Goal: Information Seeking & Learning: Learn about a topic

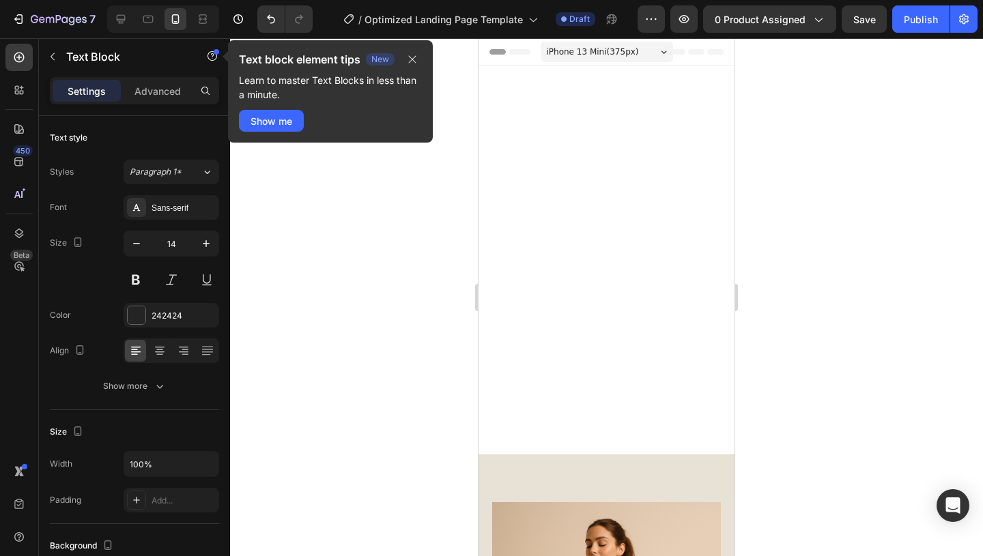
scroll to position [797, 0]
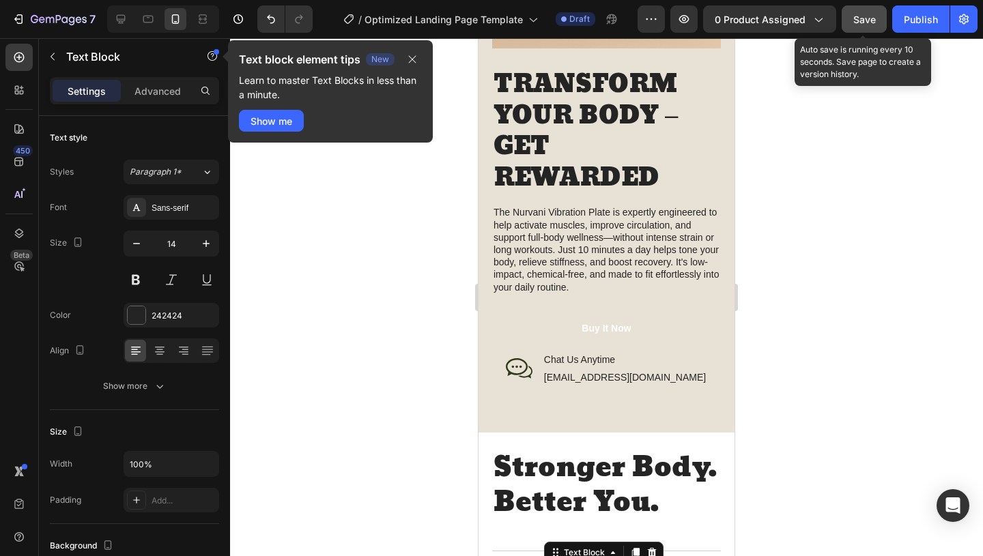
click at [863, 21] on span "Save" at bounding box center [864, 20] width 23 height 12
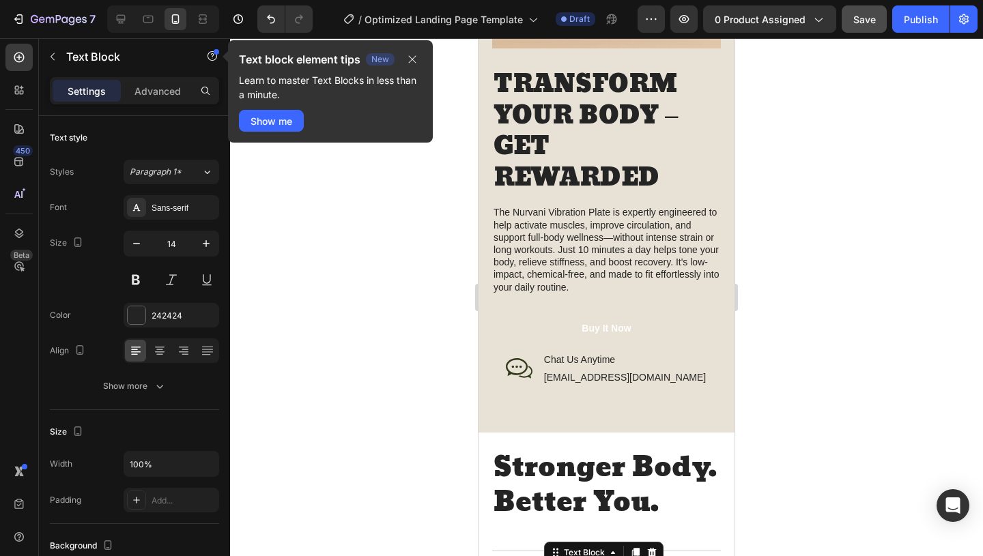
click at [848, 159] on div at bounding box center [606, 297] width 753 height 518
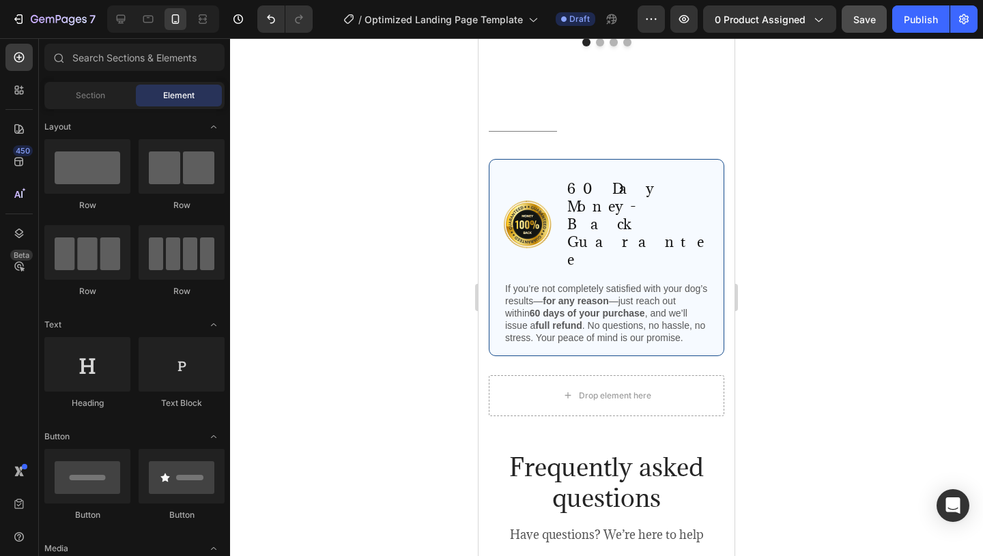
scroll to position [2443, 0]
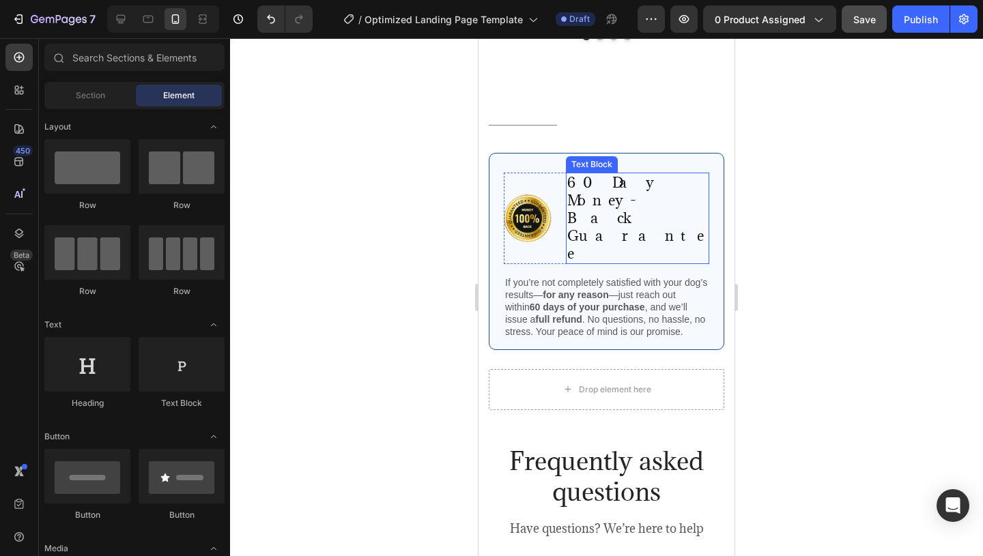
click at [660, 197] on p "60 Day Money-Back Guarantee" at bounding box center [637, 218] width 141 height 89
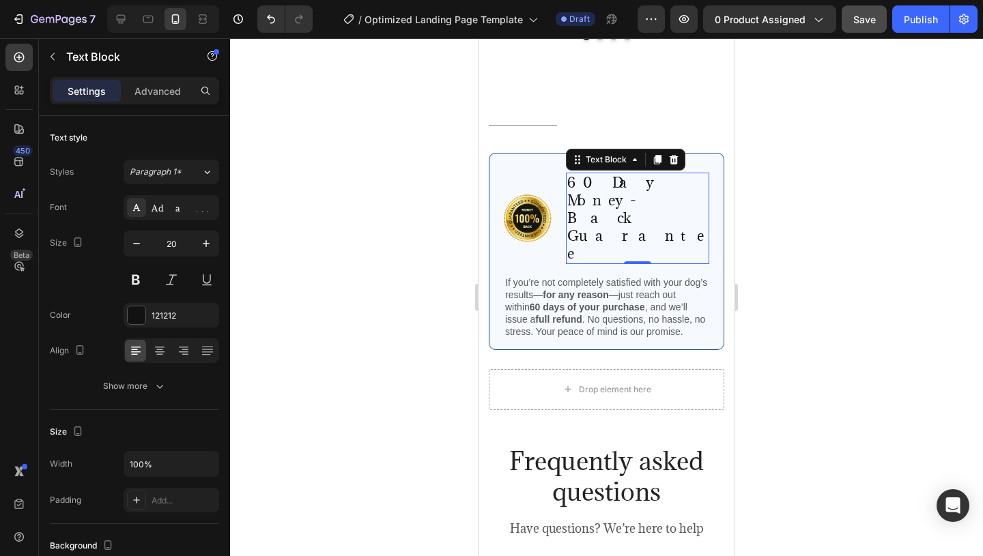
click at [623, 213] on p "60 Day Money-Back Guarantee" at bounding box center [637, 218] width 141 height 89
click at [588, 196] on p "60 Day Money-Back Guarantee" at bounding box center [637, 218] width 141 height 89
click at [672, 218] on p "60 - Day Money-Back Guarantee" at bounding box center [637, 218] width 141 height 89
click at [683, 197] on p "60 - Day Money-Back Guarantee" at bounding box center [637, 218] width 141 height 89
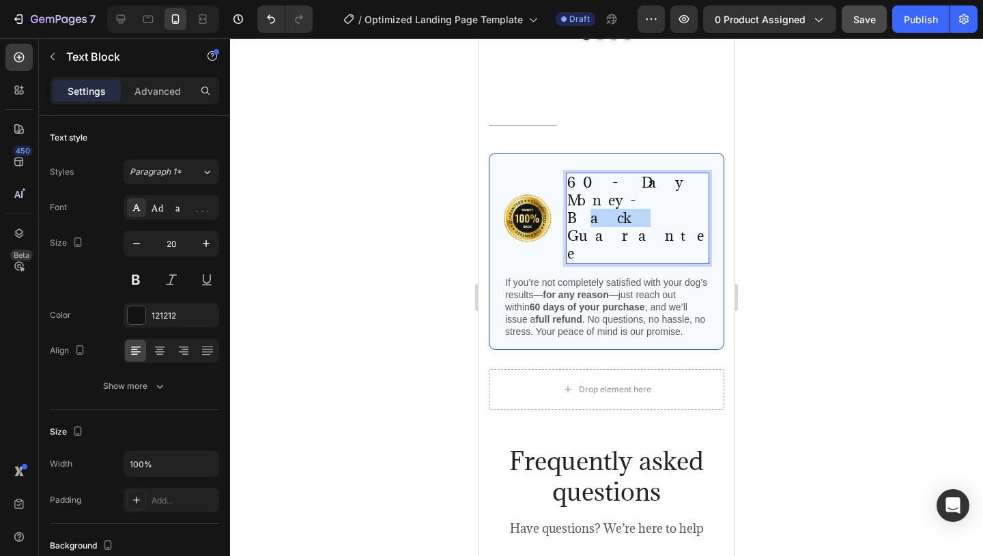
click at [683, 197] on p "60 - Day Money-Back Guarantee" at bounding box center [637, 218] width 141 height 89
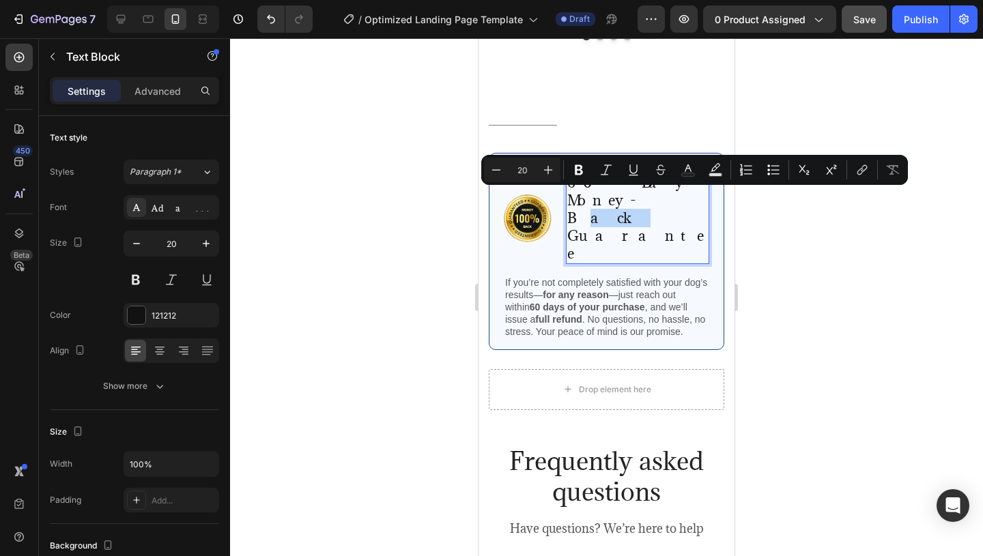
click at [621, 191] on p "60 - Day Money-Back Guarantee" at bounding box center [637, 218] width 141 height 89
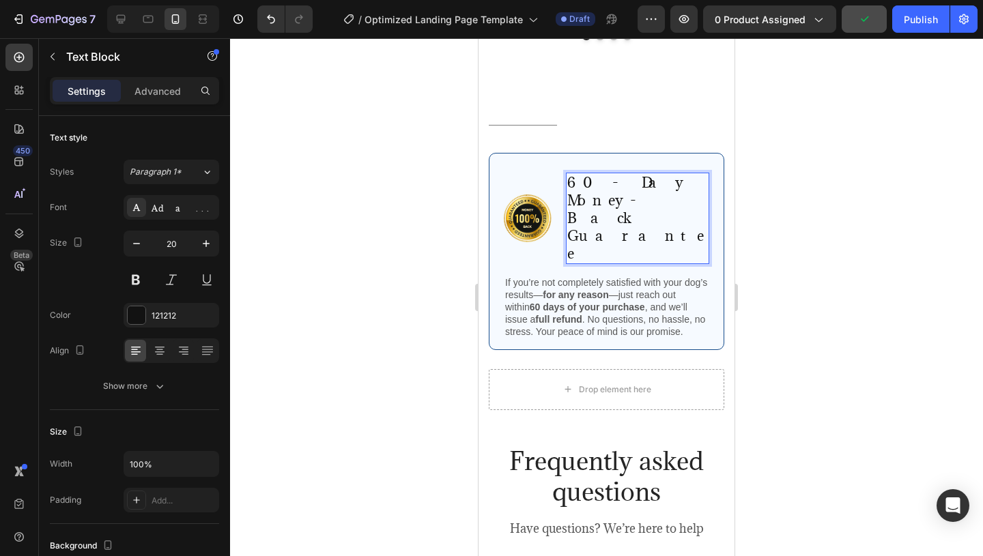
click at [679, 199] on p "60 - Day Money-Back Guarantee" at bounding box center [637, 218] width 141 height 89
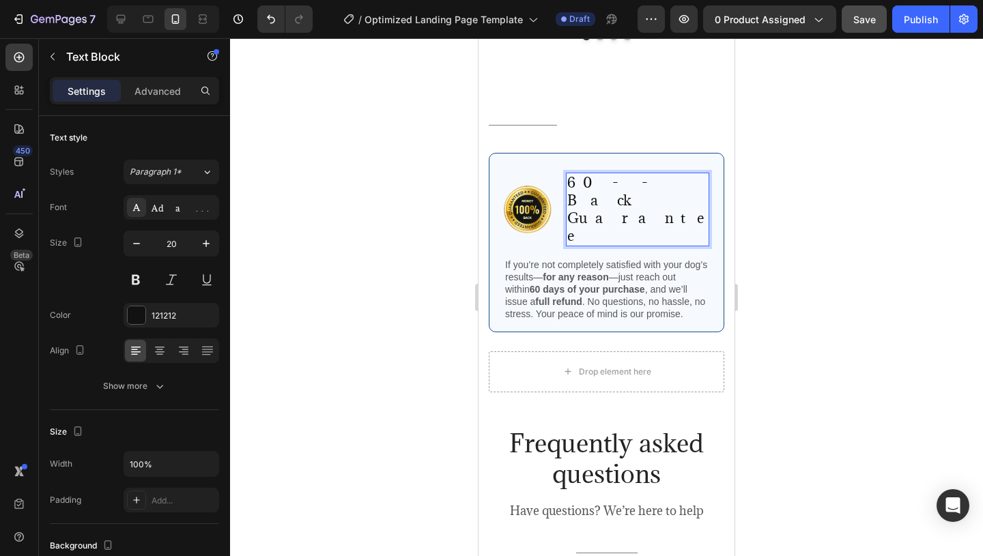
click at [682, 201] on p "60 - -Back Guarantee" at bounding box center [637, 209] width 141 height 71
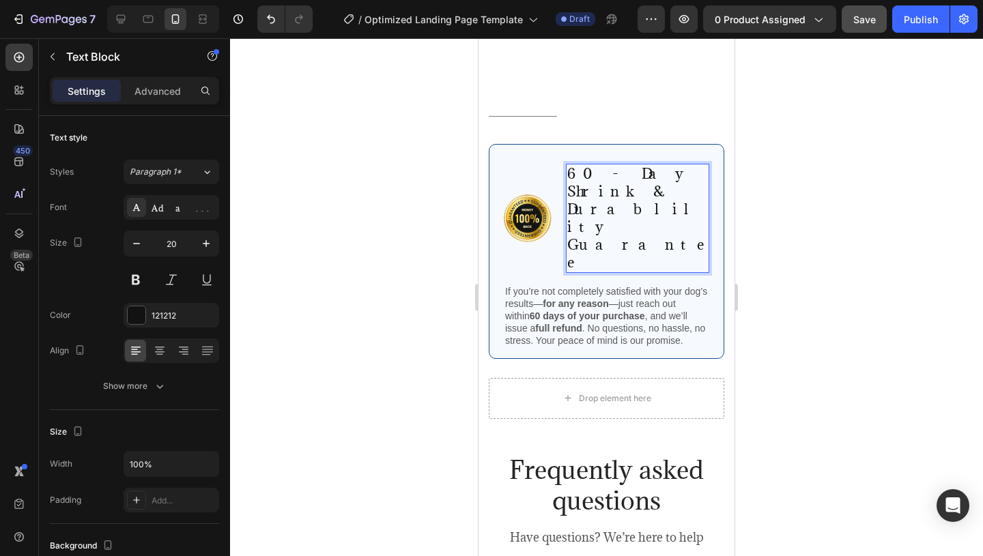
click at [569, 221] on p "60 - Day Shrink & Durablility Guarantee" at bounding box center [637, 218] width 141 height 106
click at [651, 285] on p "If you’re not completely satisfied with your dog’s results— for any reason —jus…" at bounding box center [606, 316] width 203 height 62
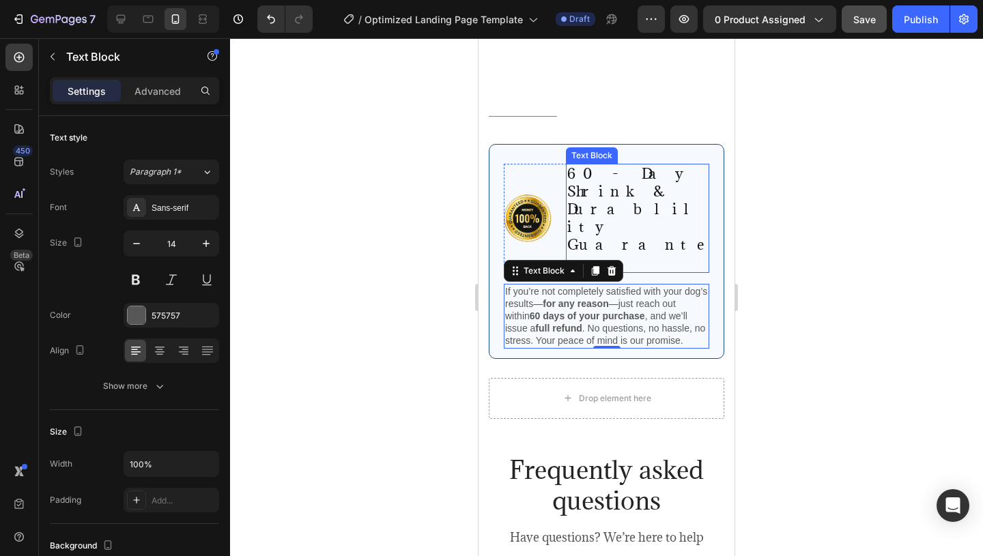
click at [635, 202] on p "60 - Day Shrink & Durablility Guarantee" at bounding box center [637, 218] width 141 height 106
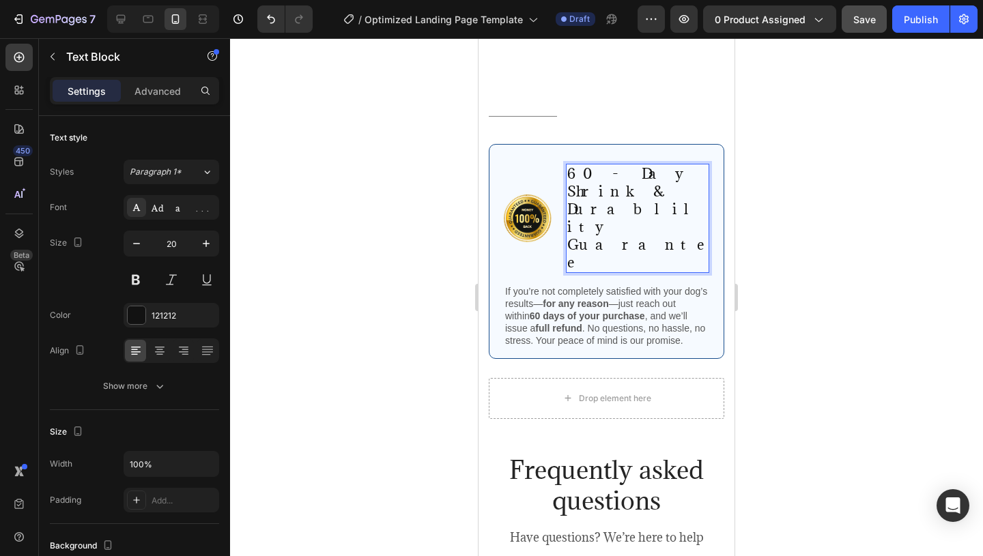
click at [635, 202] on p "60 - Day Shrink & Durablility Guarantee" at bounding box center [637, 218] width 141 height 106
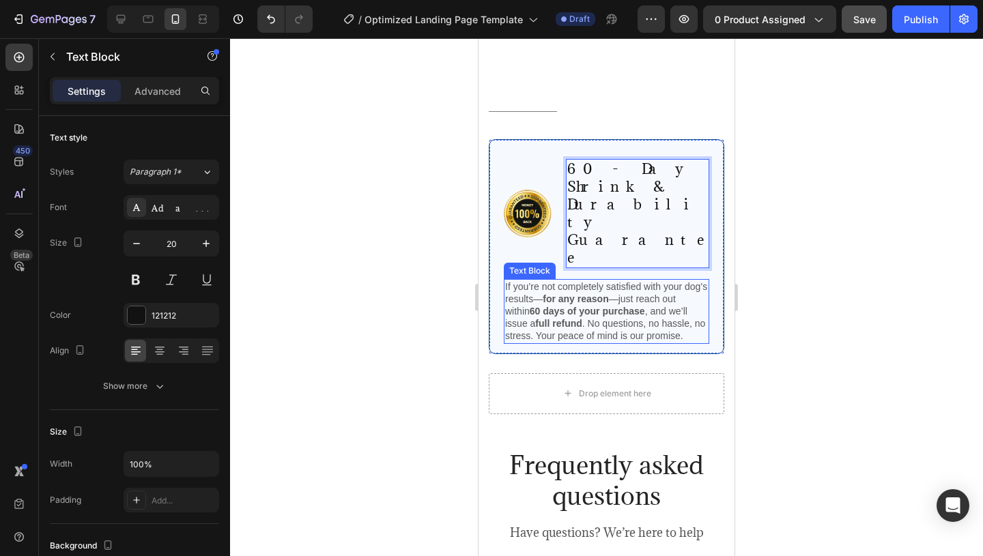
click at [639, 281] on p "If you’re not completely satisfied with your dog’s results— for any reason —jus…" at bounding box center [606, 312] width 203 height 62
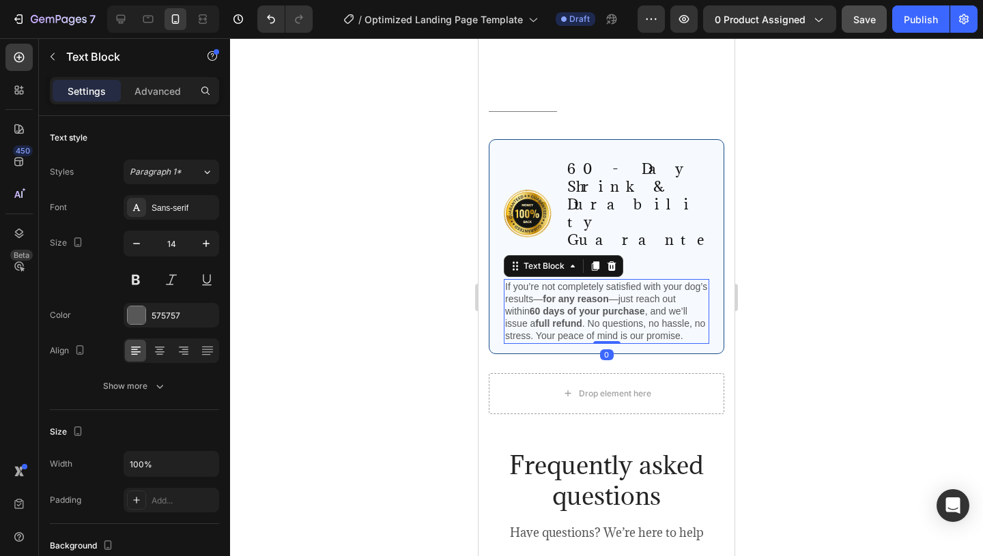
click at [668, 285] on p "If you’re not completely satisfied with your dog’s results— for any reason —jus…" at bounding box center [606, 312] width 203 height 62
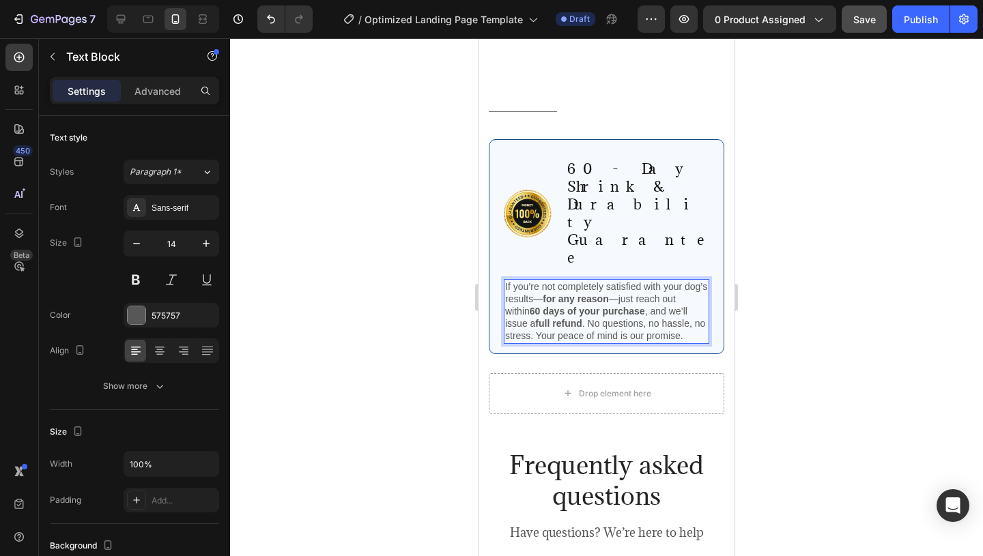
click at [668, 285] on p "If you’re not completely satisfied with your dog’s results— for any reason —jus…" at bounding box center [606, 312] width 203 height 62
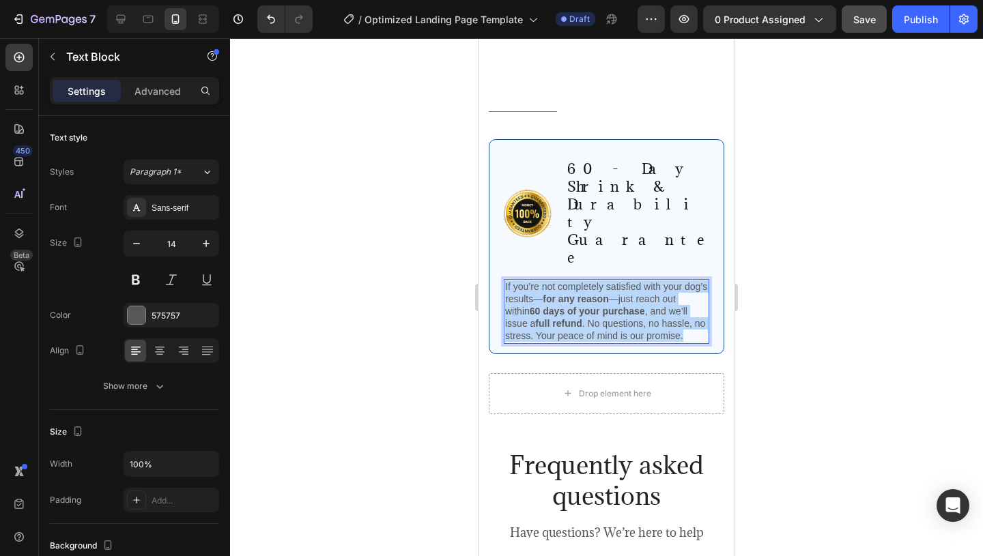
click at [668, 285] on p "If you’re not completely satisfied with your dog’s results— for any reason —jus…" at bounding box center [606, 312] width 203 height 62
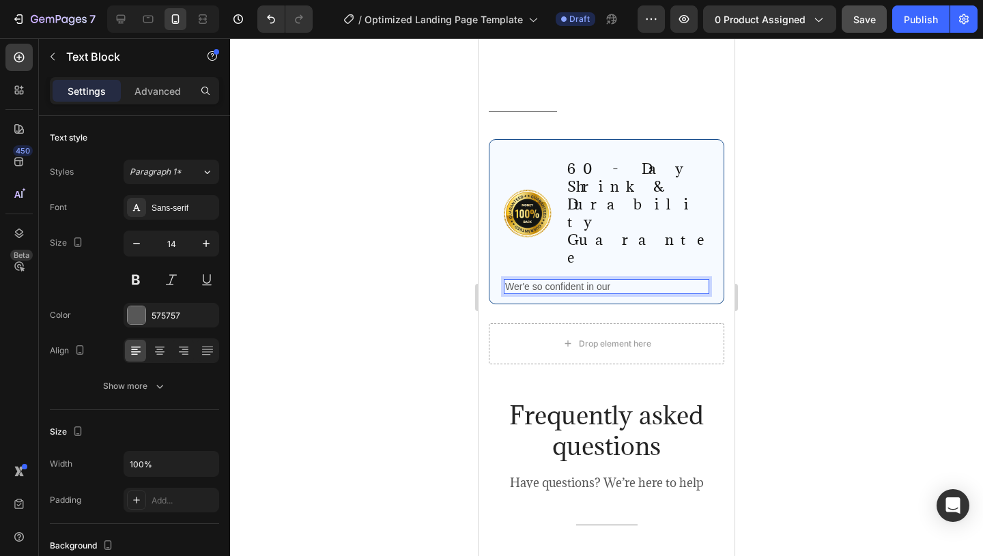
click at [517, 281] on p "Wer'e so confident in our" at bounding box center [606, 287] width 203 height 12
click at [615, 281] on p "Wer'e so confident in our" at bounding box center [606, 287] width 203 height 12
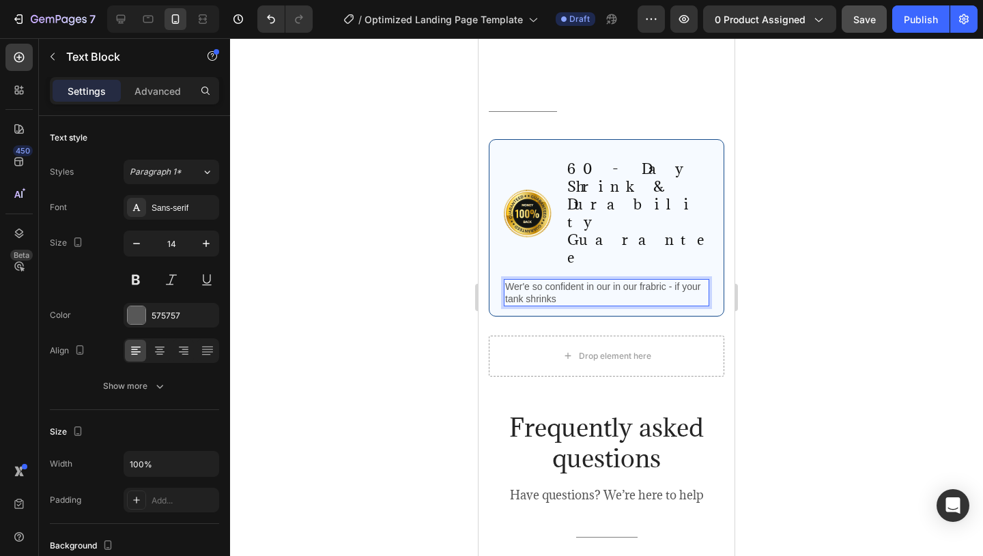
click at [648, 281] on p "Wer'e so confident in our in our frabric - if your tank shrinks" at bounding box center [606, 293] width 203 height 25
click at [640, 281] on p "Wer'e so confident in our in our frabric - if your tank shrinks" at bounding box center [606, 293] width 203 height 25
click at [643, 281] on p "Wer'e so confident in our in our frabric - if your tank shrinks" at bounding box center [606, 293] width 203 height 25
click at [651, 281] on p "Wer'e so confident in our in our fabric - if your tank shrinks" at bounding box center [606, 293] width 203 height 25
click at [520, 281] on p "Wer'e so confident in our in our fabric - if your tank shrinks" at bounding box center [606, 293] width 203 height 25
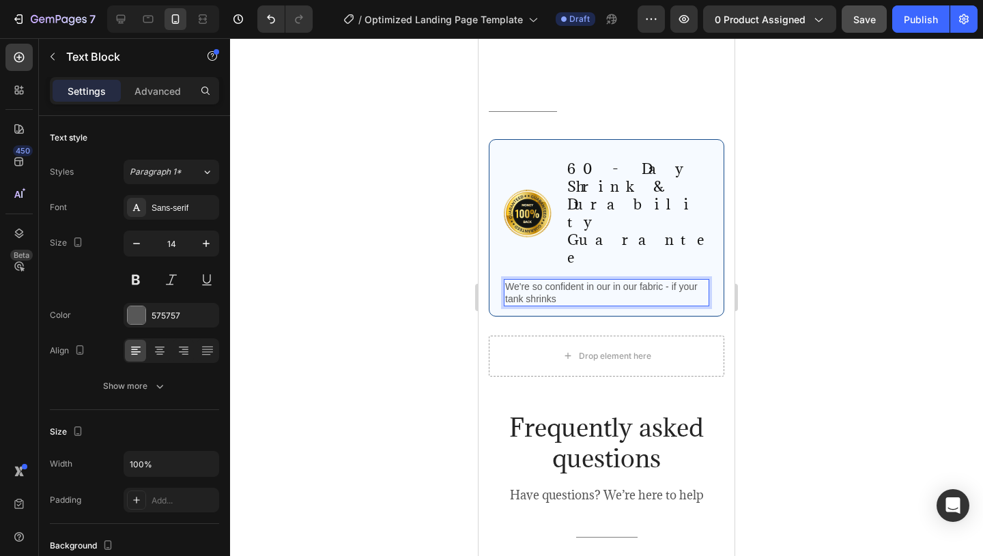
click at [599, 281] on p "We're so confident in our in our fabric - if your tank shrinks" at bounding box center [606, 293] width 203 height 25
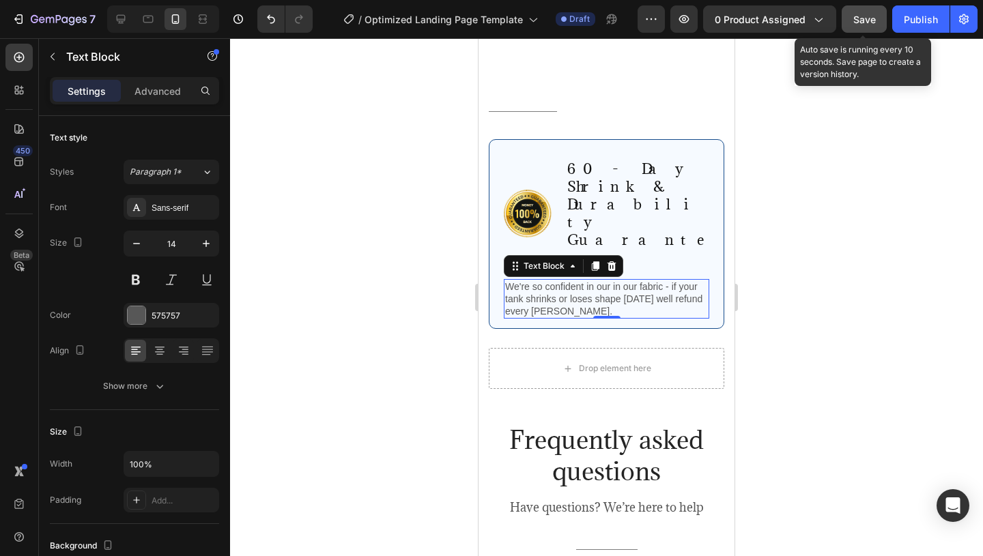
click at [866, 28] on button "Save" at bounding box center [864, 18] width 45 height 27
click at [857, 23] on span "Save" at bounding box center [864, 20] width 23 height 12
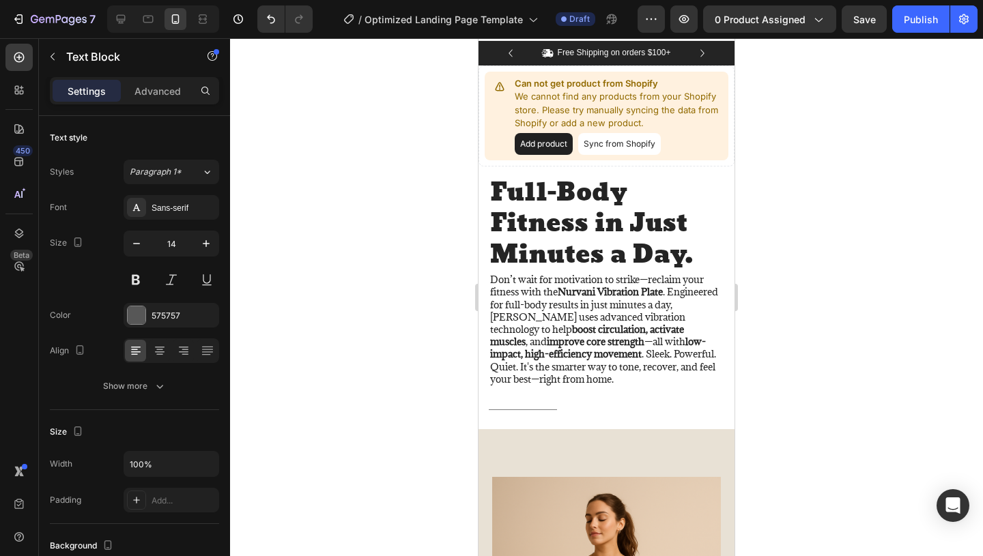
scroll to position [0, 0]
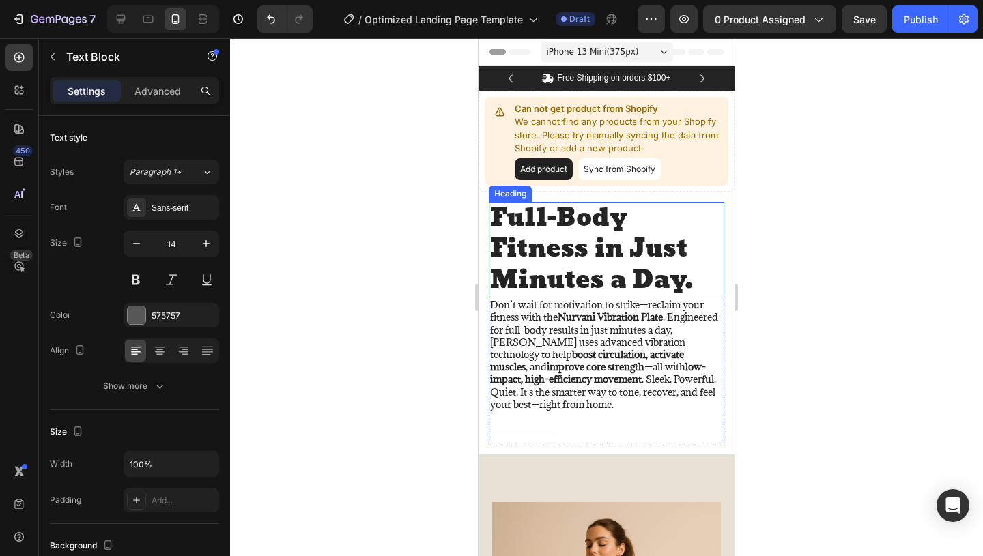
click at [627, 252] on h2 "Full-Body Fitness in Just Minutes a Day." at bounding box center [606, 250] width 235 height 96
click at [697, 284] on h2 "Full-Body Fitness in Just Minutes a Day." at bounding box center [606, 250] width 235 height 96
click at [697, 284] on p "Full-Body Fitness in Just Minutes a Day." at bounding box center [606, 250] width 233 height 94
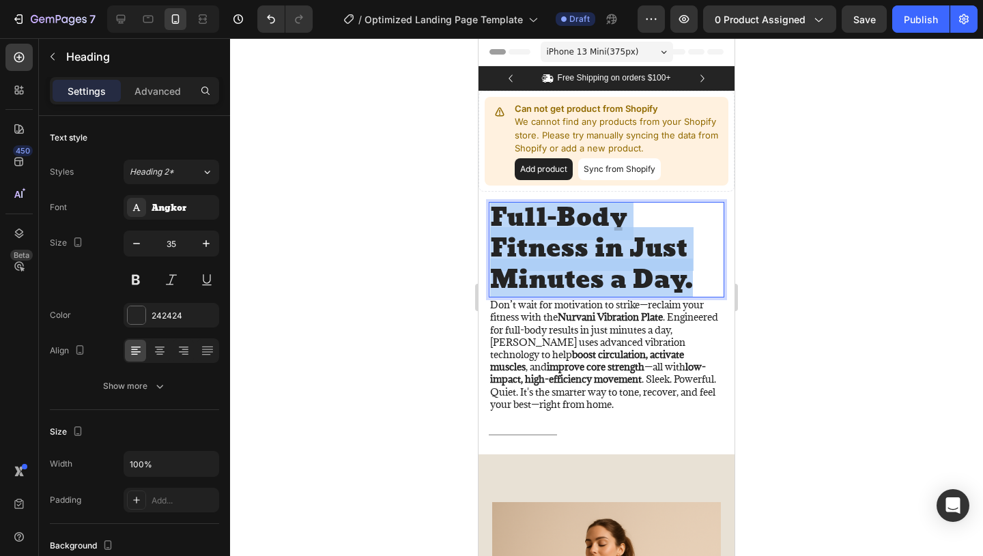
click at [697, 284] on p "Full-Body Fitness in Just Minutes a Day." at bounding box center [606, 250] width 233 height 94
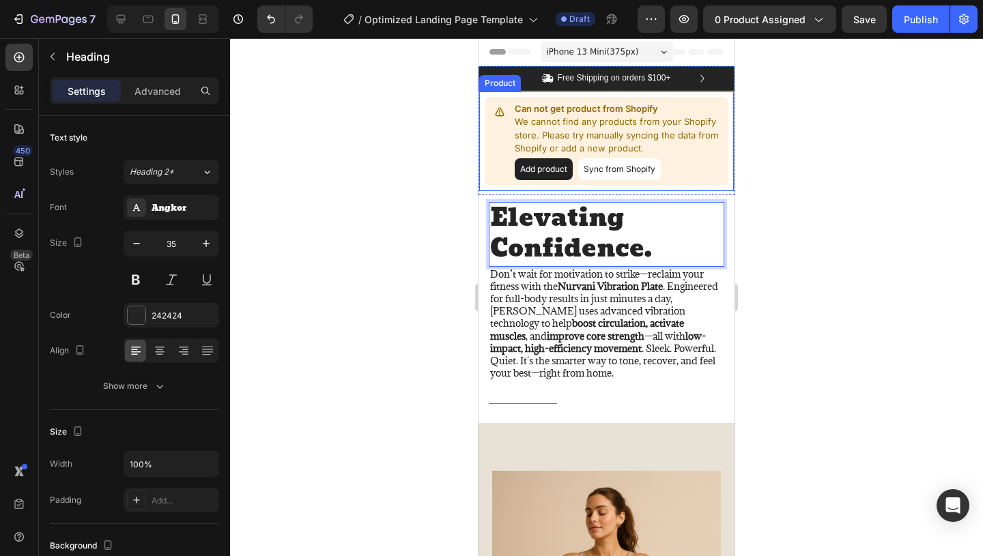
scroll to position [4, 0]
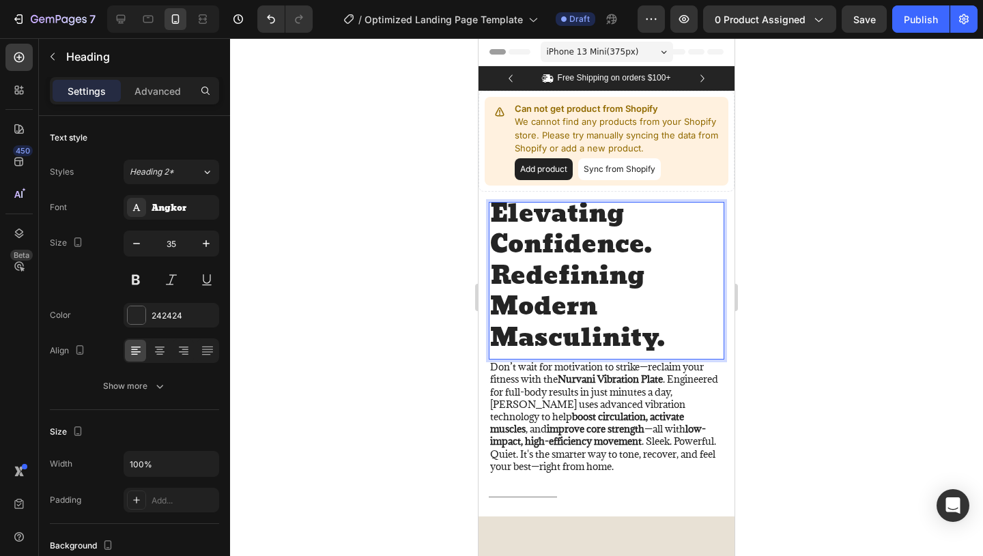
click at [696, 347] on p "Elevating Confidence. Redefining Modern Masculinity." at bounding box center [606, 277] width 233 height 156
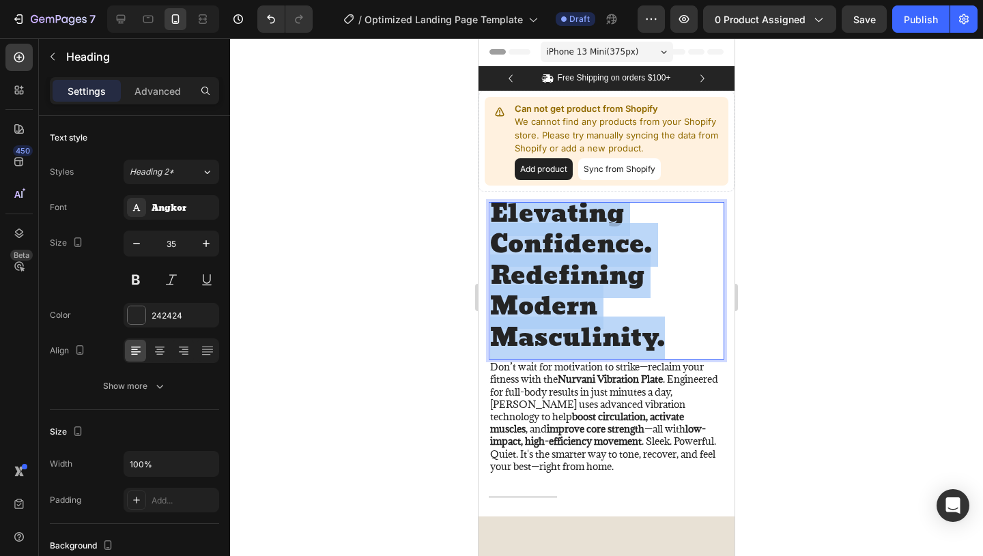
click at [696, 347] on p "Elevating Confidence. Redefining Modern Masculinity." at bounding box center [606, 277] width 233 height 156
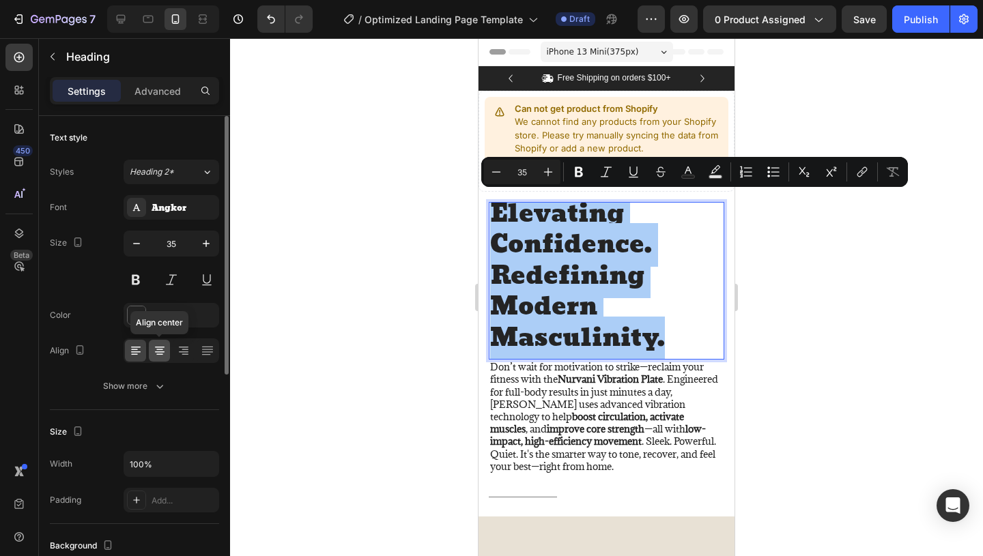
click at [158, 356] on icon at bounding box center [160, 351] width 14 height 14
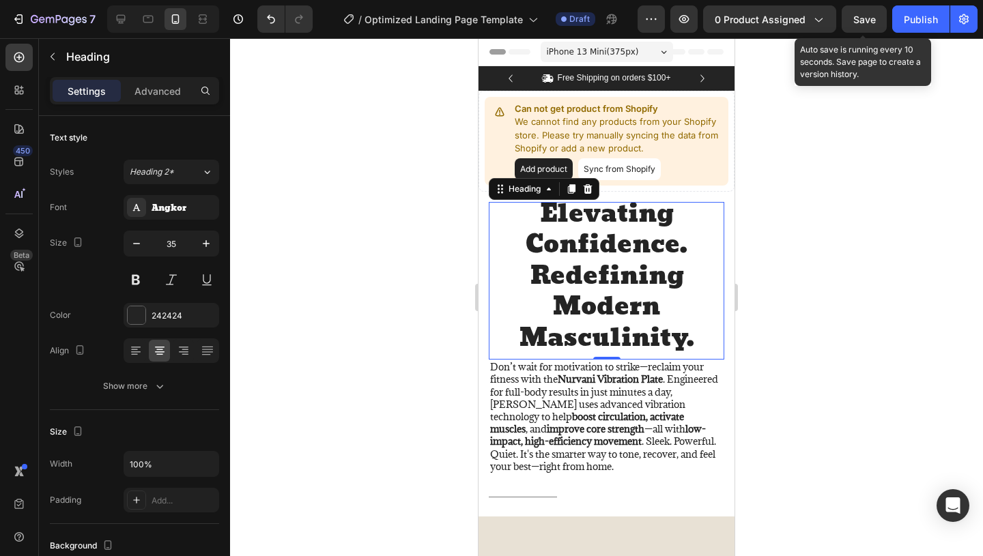
click at [870, 20] on span "Save" at bounding box center [864, 20] width 23 height 12
click at [872, 16] on span "Save" at bounding box center [864, 20] width 23 height 12
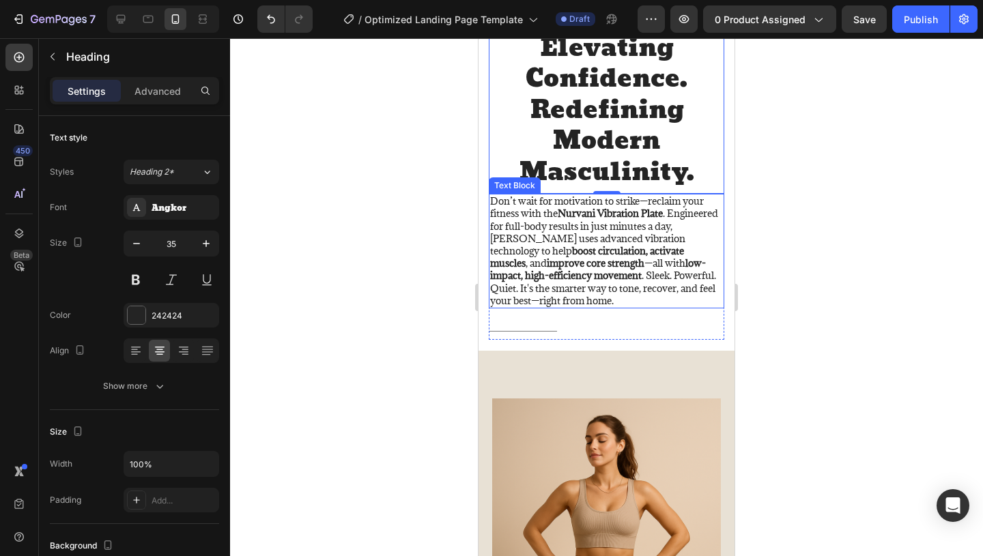
scroll to position [167, 0]
click at [604, 246] on strong "boost circulation, activate muscles" at bounding box center [587, 256] width 194 height 25
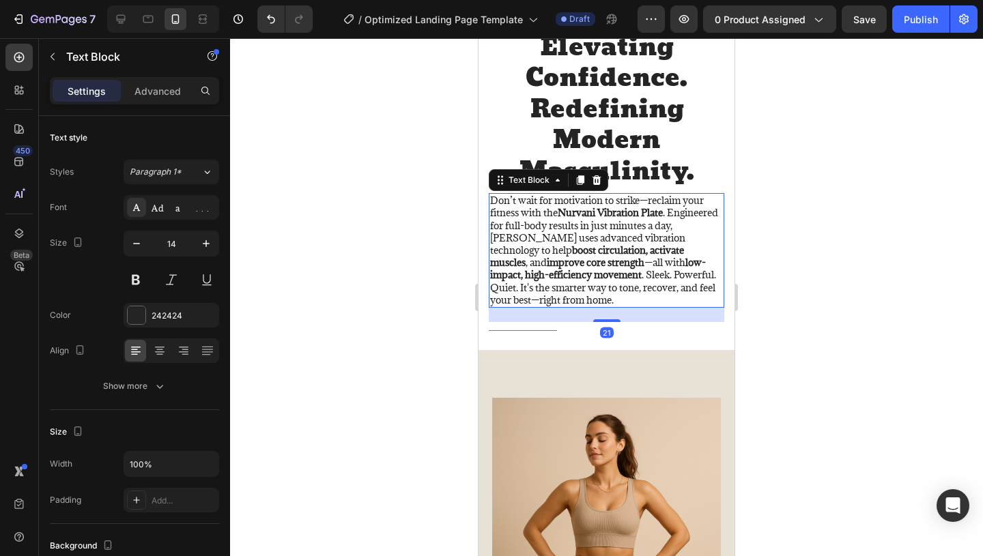
click at [585, 295] on p "Don’t wait for motivation to strike—reclaim your fitness with the Nurvani Vibra…" at bounding box center [606, 251] width 233 height 112
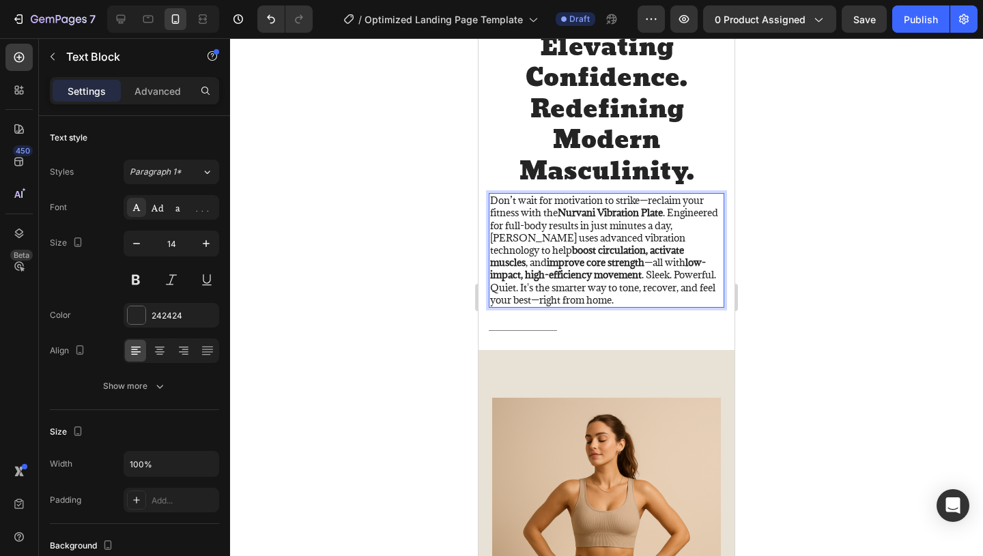
click at [585, 294] on p "Don’t wait for motivation to strike—reclaim your fitness with the Nurvani Vibra…" at bounding box center [606, 251] width 233 height 112
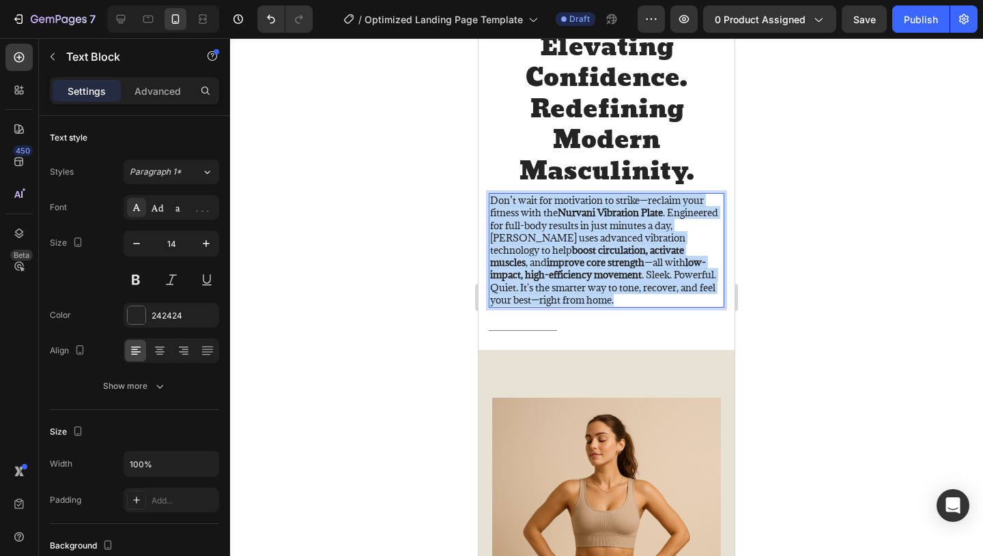
click at [585, 294] on p "Don’t wait for motivation to strike—reclaim your fitness with the Nurvani Vibra…" at bounding box center [606, 251] width 233 height 112
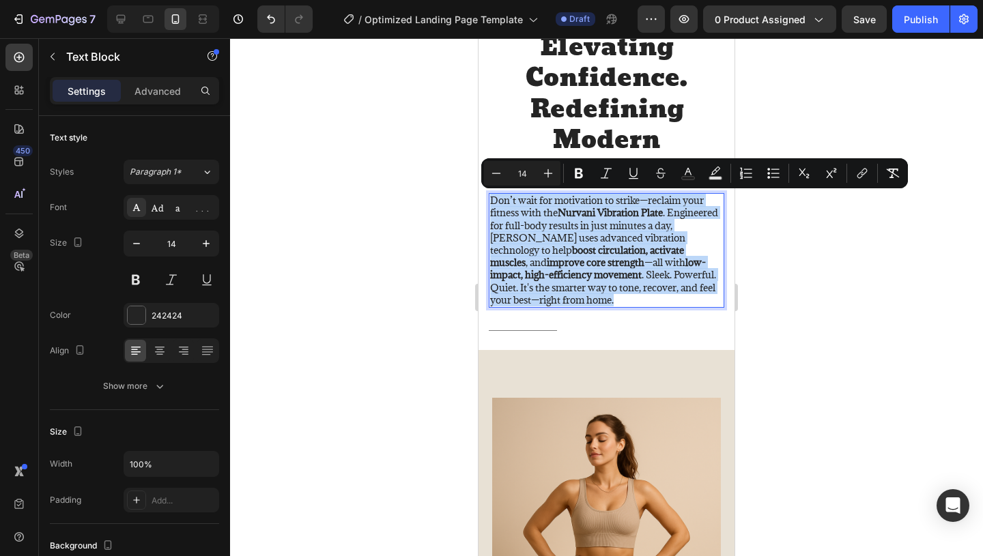
click at [585, 294] on p "Don’t wait for motivation to strike—reclaim your fitness with the Nurvani Vibra…" at bounding box center [606, 251] width 233 height 112
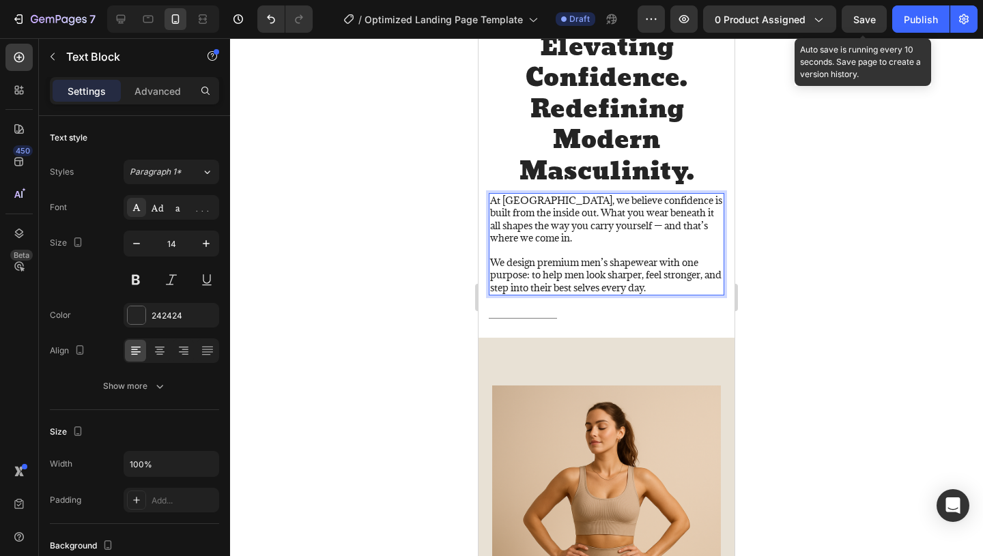
click at [865, 22] on span "Save" at bounding box center [864, 20] width 23 height 12
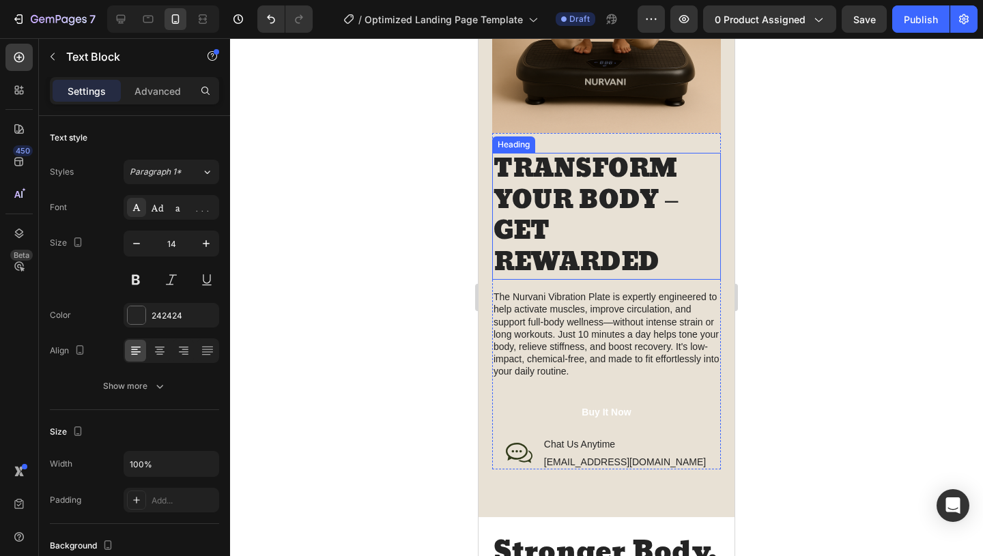
scroll to position [758, 0]
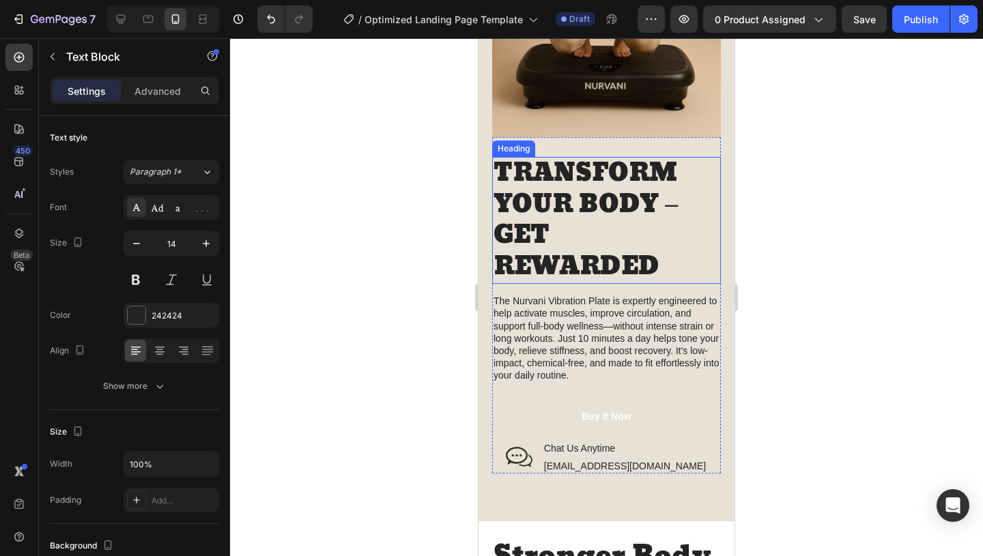
click at [521, 235] on h2 "TRANSFORM YOUR BODY – GET REWARDED" at bounding box center [606, 220] width 229 height 127
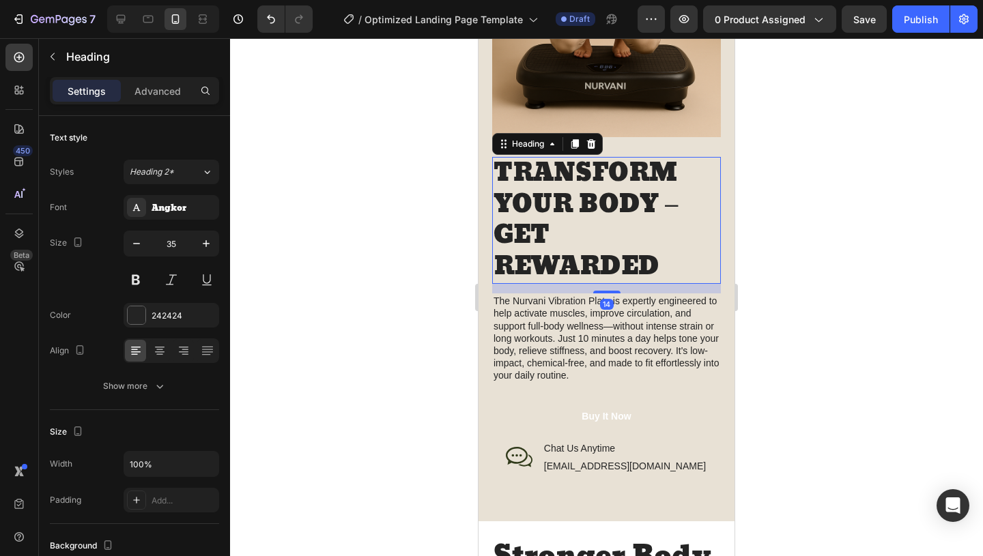
click at [688, 269] on h2 "TRANSFORM YOUR BODY – GET REWARDED" at bounding box center [606, 220] width 229 height 127
click at [688, 269] on p "TRANSFORM YOUR BODY – GET REWARDED" at bounding box center [607, 220] width 226 height 124
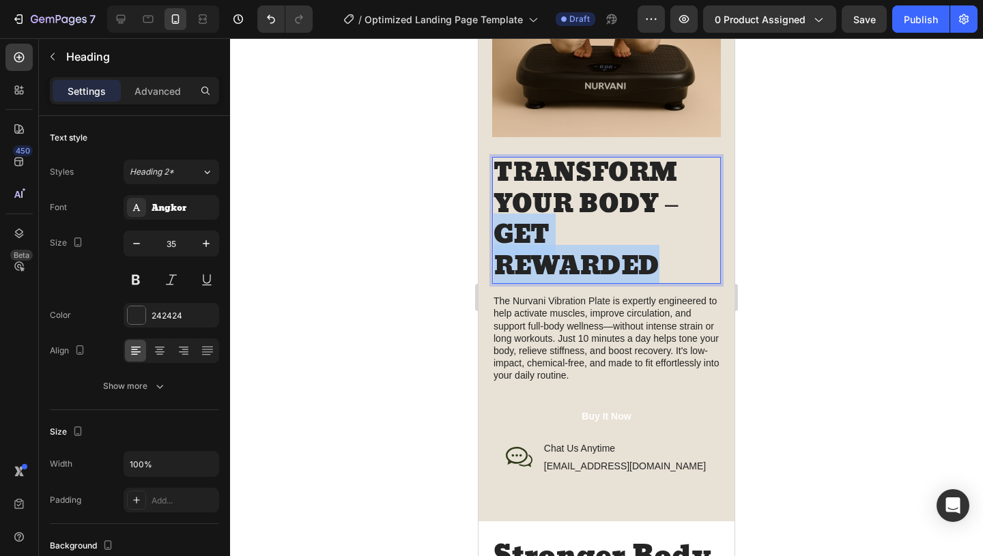
click at [688, 269] on p "TRANSFORM YOUR BODY – GET REWARDED" at bounding box center [607, 220] width 226 height 124
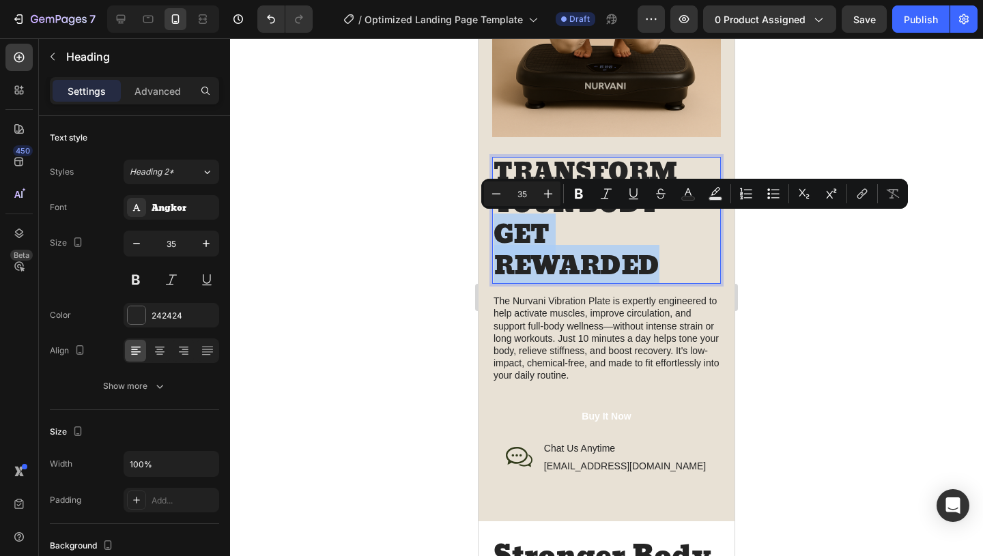
click at [688, 269] on p "TRANSFORM YOUR BODY – GET REWARDED" at bounding box center [607, 220] width 226 height 124
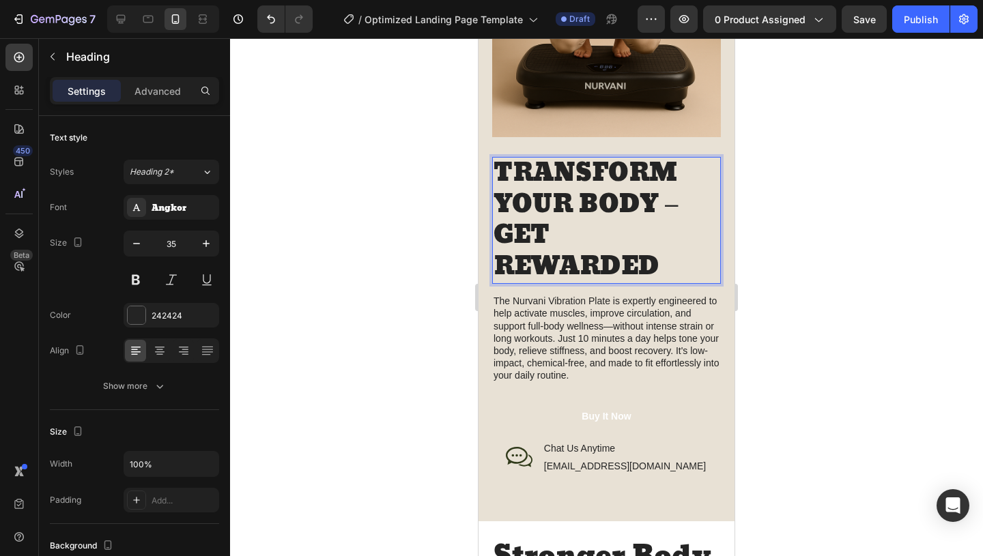
click at [688, 269] on p "TRANSFORM YOUR BODY – GET REWARDED" at bounding box center [607, 220] width 226 height 124
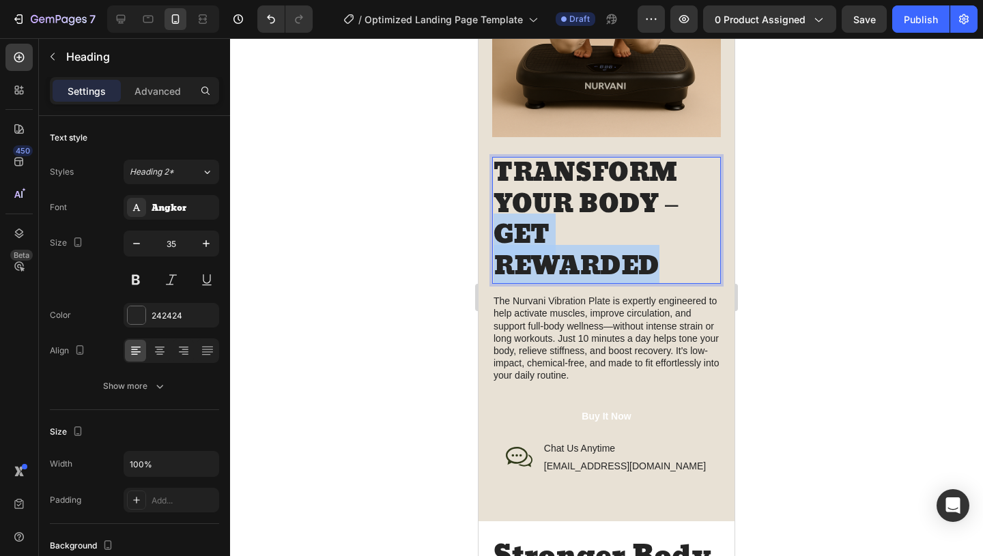
click at [688, 269] on p "TRANSFORM YOUR BODY – GET REWARDED" at bounding box center [607, 220] width 226 height 124
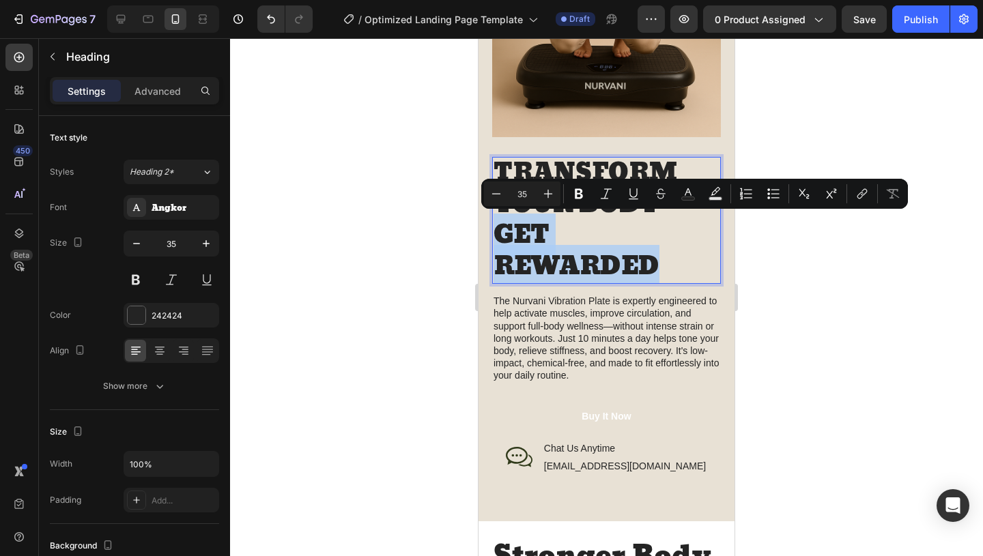
click at [688, 269] on p "TRANSFORM YOUR BODY – GET REWARDED" at bounding box center [607, 220] width 226 height 124
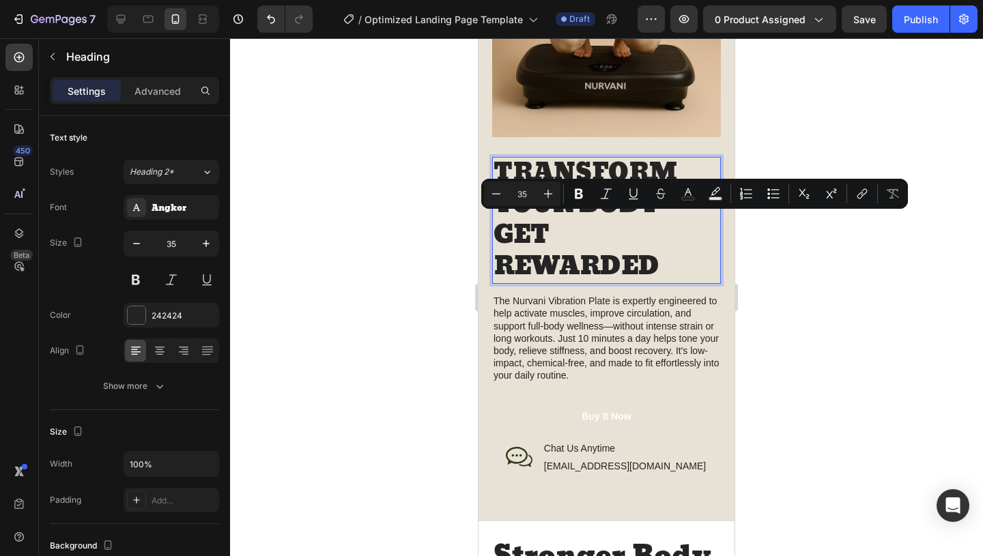
click at [688, 269] on p "TRANSFORM YOUR BODY – GET REWARDED" at bounding box center [607, 220] width 226 height 124
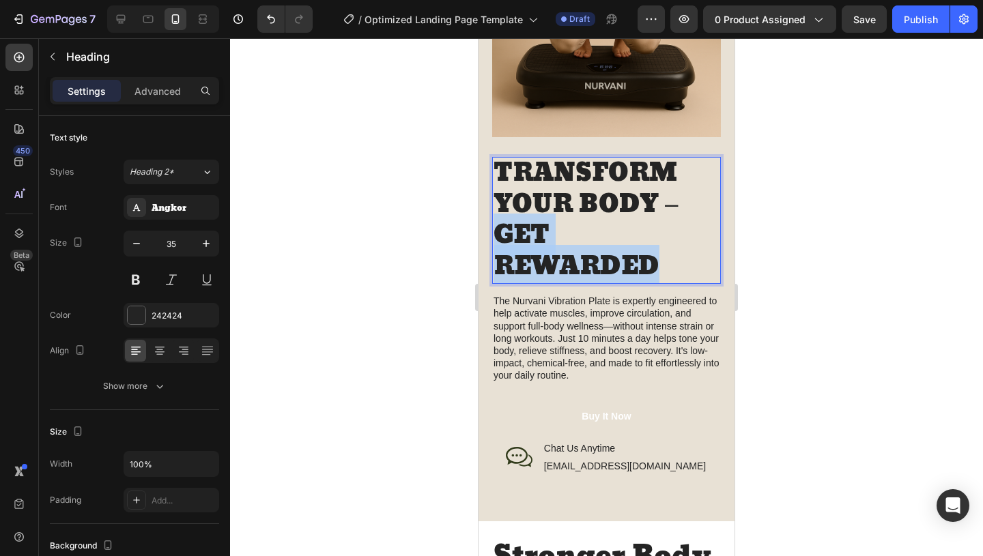
click at [688, 269] on p "TRANSFORM YOUR BODY – GET REWARDED" at bounding box center [607, 220] width 226 height 124
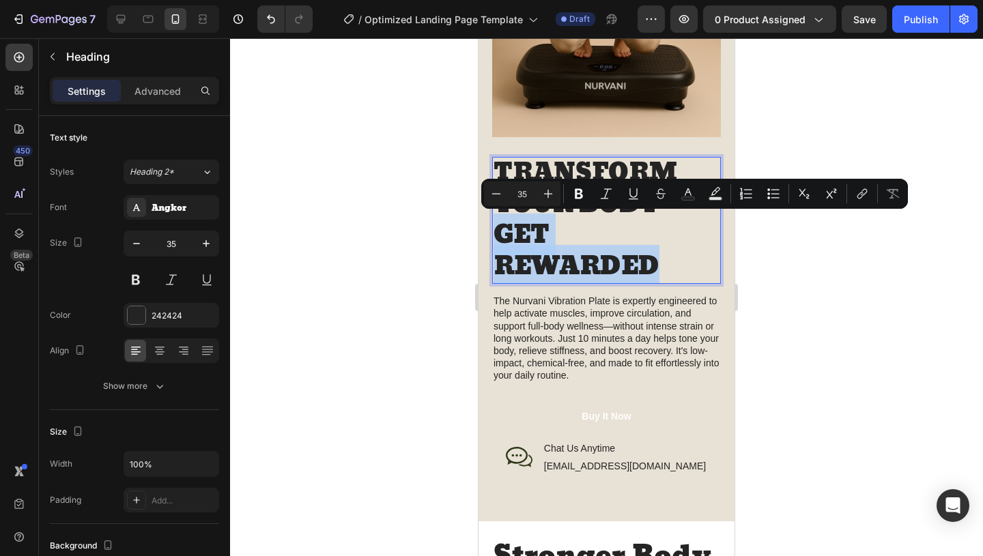
click at [698, 253] on p "TRANSFORM YOUR BODY – GET REWARDED" at bounding box center [607, 220] width 226 height 124
click at [666, 259] on p "TRANSFORM YOUR BODY – GET REWARDED" at bounding box center [607, 220] width 226 height 124
click at [666, 255] on p "TRANSFORM YOUR BODY – GET REWARDED" at bounding box center [607, 220] width 226 height 124
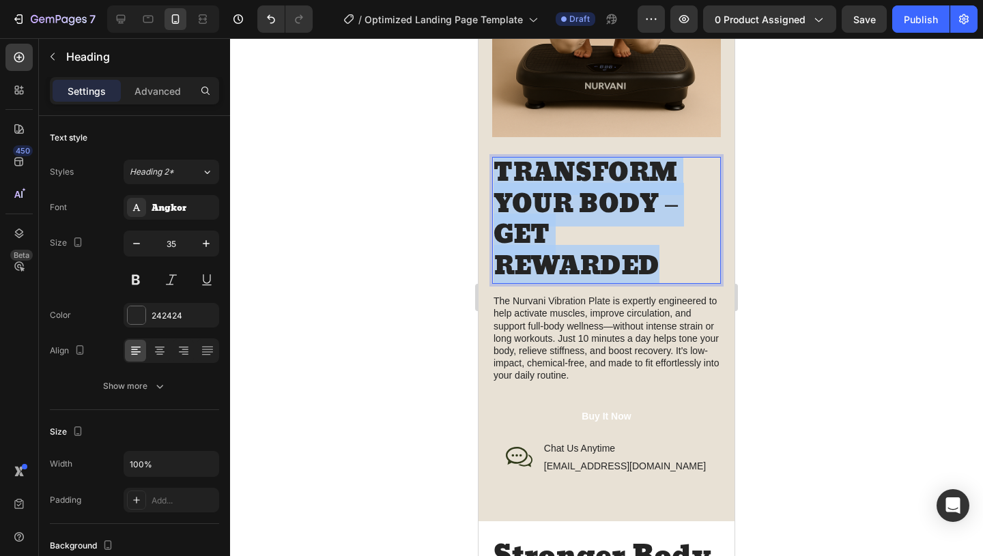
drag, startPoint x: 666, startPoint y: 255, endPoint x: 495, endPoint y: 159, distance: 195.9
click at [495, 159] on p "TRANSFORM YOUR BODY – GET REWARDED" at bounding box center [607, 220] width 226 height 124
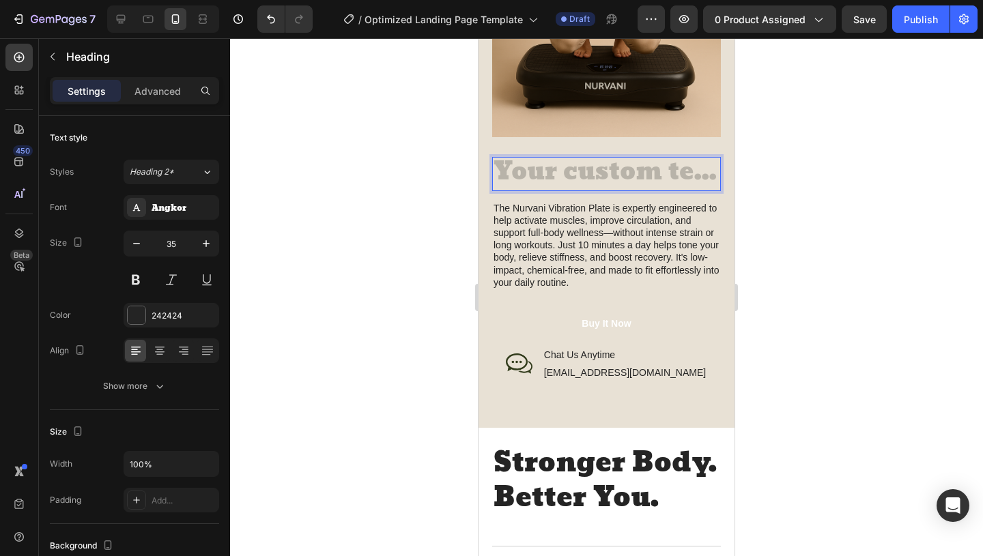
scroll to position [4, 0]
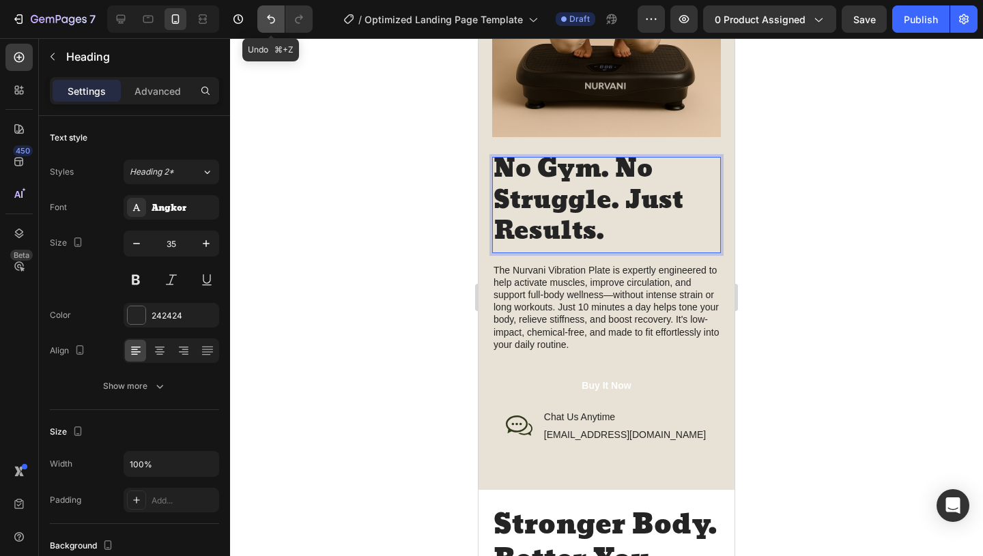
click at [266, 20] on icon "Undo/Redo" at bounding box center [271, 19] width 14 height 14
click at [267, 23] on icon "Undo/Redo" at bounding box center [271, 19] width 14 height 14
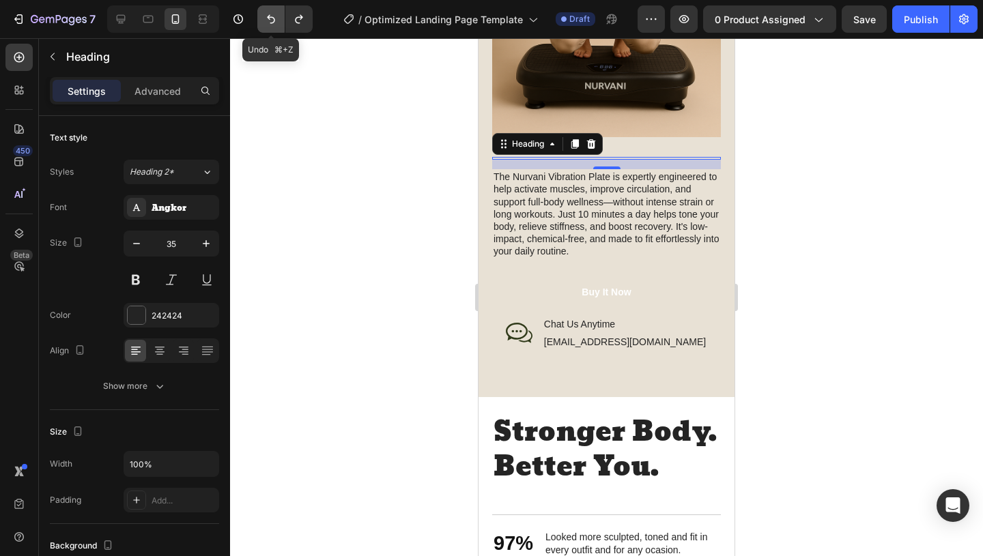
scroll to position [0, 0]
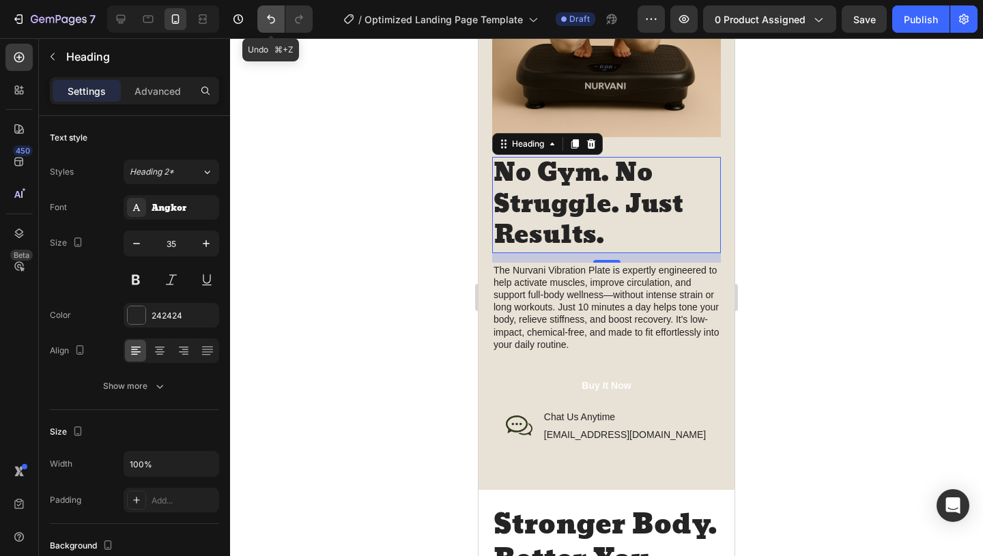
click at [267, 23] on icon "Undo/Redo" at bounding box center [271, 19] width 14 height 14
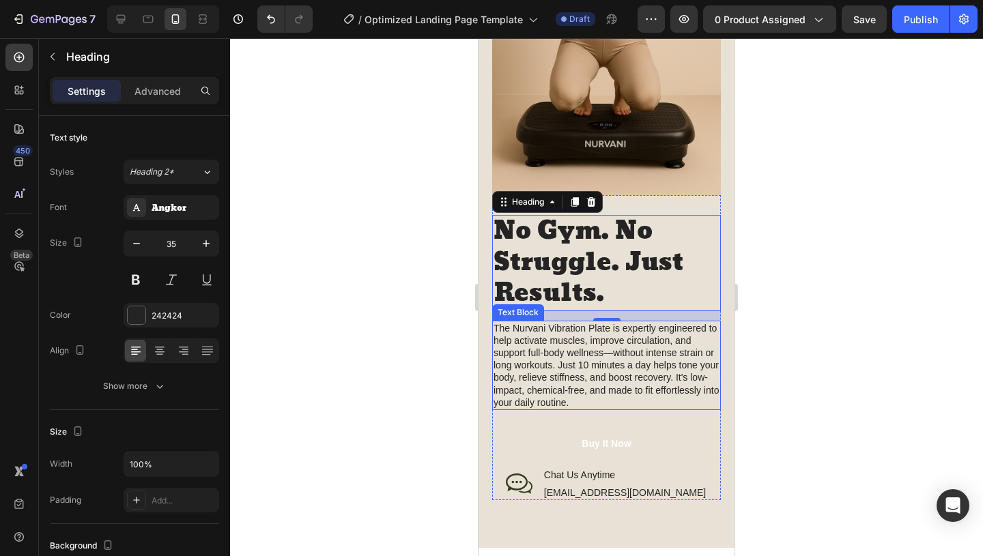
scroll to position [715, 0]
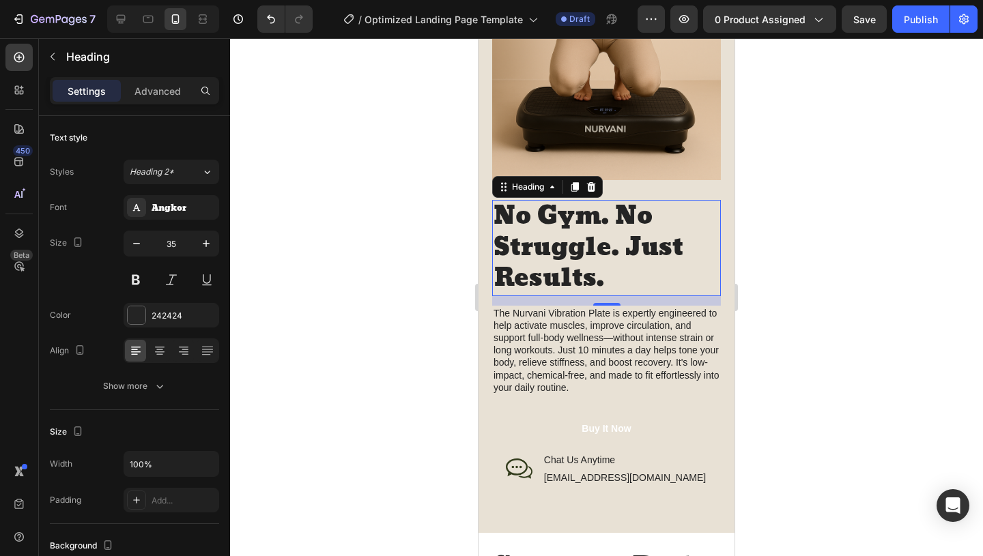
click at [630, 282] on h2 "No Gym. No Struggle. Just Results." at bounding box center [606, 248] width 229 height 96
click at [612, 220] on p "No Gym. No Struggle. Just Results." at bounding box center [607, 248] width 226 height 94
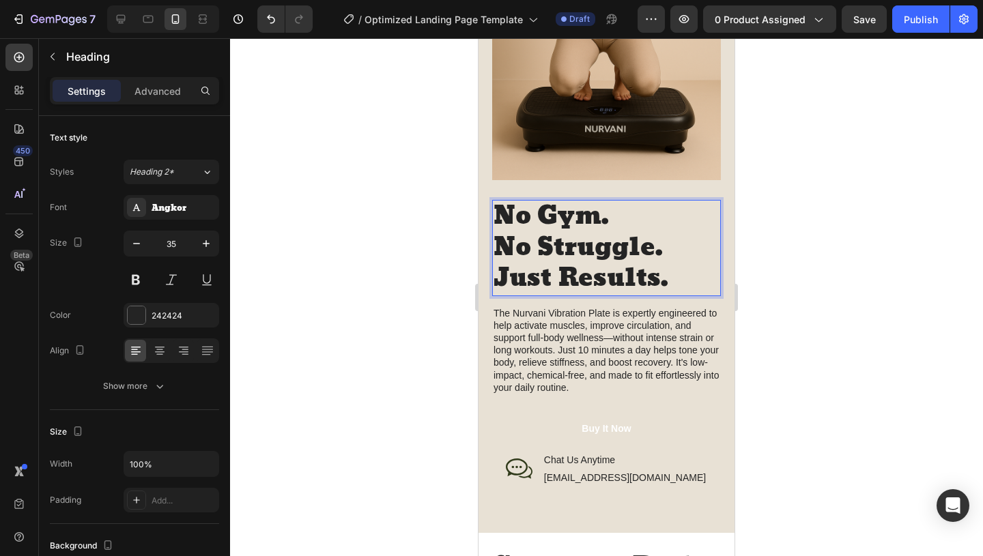
click at [671, 283] on p "No Gym. No Struggle. Just Results." at bounding box center [607, 248] width 226 height 94
drag, startPoint x: 681, startPoint y: 283, endPoint x: 499, endPoint y: 214, distance: 194.9
click at [499, 214] on p "No Gym. No Struggle. Just Results." at bounding box center [607, 248] width 226 height 94
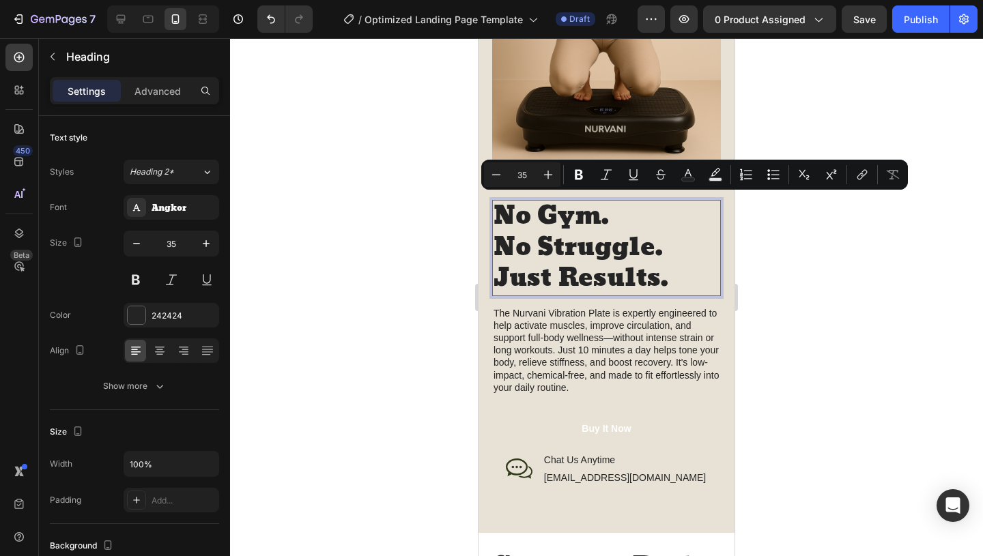
drag, startPoint x: 500, startPoint y: 216, endPoint x: 651, endPoint y: 270, distance: 160.0
click at [651, 270] on p "No Gym. No Struggle. Just Results." at bounding box center [607, 248] width 226 height 94
click at [165, 354] on icon at bounding box center [160, 351] width 14 height 14
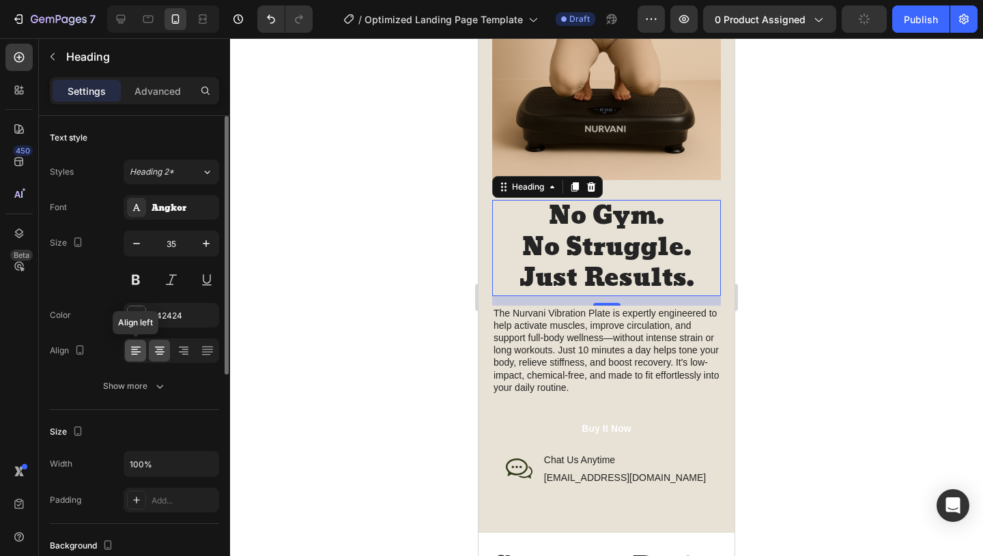
click at [136, 356] on icon at bounding box center [136, 351] width 14 height 14
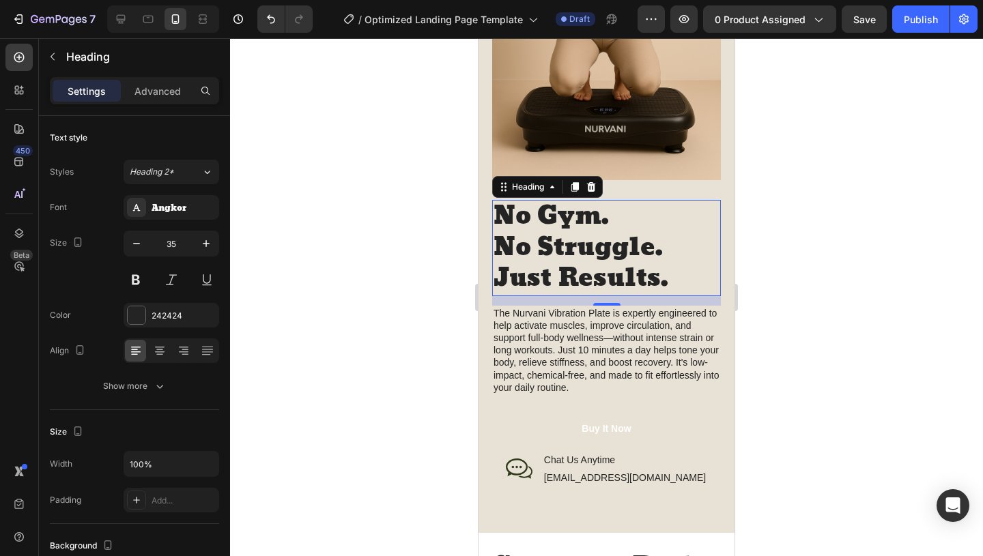
click at [500, 248] on p "No Gym. No Struggle. Just Results." at bounding box center [607, 248] width 226 height 94
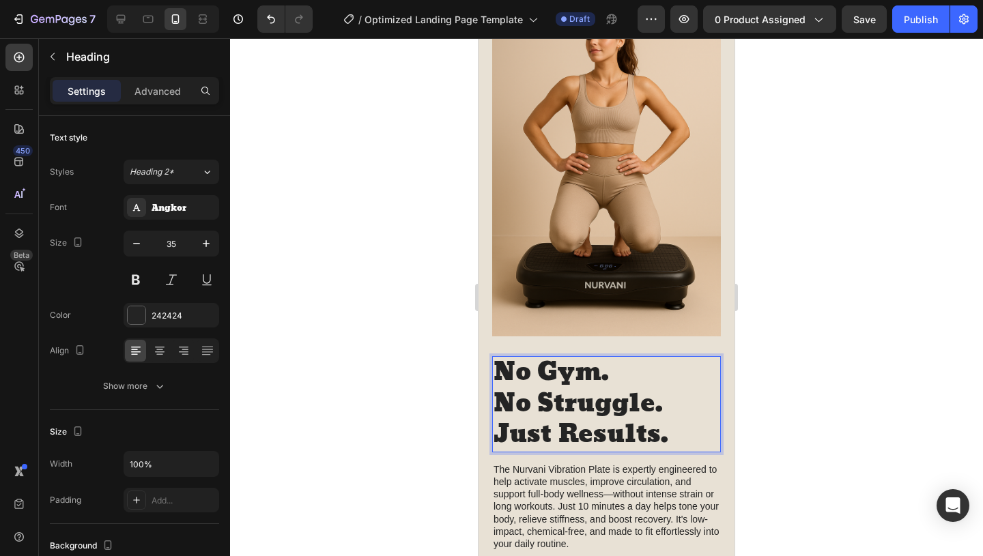
scroll to position [0, 0]
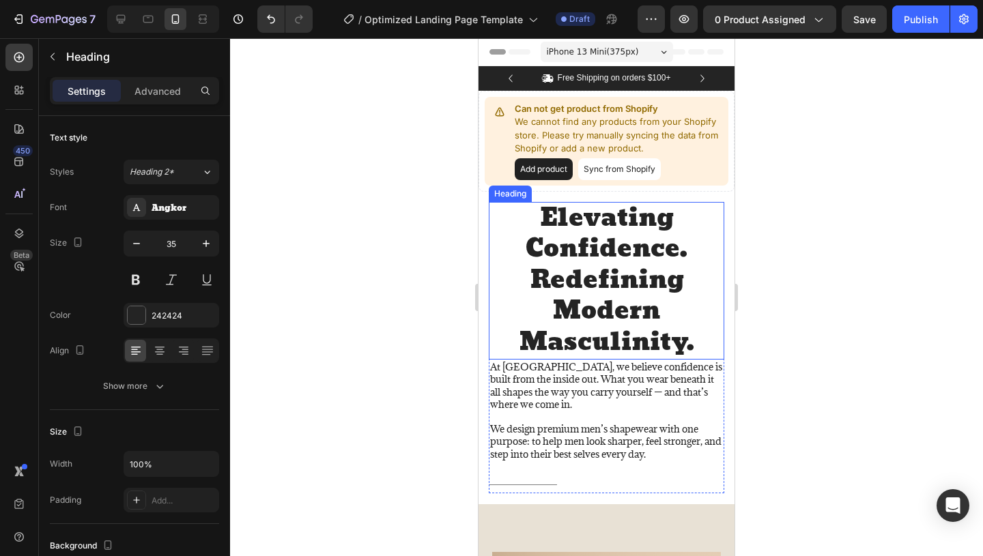
click at [684, 341] on h2 "Elevating Confidence. Redefining Modern Masculinity." at bounding box center [606, 281] width 235 height 158
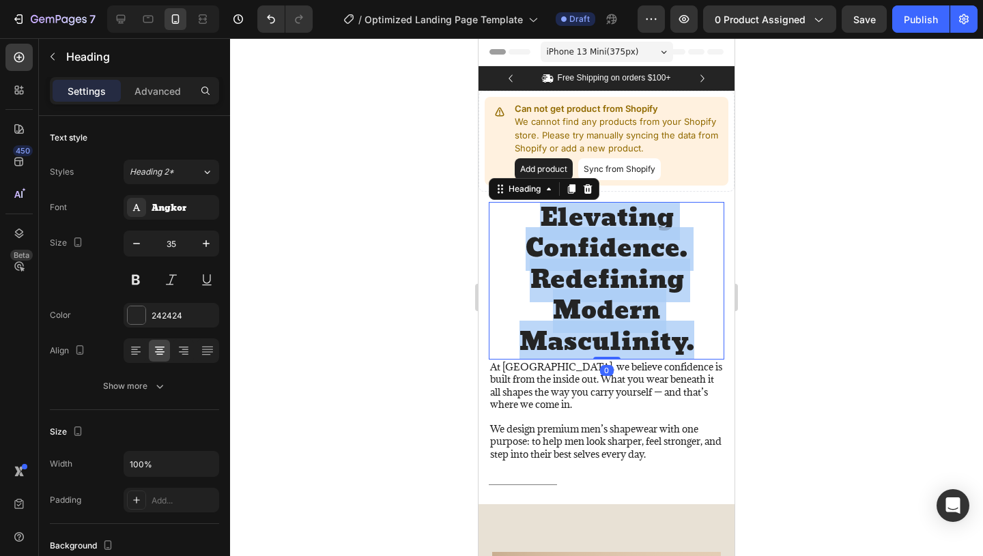
click at [684, 341] on p "Elevating Confidence. Redefining Modern Masculinity." at bounding box center [606, 281] width 233 height 156
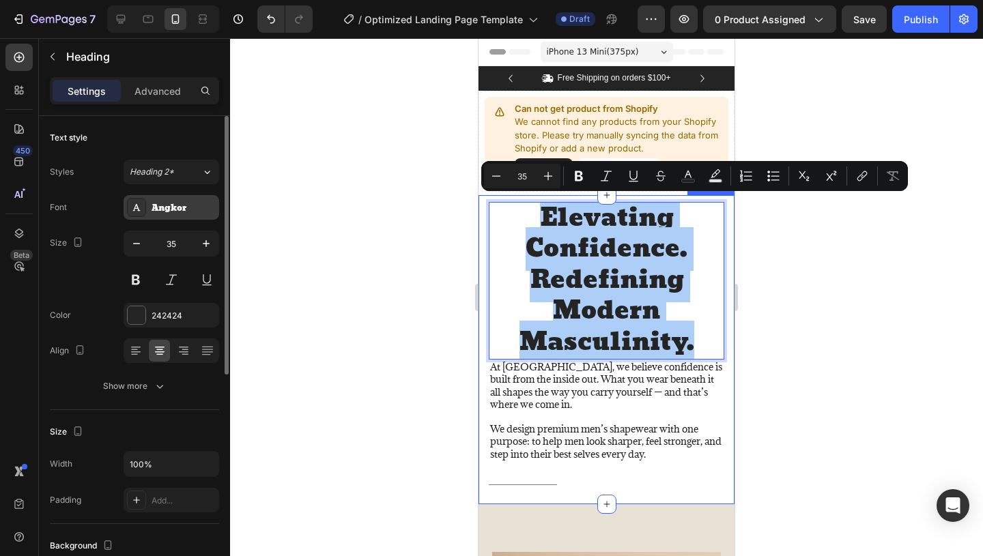
click at [157, 210] on div "Angkor" at bounding box center [184, 208] width 64 height 12
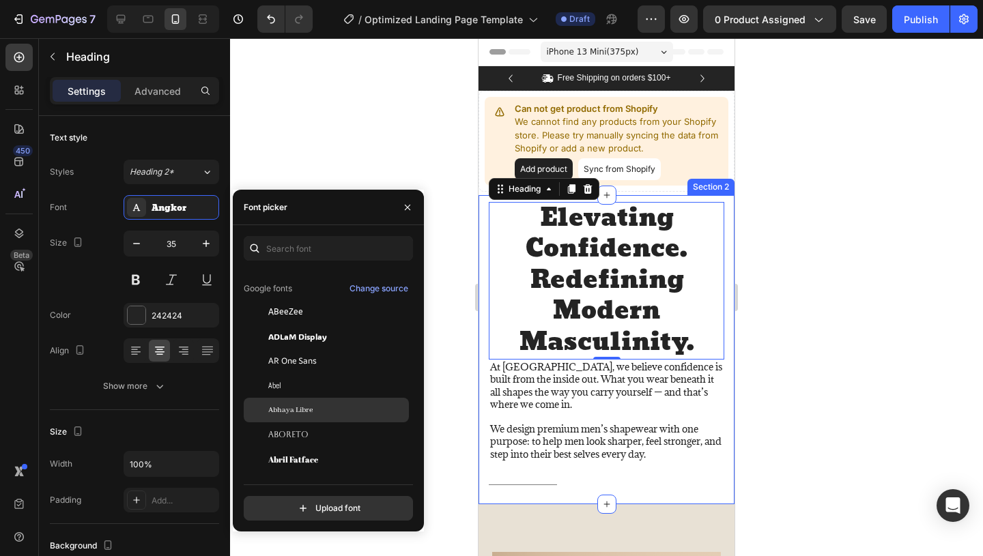
scroll to position [68, 0]
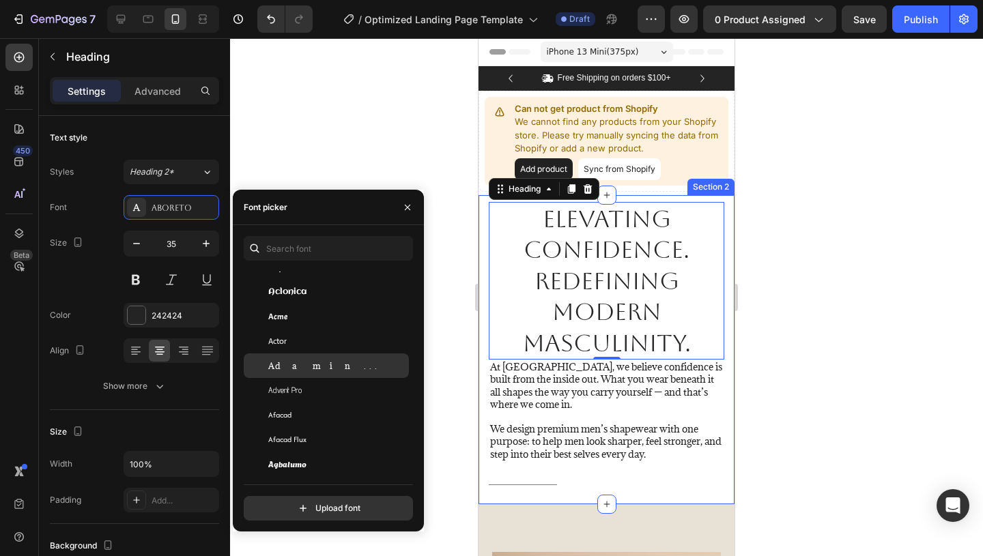
scroll to position [295, 0]
click at [316, 360] on div "Adamina" at bounding box center [337, 361] width 138 height 12
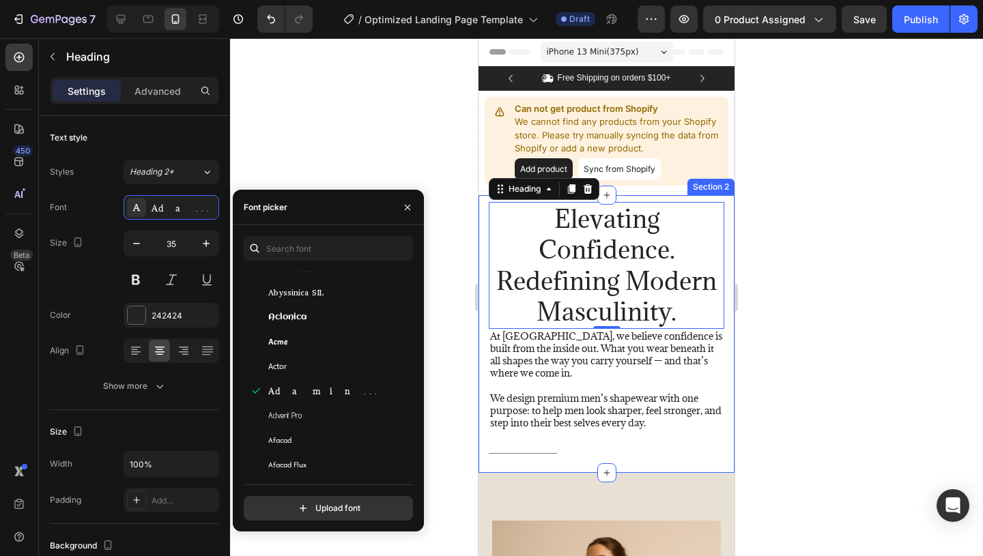
click at [760, 319] on div at bounding box center [606, 297] width 753 height 518
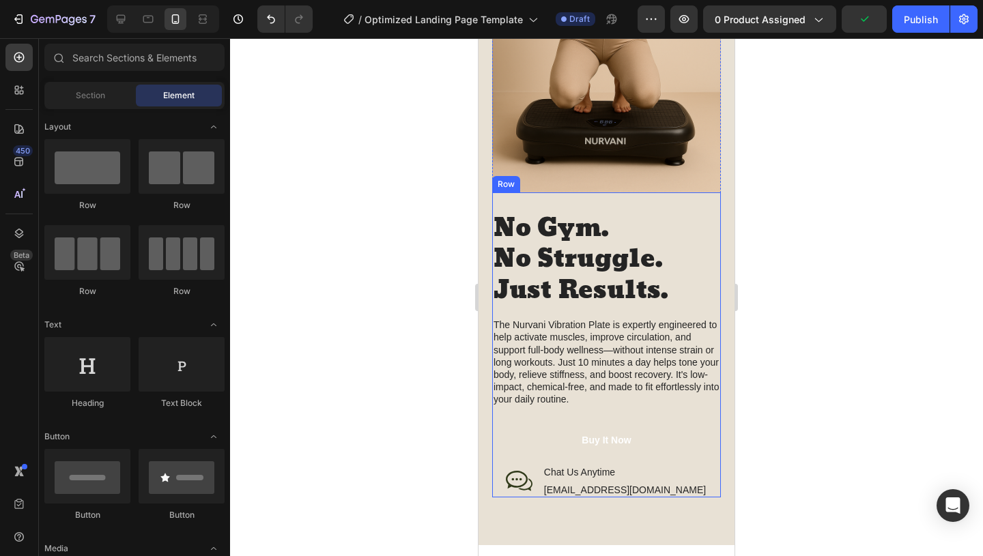
scroll to position [685, 0]
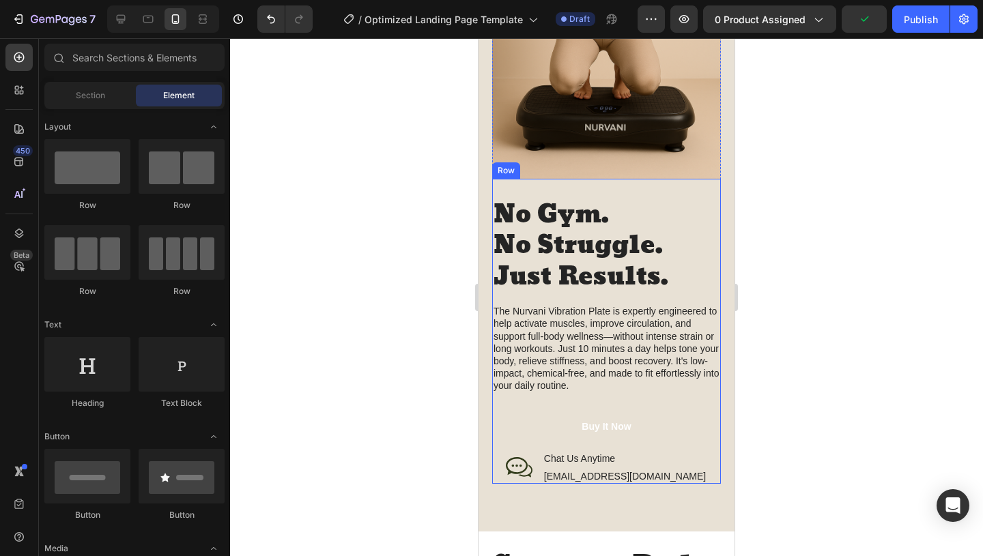
click at [612, 296] on div "No Gym. No Struggle. Just Results. Heading The Nurvani Vibration Plate is exper…" at bounding box center [606, 331] width 229 height 305
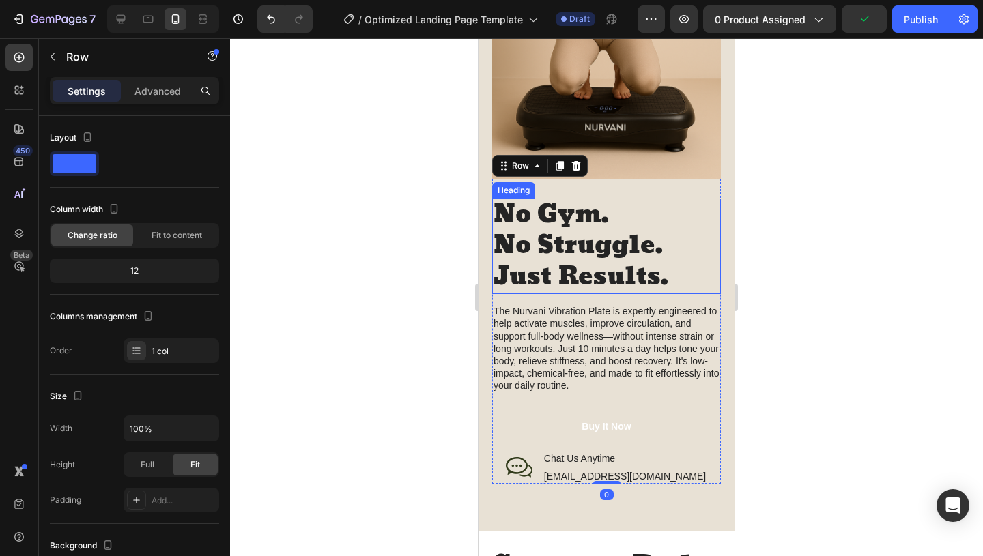
click at [624, 258] on p "No Gym. No Struggle. Just Results." at bounding box center [607, 247] width 226 height 94
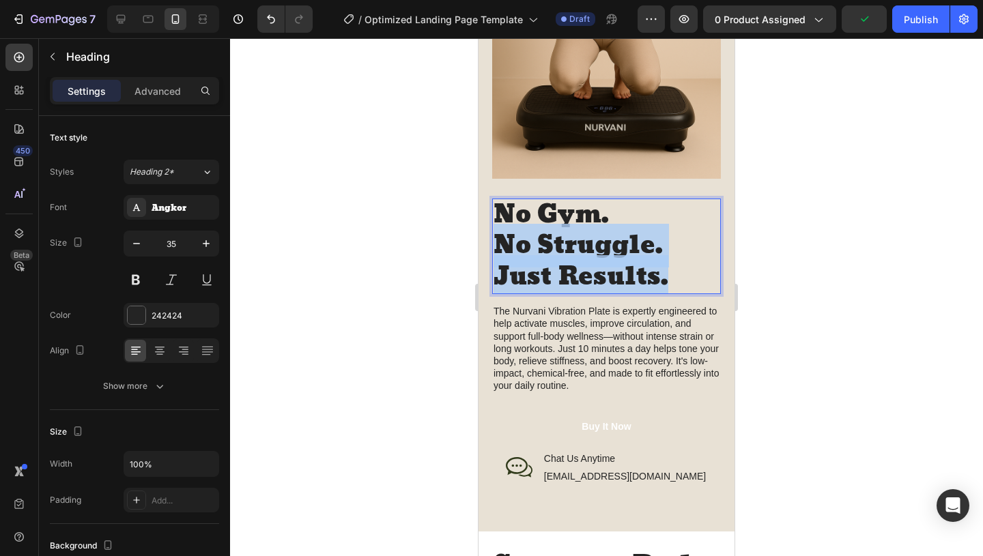
click at [624, 258] on p "No Gym. No Struggle. Just Results." at bounding box center [607, 247] width 226 height 94
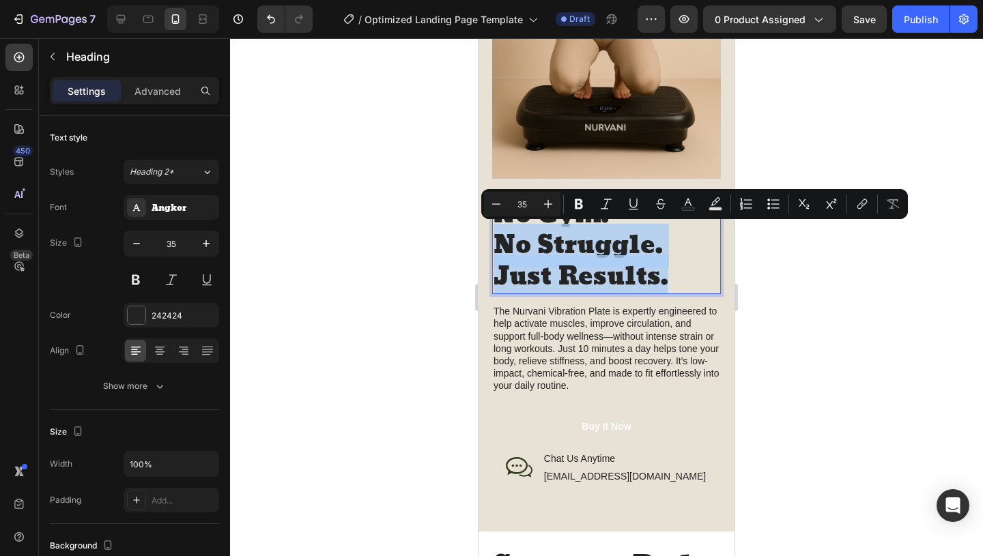
click at [665, 265] on p "No Gym. No Struggle. Just Results." at bounding box center [607, 247] width 226 height 94
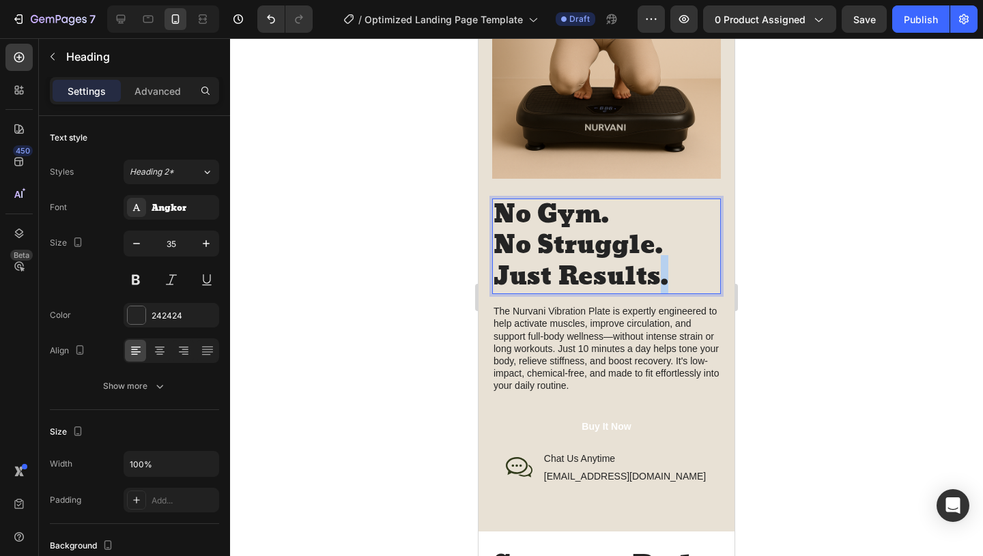
click at [665, 265] on p "No Gym. No Struggle. Just Results." at bounding box center [607, 247] width 226 height 94
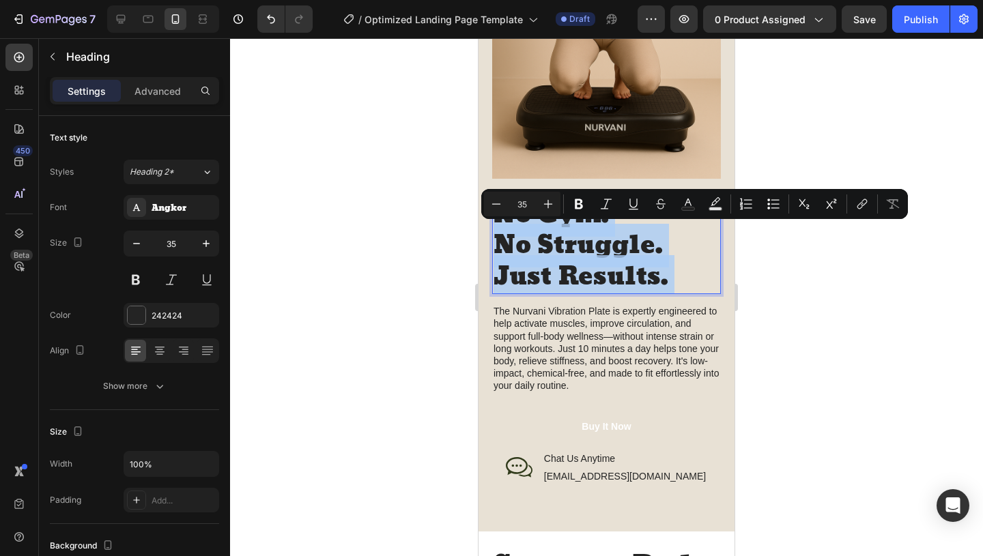
drag, startPoint x: 665, startPoint y: 265, endPoint x: 512, endPoint y: 209, distance: 162.8
click at [512, 209] on p "No Gym. No Struggle. Just Results." at bounding box center [607, 247] width 226 height 94
click at [672, 283] on p "No Gym. No Struggle. Just Results." at bounding box center [607, 247] width 226 height 94
click at [672, 279] on p "No Gym. No Struggle. Just Results." at bounding box center [607, 247] width 226 height 94
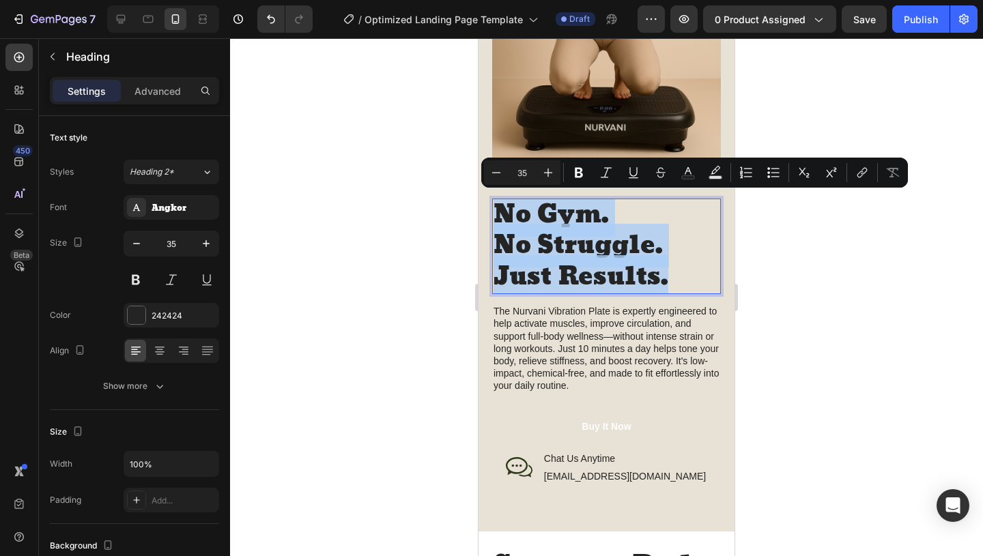
drag, startPoint x: 672, startPoint y: 279, endPoint x: 493, endPoint y: 217, distance: 190.0
click at [493, 217] on h2 "No Gym. No Struggle. Just Results." at bounding box center [606, 247] width 229 height 96
click at [164, 210] on div "Angkor" at bounding box center [184, 208] width 64 height 12
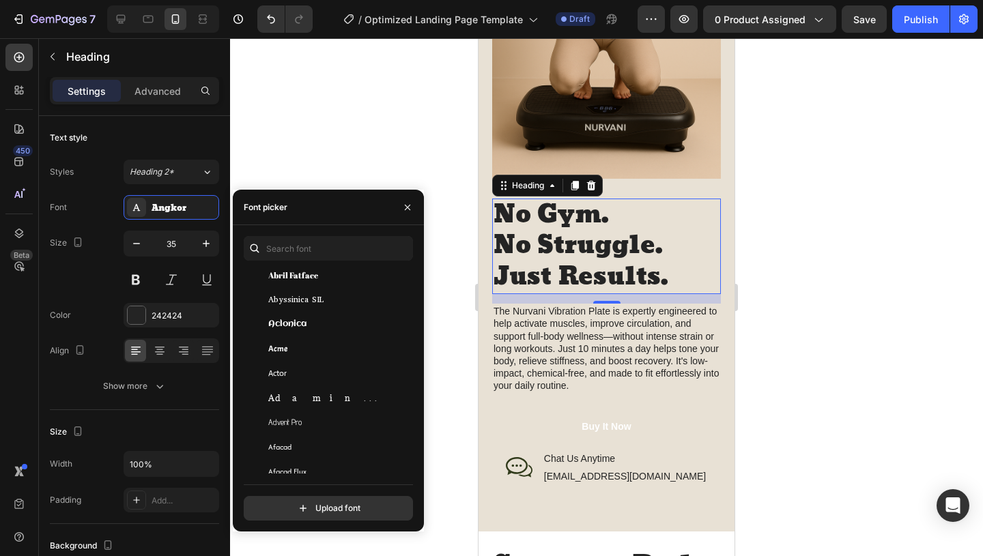
scroll to position [298, 0]
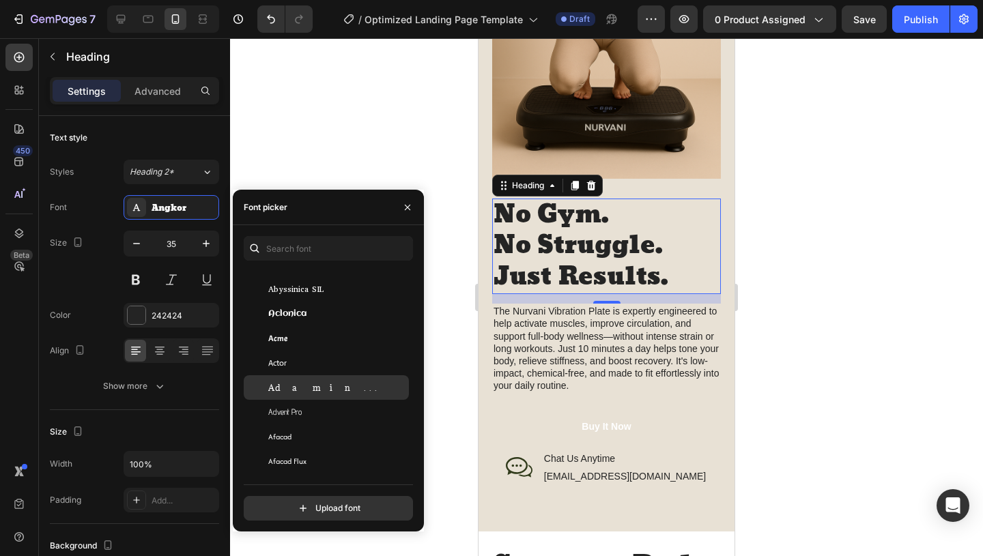
click at [328, 384] on div "Adamina" at bounding box center [337, 388] width 138 height 12
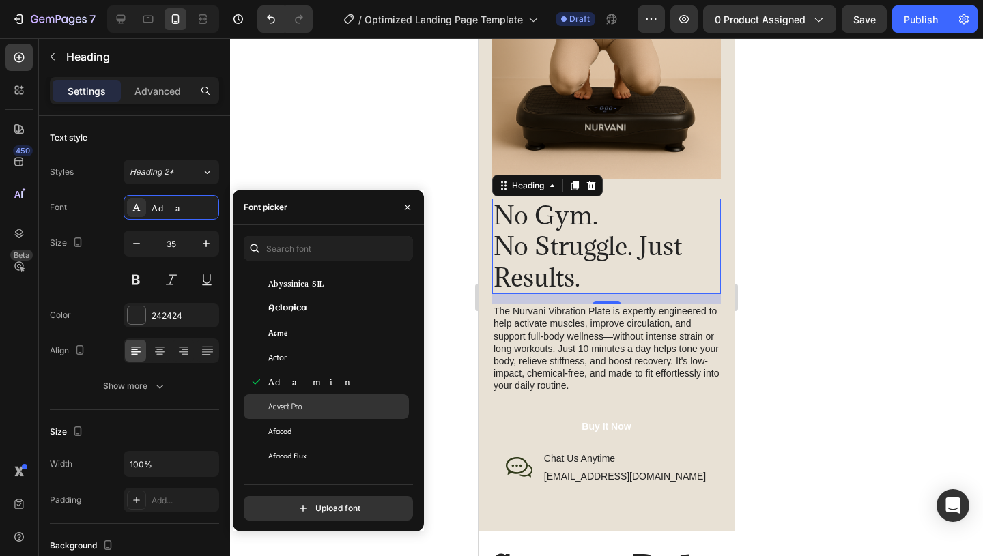
scroll to position [374, 0]
click at [340, 405] on div "Agbalumo" at bounding box center [337, 405] width 138 height 12
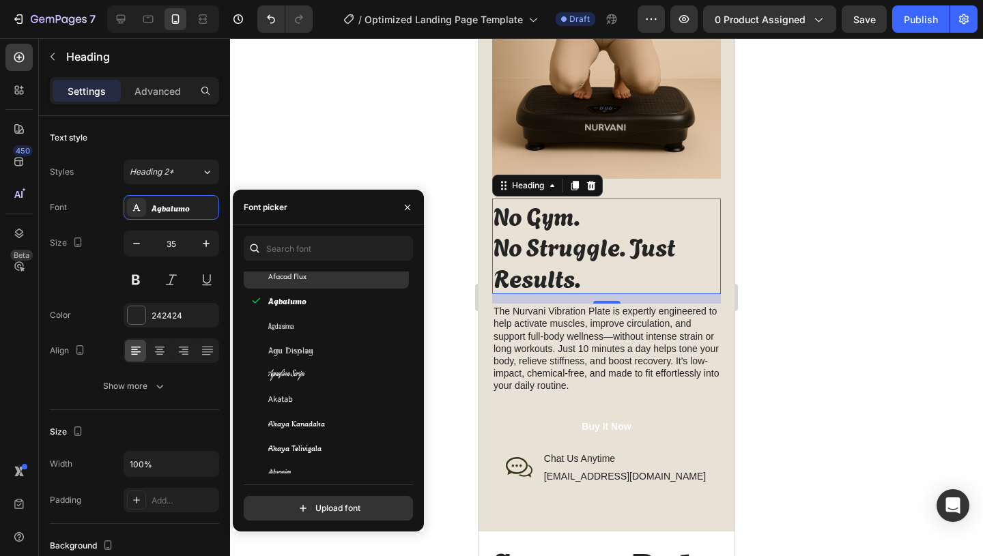
scroll to position [506, 0]
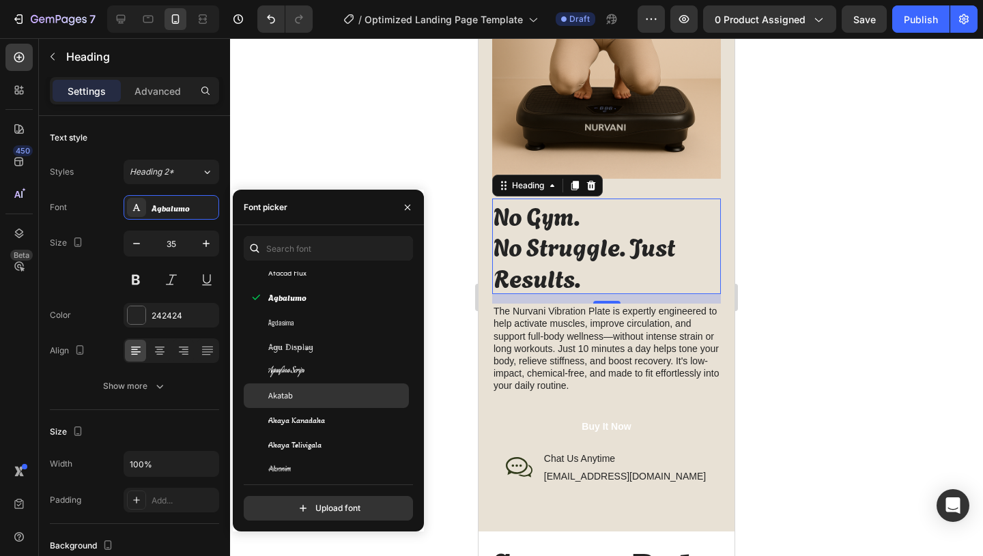
click at [340, 405] on div "Akatab" at bounding box center [326, 396] width 165 height 25
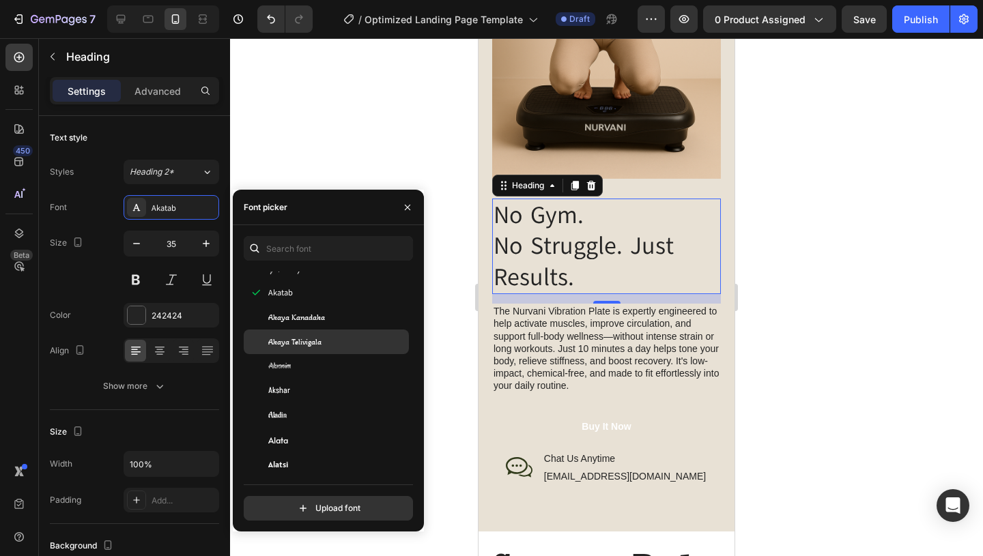
scroll to position [646, 0]
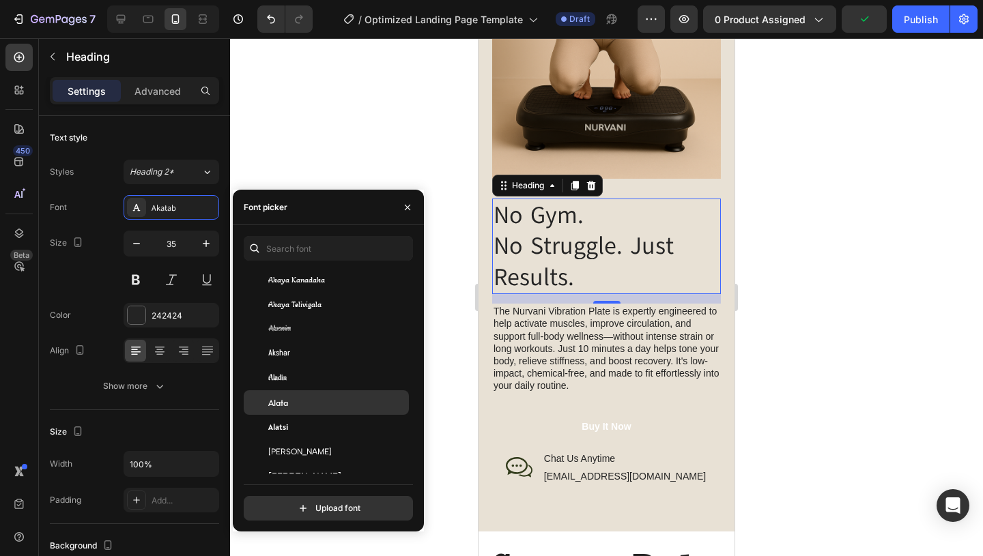
click at [334, 402] on div "Alata" at bounding box center [337, 403] width 138 height 12
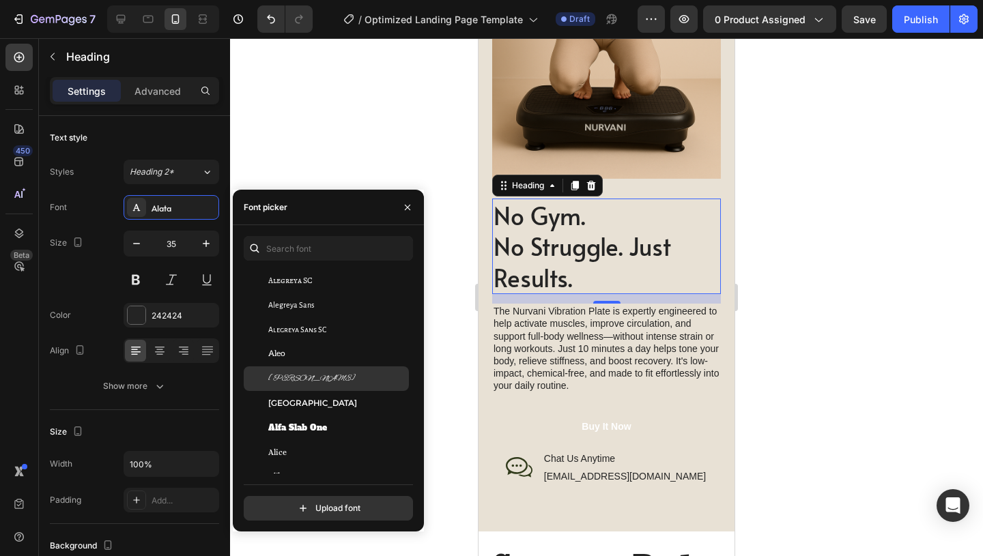
scroll to position [917, 0]
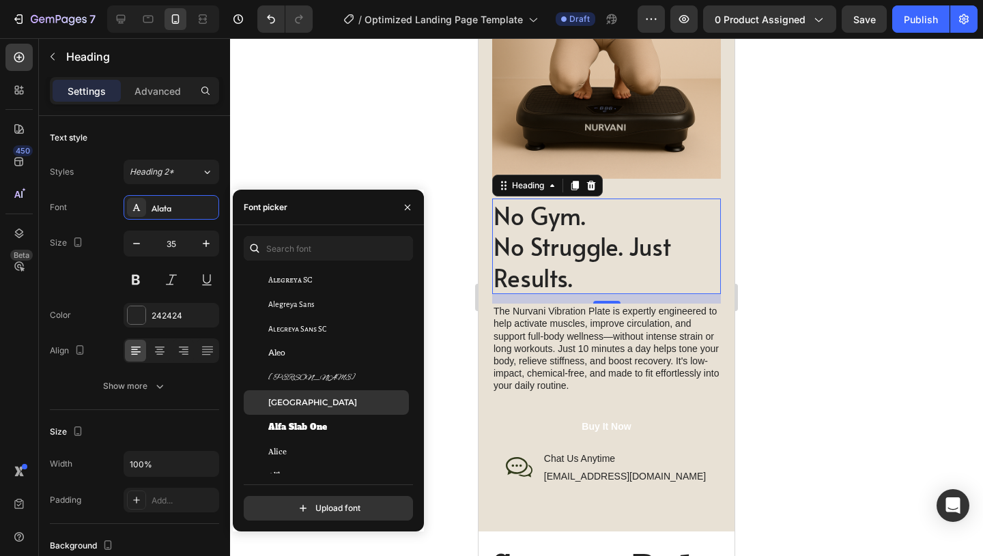
click at [338, 406] on div "[GEOGRAPHIC_DATA]" at bounding box center [337, 403] width 138 height 12
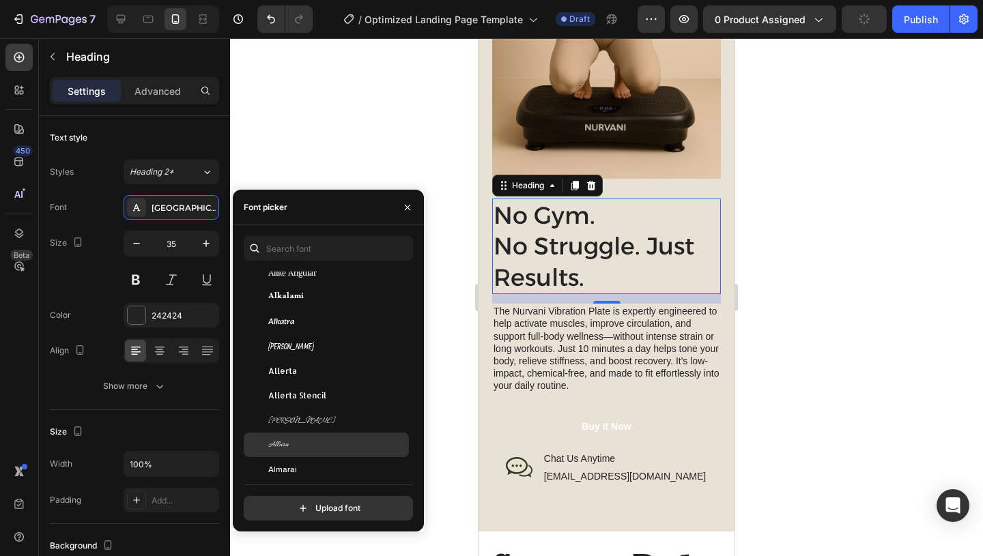
scroll to position [1251, 0]
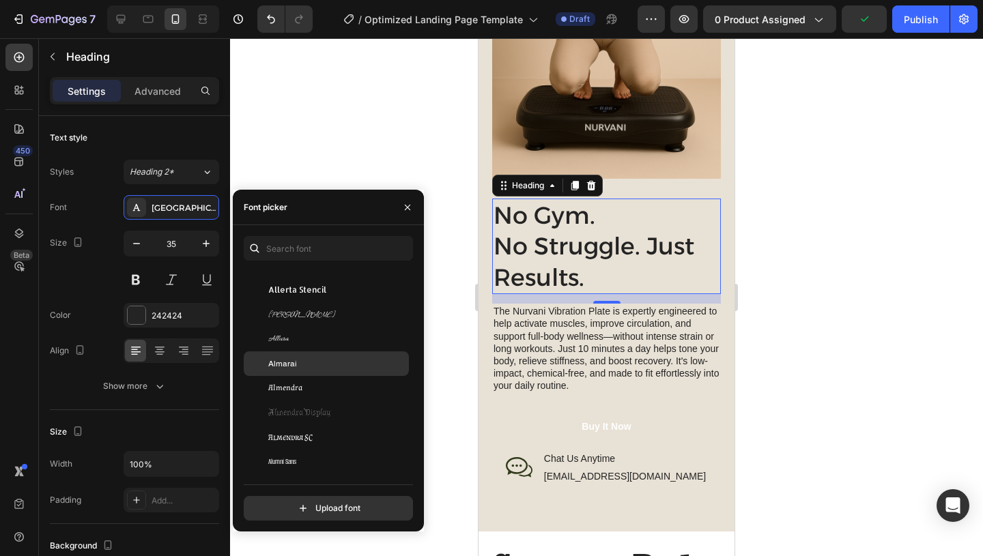
click at [339, 366] on div "Almarai" at bounding box center [337, 364] width 138 height 12
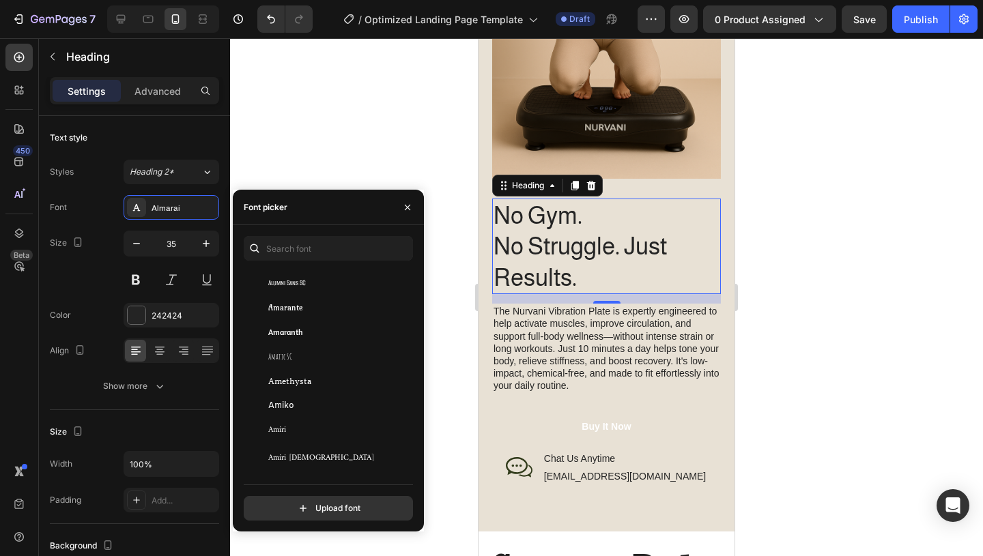
scroll to position [1551, 0]
click at [337, 429] on div "Amiri [DEMOGRAPHIC_DATA]" at bounding box center [337, 432] width 138 height 12
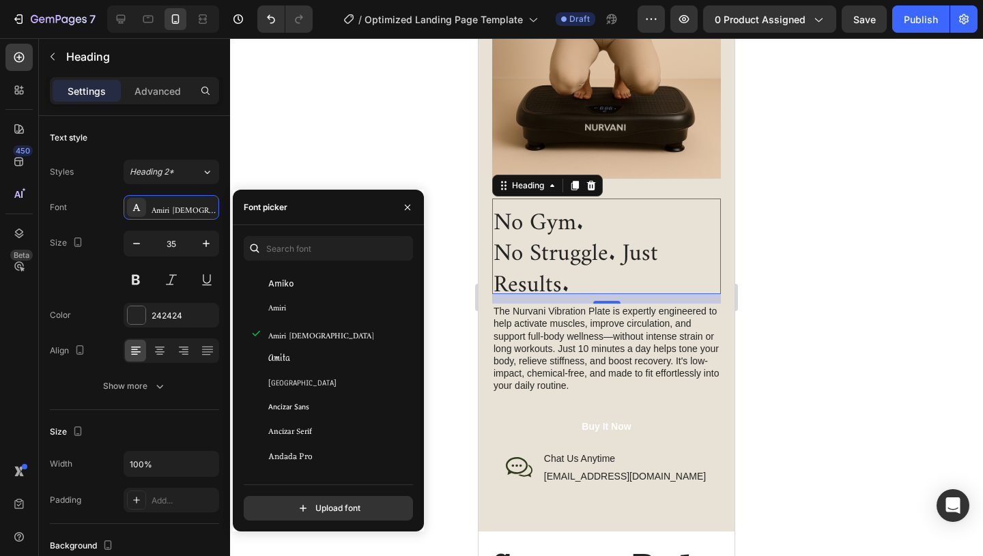
scroll to position [1654, 0]
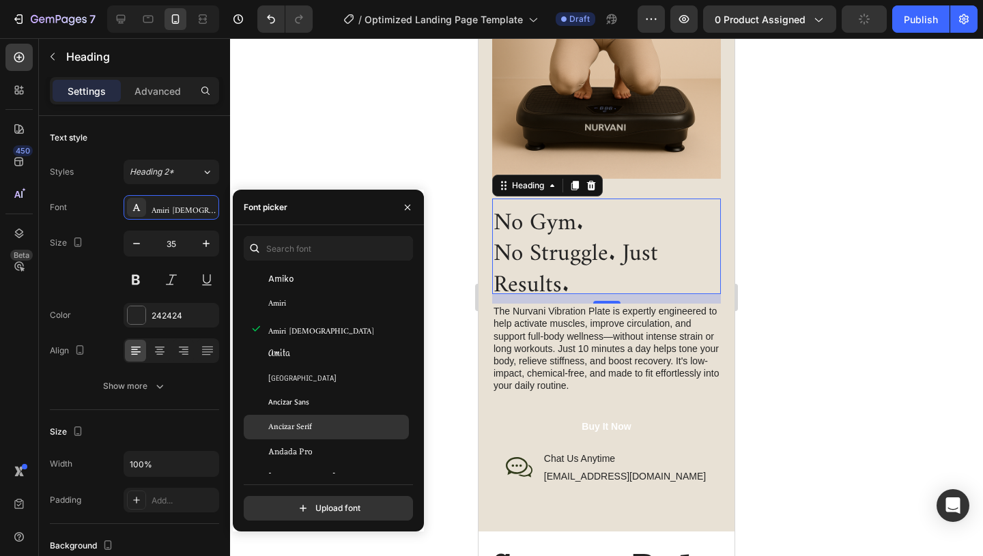
click at [345, 427] on div "Ancizar Serif" at bounding box center [337, 427] width 138 height 12
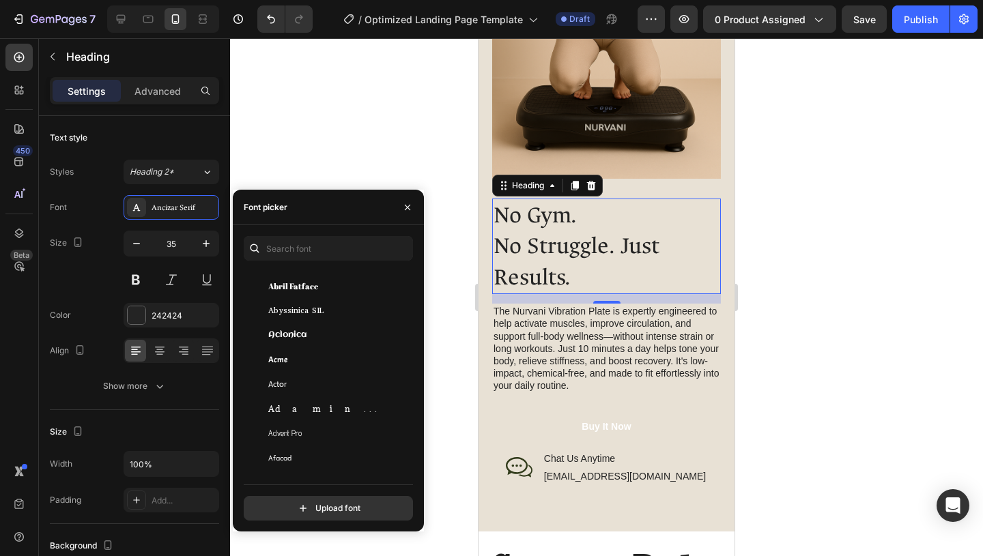
scroll to position [285, 0]
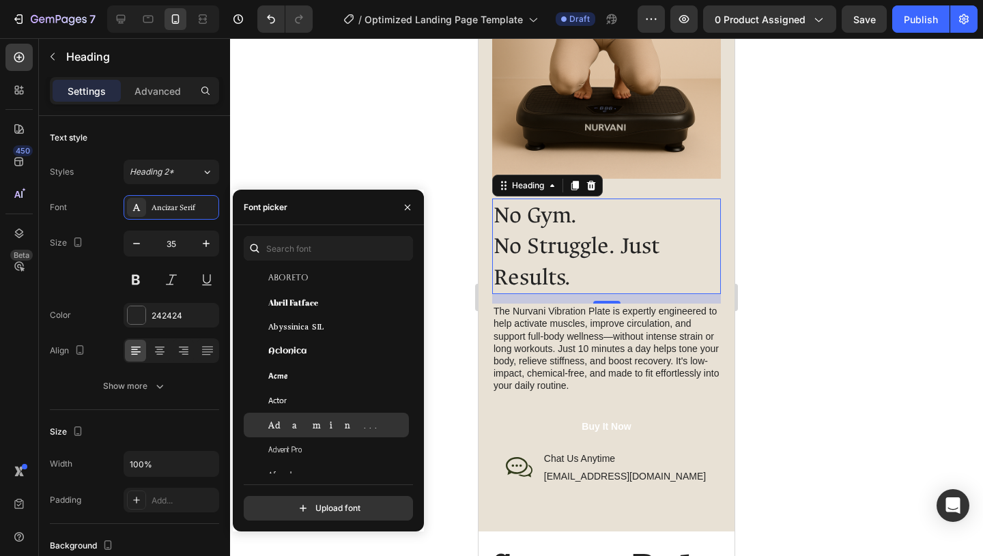
click at [327, 433] on div "Adamina" at bounding box center [326, 425] width 165 height 25
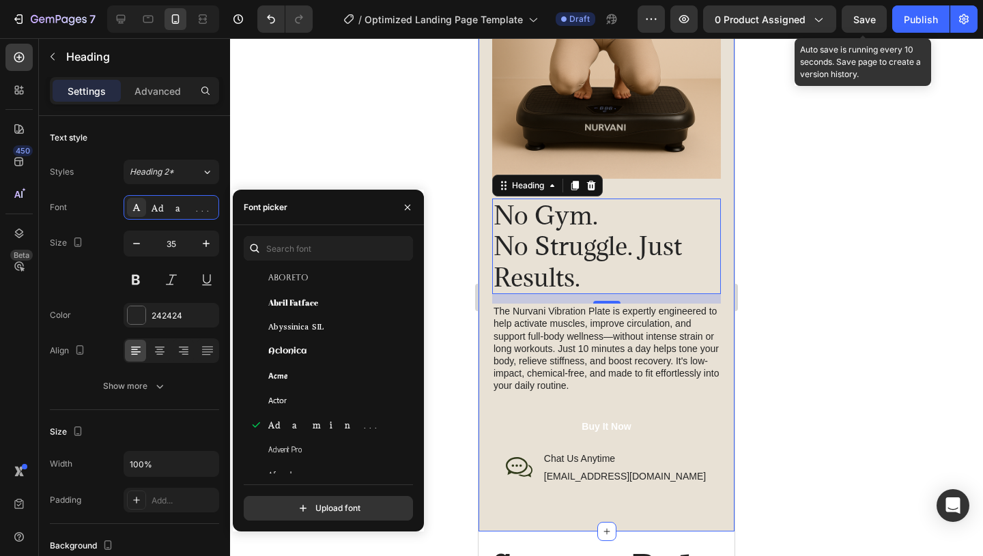
click at [861, 23] on span "Save" at bounding box center [864, 20] width 23 height 12
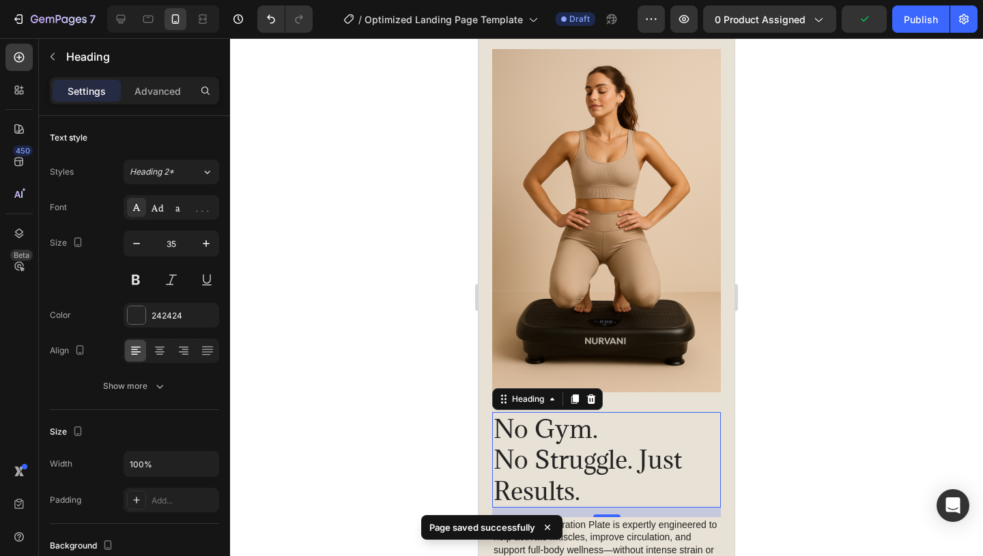
scroll to position [0, 0]
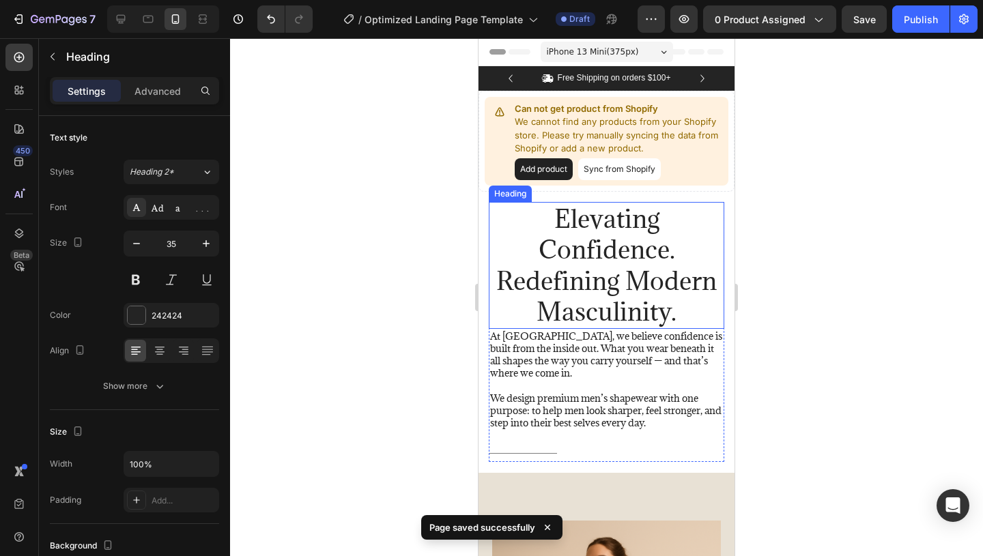
click at [659, 264] on h2 "Elevating Confidence. Redefining Modern Masculinity." at bounding box center [606, 265] width 235 height 127
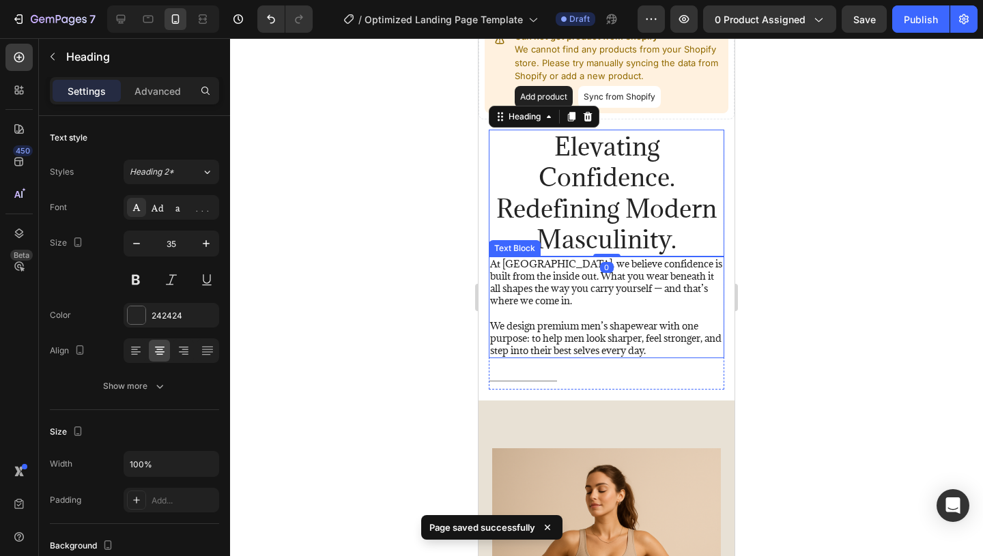
scroll to position [94, 0]
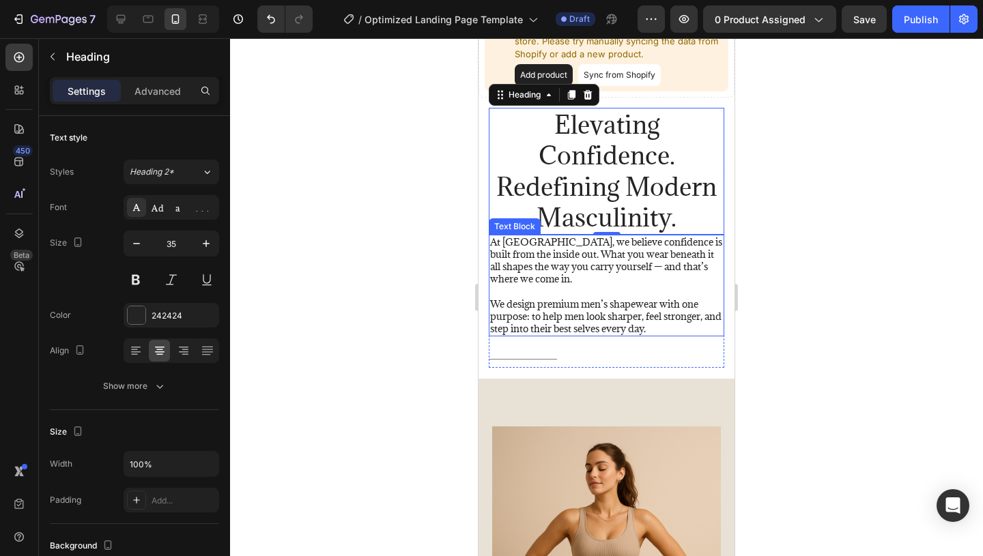
click at [595, 322] on p "We design premium men’s shapewear with one purpose: to help men look sharper, f…" at bounding box center [606, 317] width 233 height 38
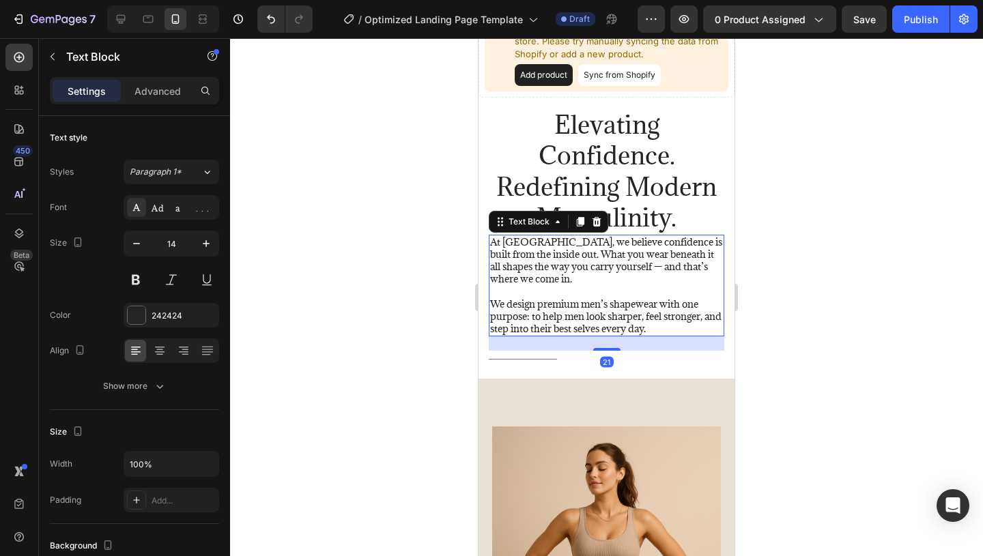
click at [682, 328] on p "We design premium men’s shapewear with one purpose: to help men look sharper, f…" at bounding box center [606, 317] width 233 height 38
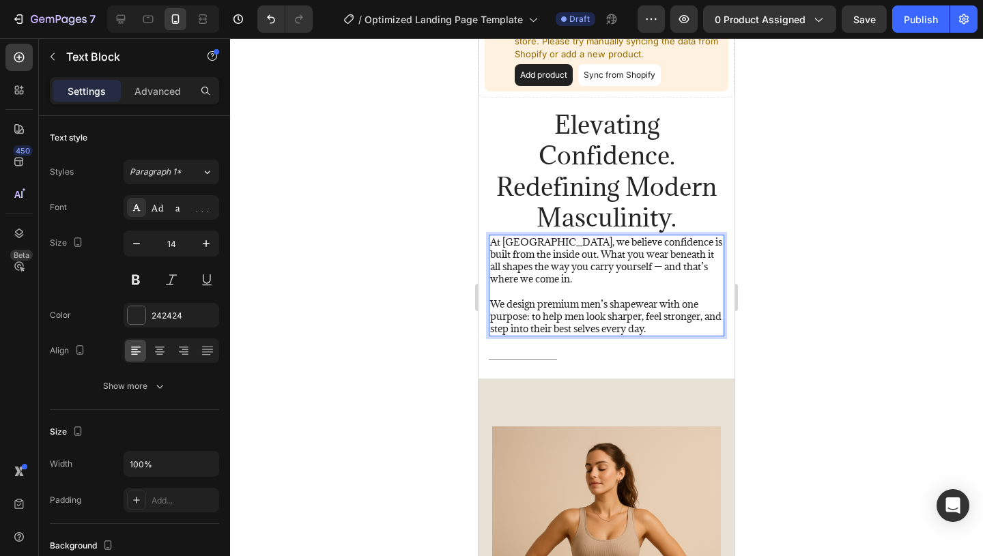
click at [682, 328] on p "We design premium men’s shapewear with one purpose: to help men look sharper, f…" at bounding box center [606, 317] width 233 height 38
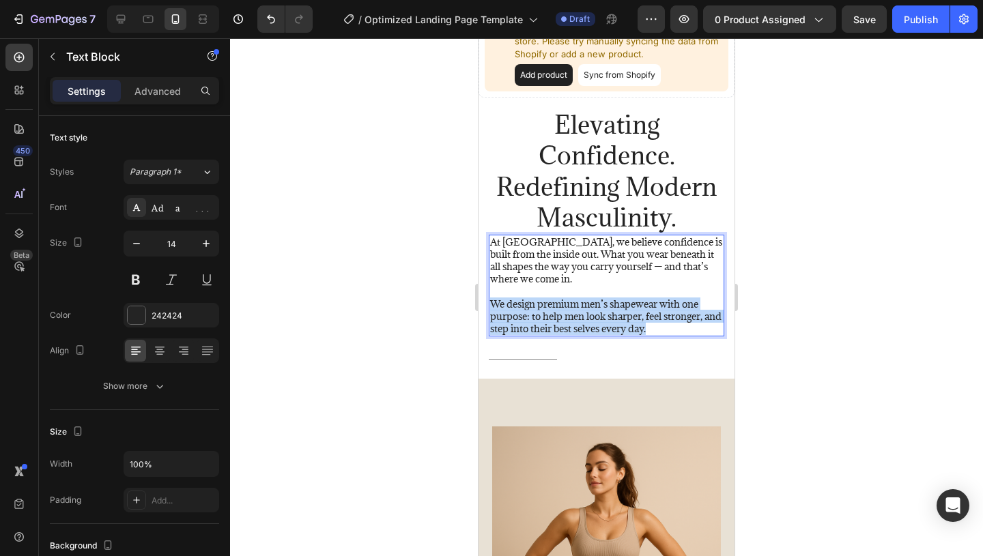
click at [682, 328] on p "We design premium men’s shapewear with one purpose: to help men look sharper, f…" at bounding box center [606, 317] width 233 height 38
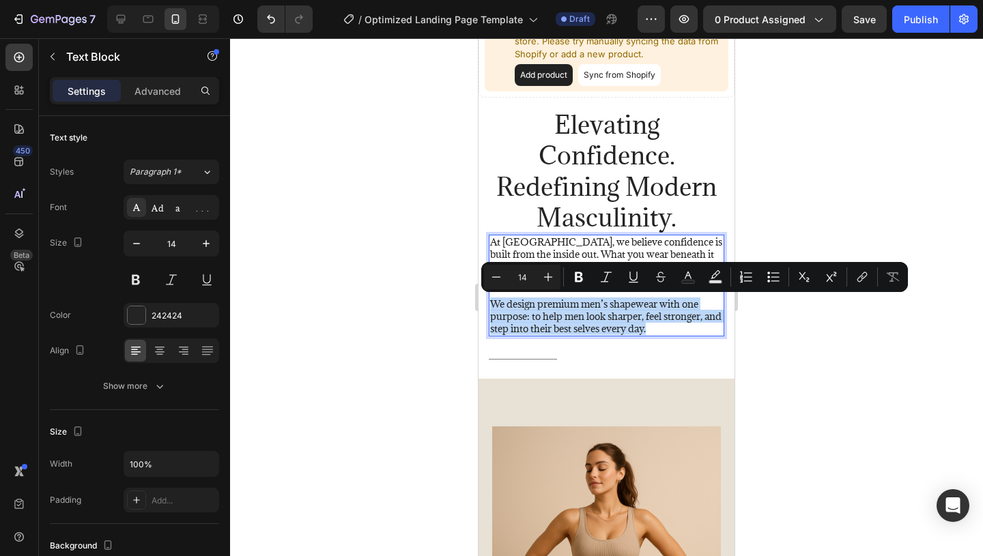
click at [677, 332] on p "We design premium men’s shapewear with one purpose: to help men look sharper, f…" at bounding box center [606, 317] width 233 height 38
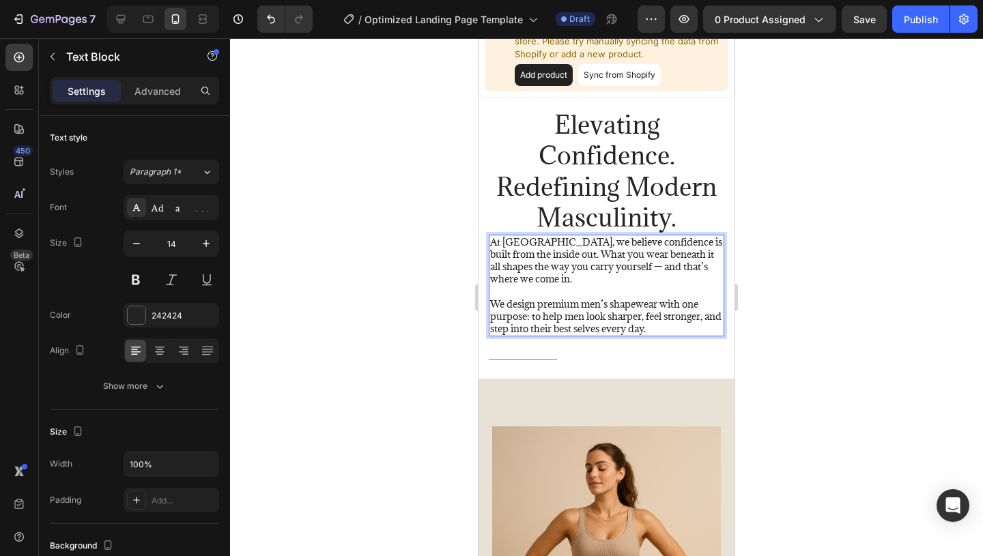
click at [677, 332] on p "We design premium men’s shapewear with one purpose: to help men look sharper, f…" at bounding box center [606, 317] width 233 height 38
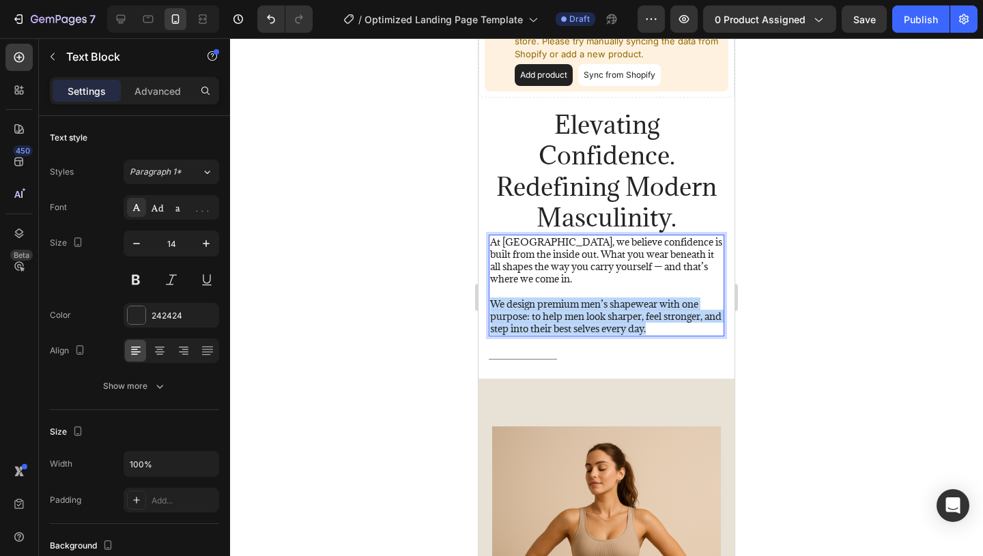
click at [677, 332] on p "We design premium men’s shapewear with one purpose: to help men look sharper, f…" at bounding box center [606, 317] width 233 height 38
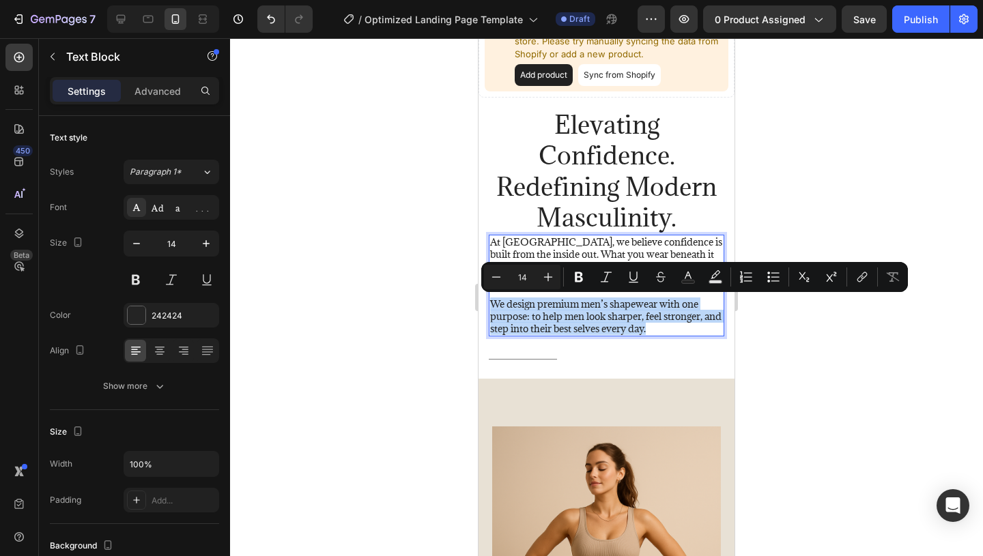
click at [682, 329] on p "We design premium men’s shapewear with one purpose: to help men look sharper, f…" at bounding box center [606, 317] width 233 height 38
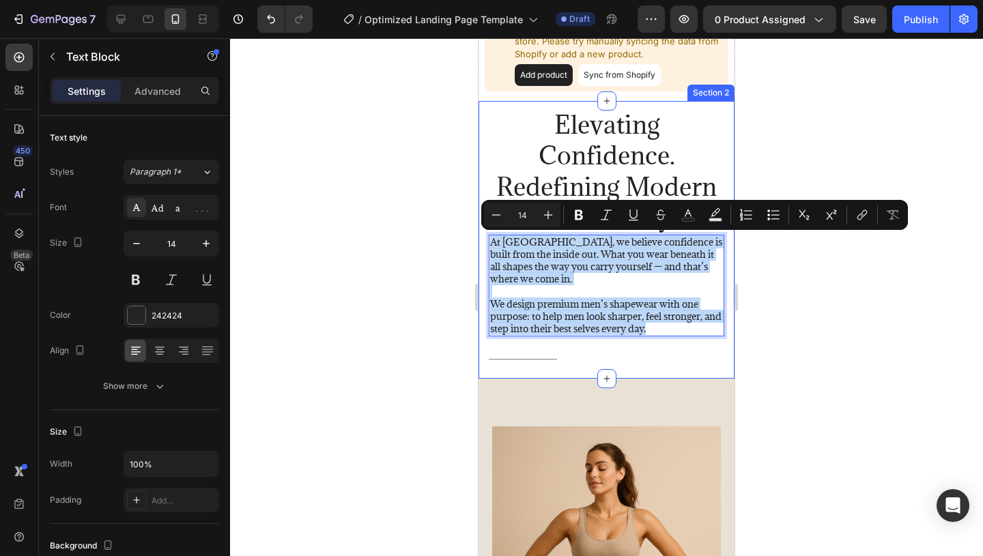
drag, startPoint x: 682, startPoint y: 329, endPoint x: 483, endPoint y: 238, distance: 218.4
click at [483, 238] on div "Elevating Confidence. Redefining Modern Masculinity. Heading At [GEOGRAPHIC_DAT…" at bounding box center [606, 240] width 256 height 278
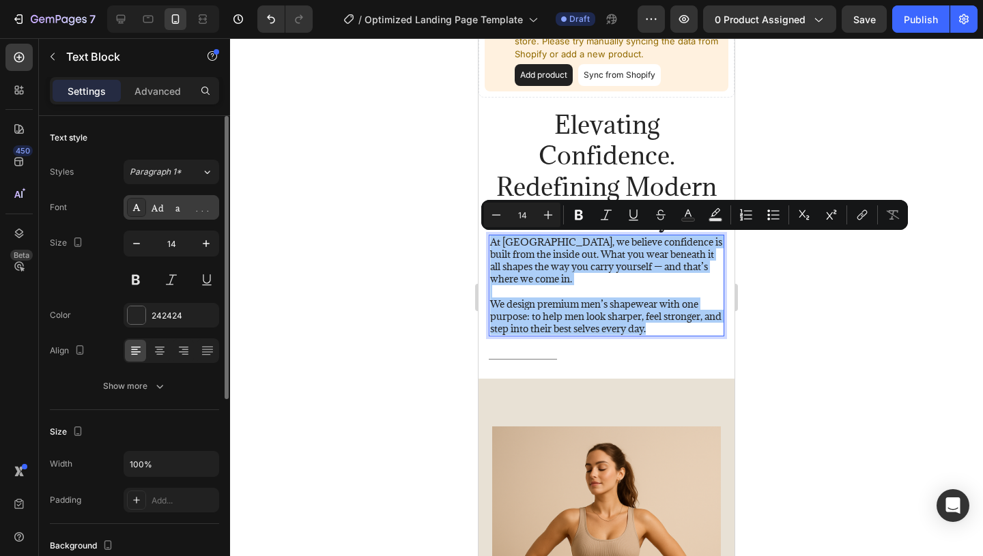
click at [183, 214] on div "Adamina" at bounding box center [184, 208] width 64 height 12
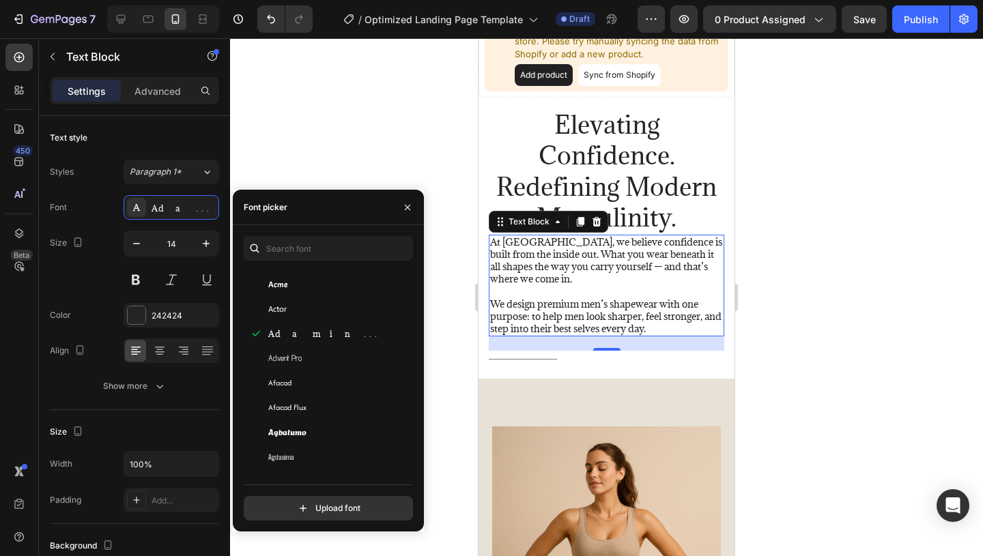
scroll to position [371, 0]
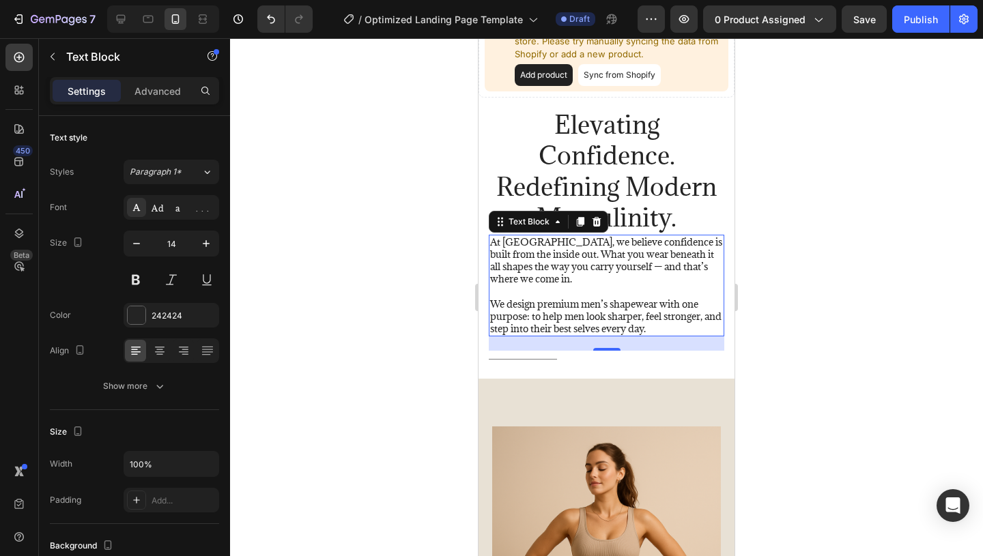
click at [831, 298] on div at bounding box center [606, 297] width 753 height 518
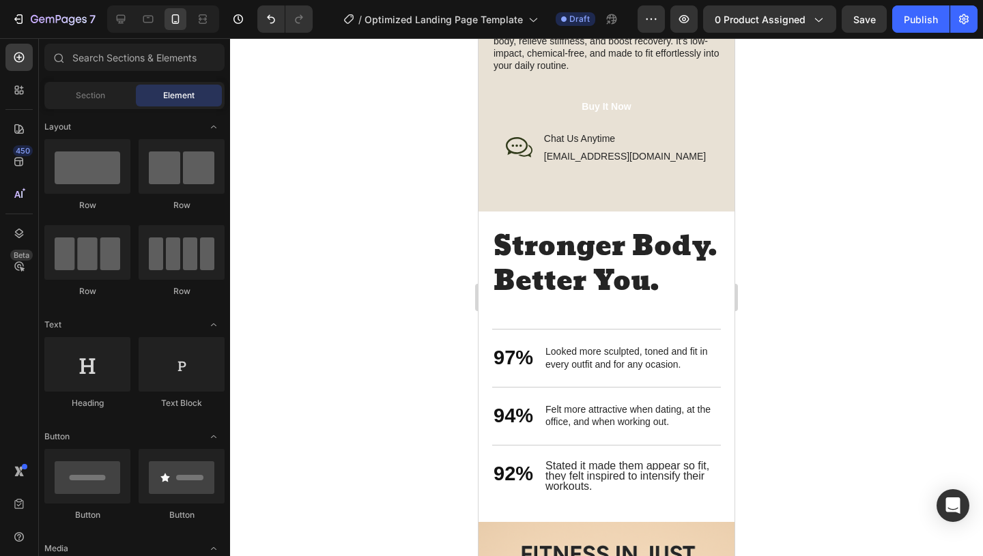
scroll to position [1008, 0]
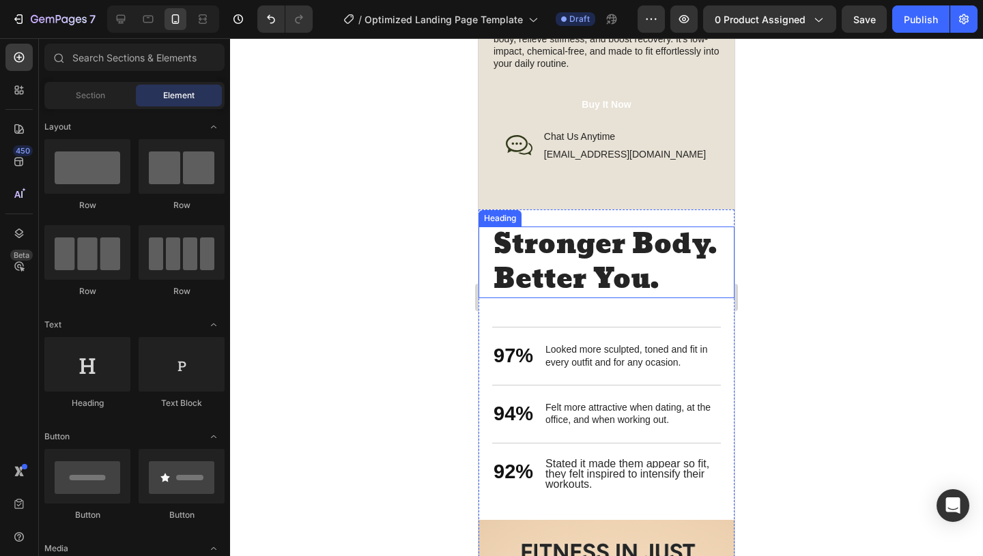
click at [560, 277] on h2 "Stronger Body. Better You." at bounding box center [606, 263] width 229 height 72
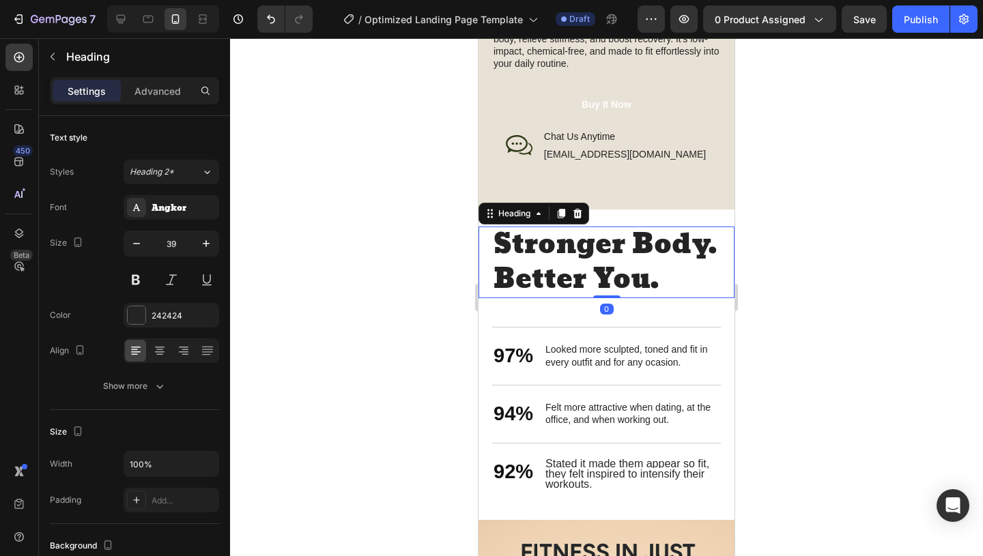
click at [665, 293] on h2 "Stronger Body. Better You." at bounding box center [606, 263] width 229 height 72
click at [666, 281] on p "Stronger Body. Better You." at bounding box center [607, 262] width 226 height 69
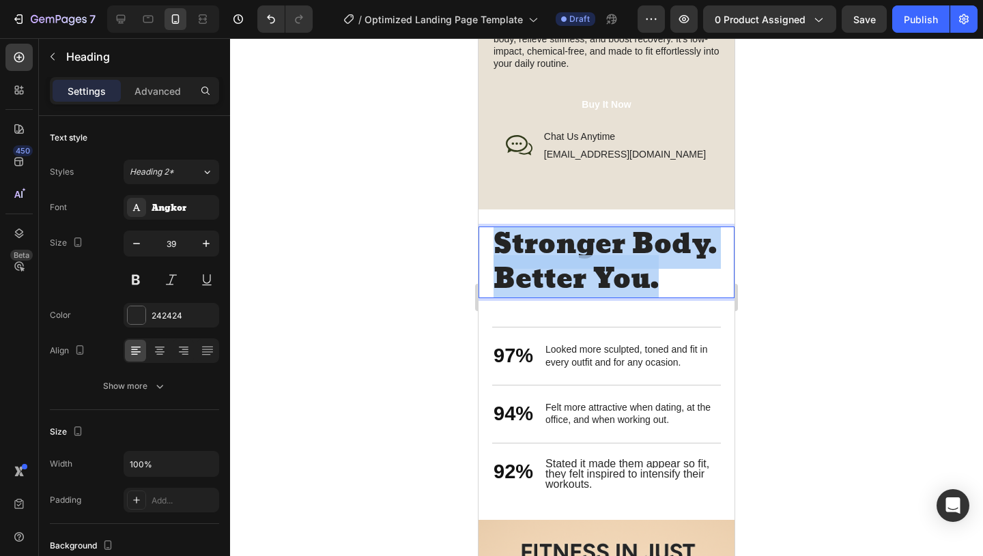
click at [666, 281] on p "Stronger Body. Better You." at bounding box center [607, 262] width 226 height 69
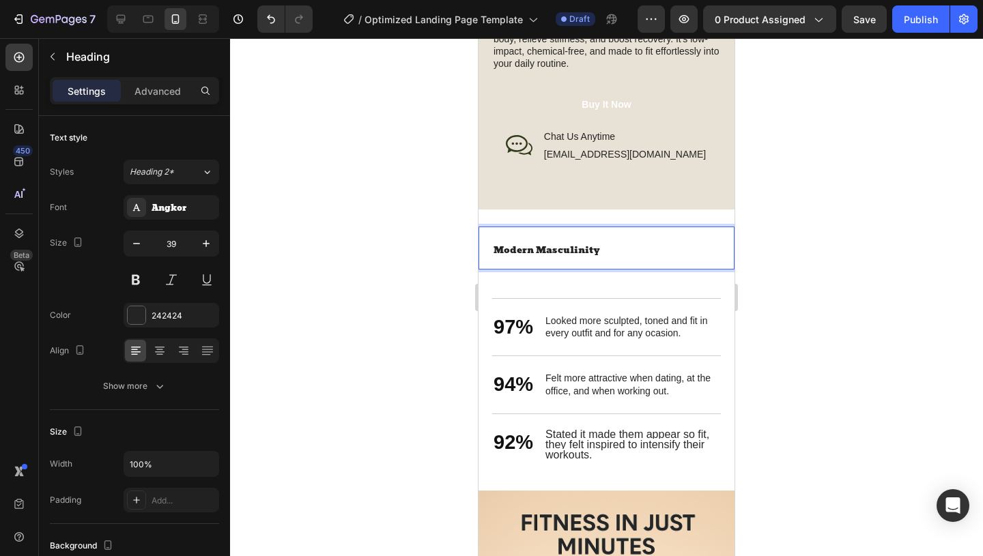
click at [661, 256] on p "Modern Masculinity" at bounding box center [607, 248] width 226 height 40
click at [608, 259] on p "Modern Masculinity" at bounding box center [607, 248] width 226 height 40
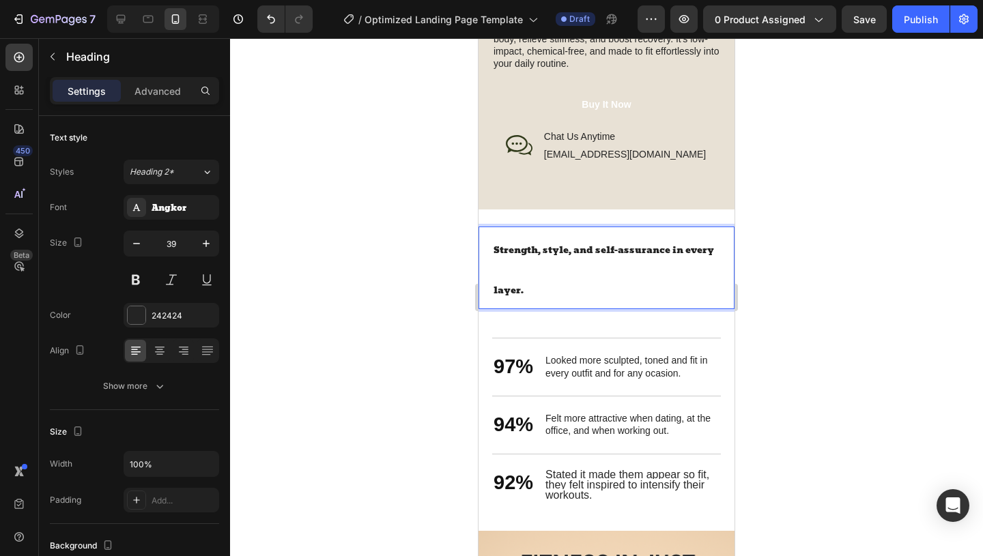
click at [551, 289] on p "Strength, style, and self-assurance in every layer." at bounding box center [607, 268] width 226 height 80
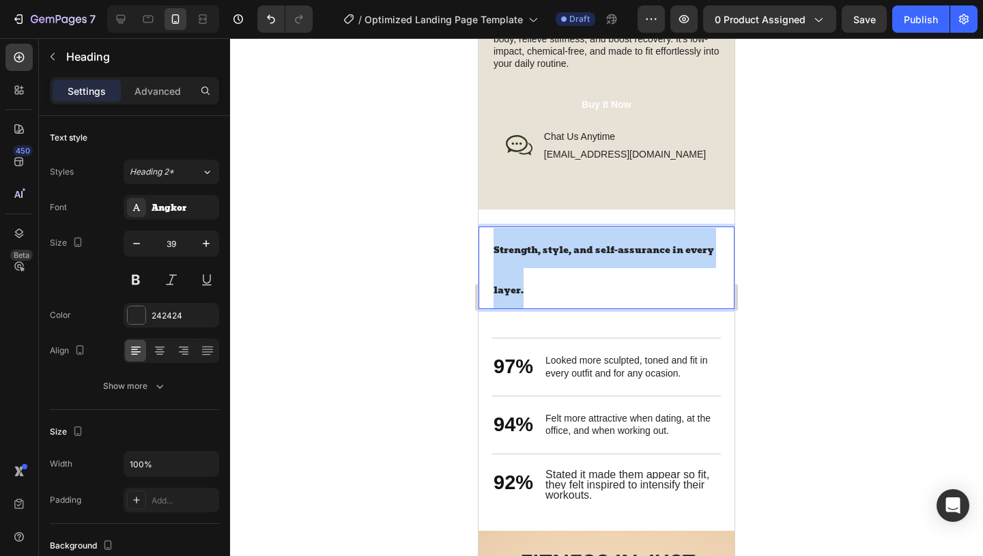
click at [551, 289] on p "Strength, style, and self-assurance in every layer." at bounding box center [607, 268] width 226 height 80
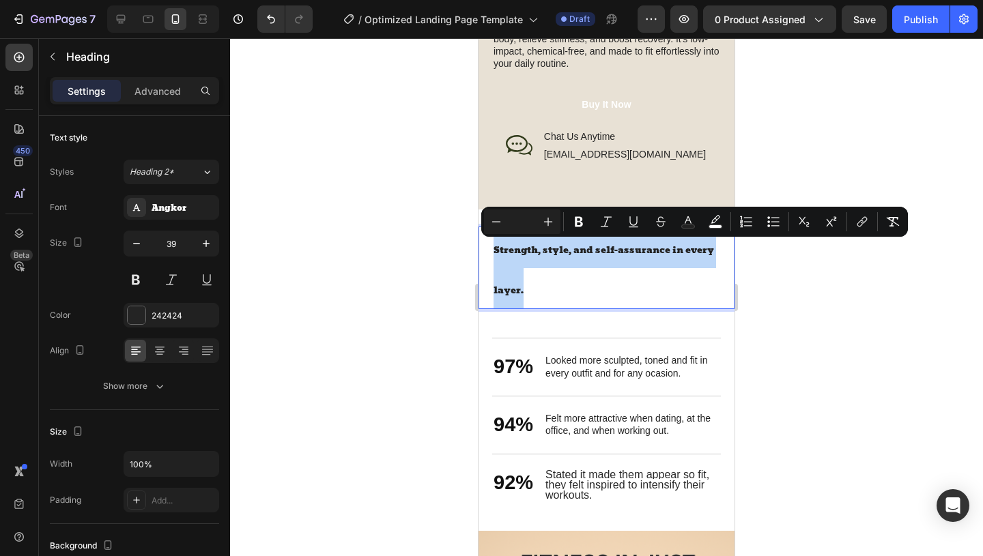
click at [551, 289] on p "Strength, style, and self-assurance in every layer." at bounding box center [607, 268] width 226 height 80
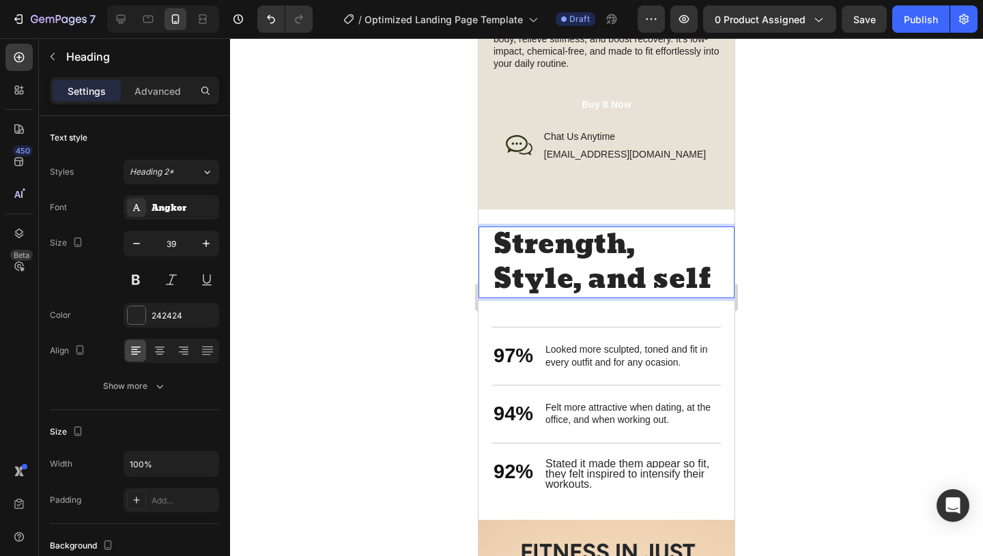
scroll to position [5, 0]
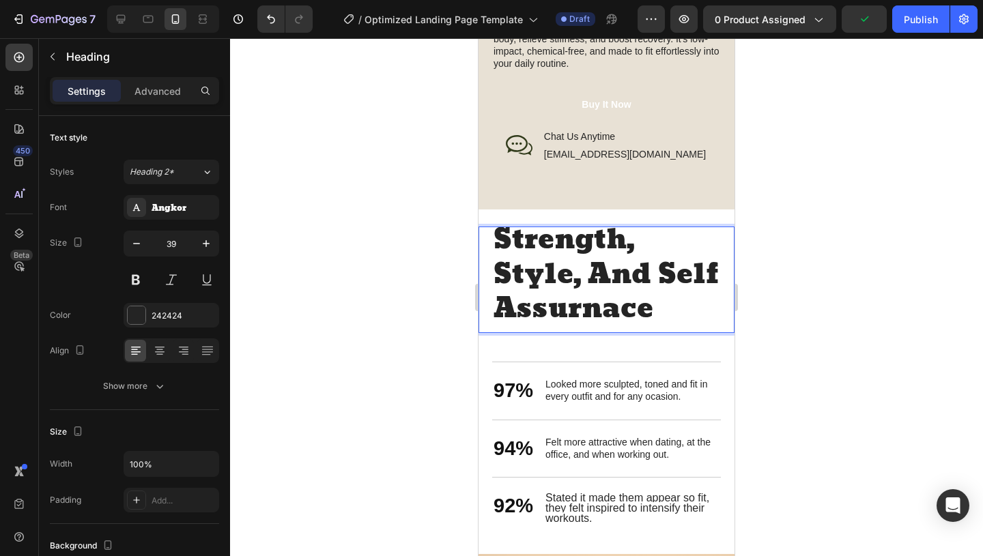
click at [492, 310] on h2 "Strength, Style, And Self Assurnace" at bounding box center [606, 280] width 229 height 106
click at [490, 302] on div "Strength, Style, And Self -Assurnace Heading 0" at bounding box center [606, 280] width 256 height 106
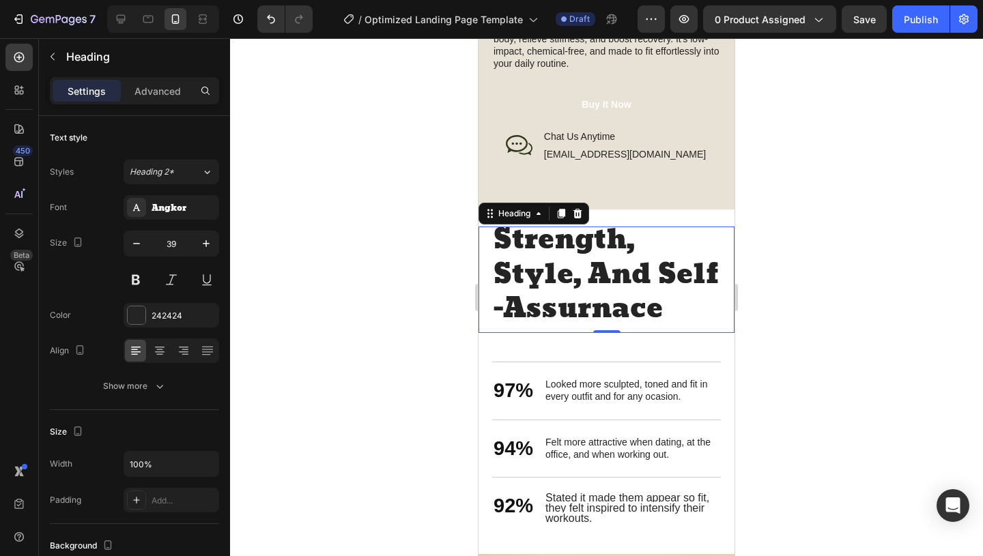
click at [561, 311] on p "Strength, Style, And Self -Assurnace" at bounding box center [607, 275] width 226 height 104
click at [599, 317] on p "Strength, Style, And Self -Assurnace" at bounding box center [607, 275] width 226 height 104
click at [492, 309] on h2 "Strength, Style, And Self -Assurnace" at bounding box center [606, 280] width 229 height 106
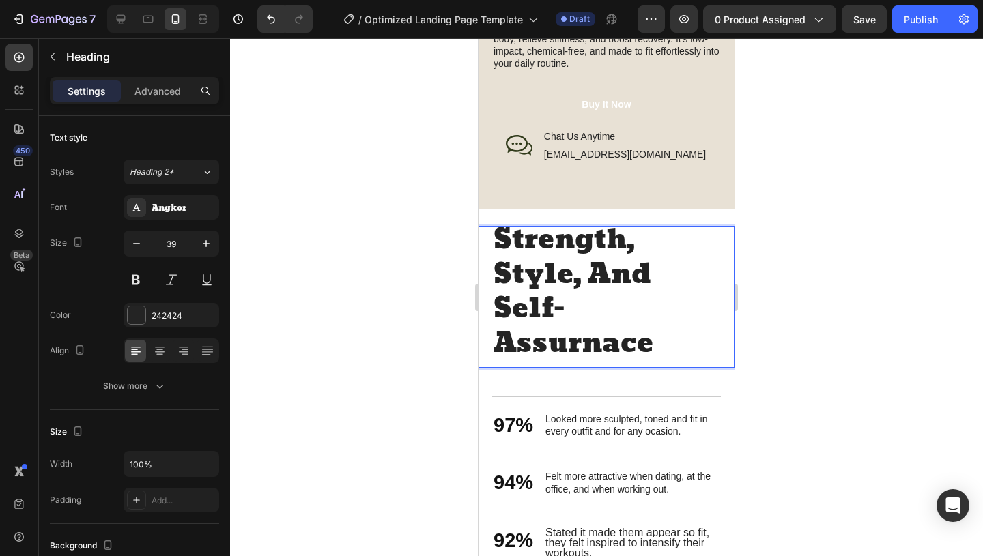
click at [495, 344] on p "Strength, Style, And Self-Assurnace" at bounding box center [607, 292] width 226 height 139
click at [614, 271] on p "Strength, Style, And Self-Assurnace" at bounding box center [607, 292] width 226 height 139
click at [687, 334] on p "Strength, Style, and Self-Assurnace" at bounding box center [607, 292] width 226 height 139
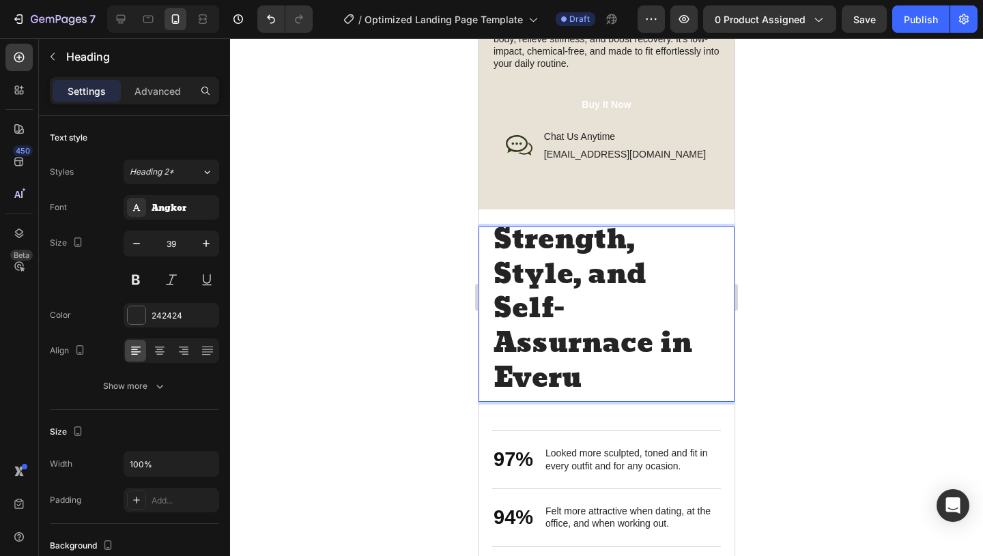
scroll to position [5, 0]
click at [681, 380] on p "Strength, Style, and Self-Assurnace in Every Layer" at bounding box center [607, 309] width 226 height 173
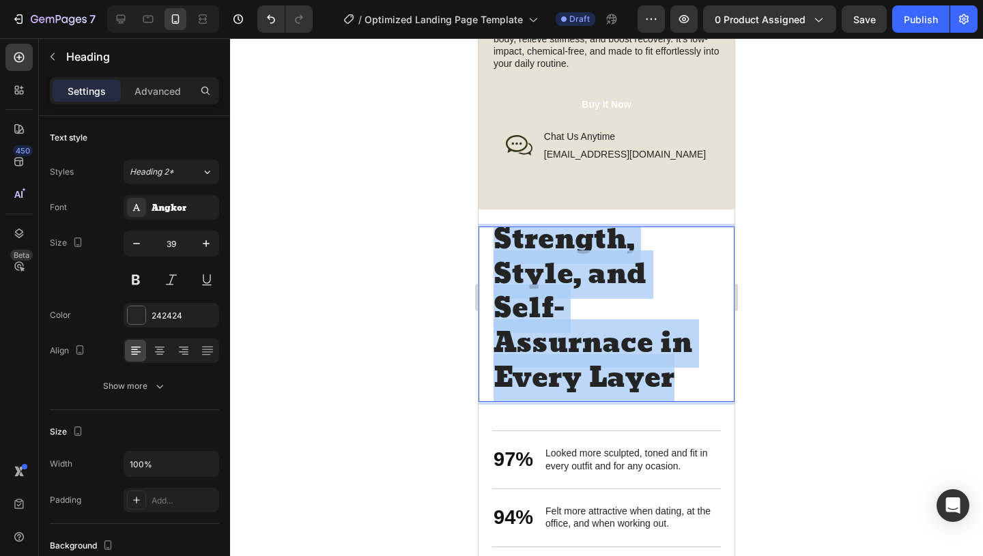
click at [681, 380] on p "Strength, Style, and Self-Assurnace in Every Layer" at bounding box center [607, 309] width 226 height 173
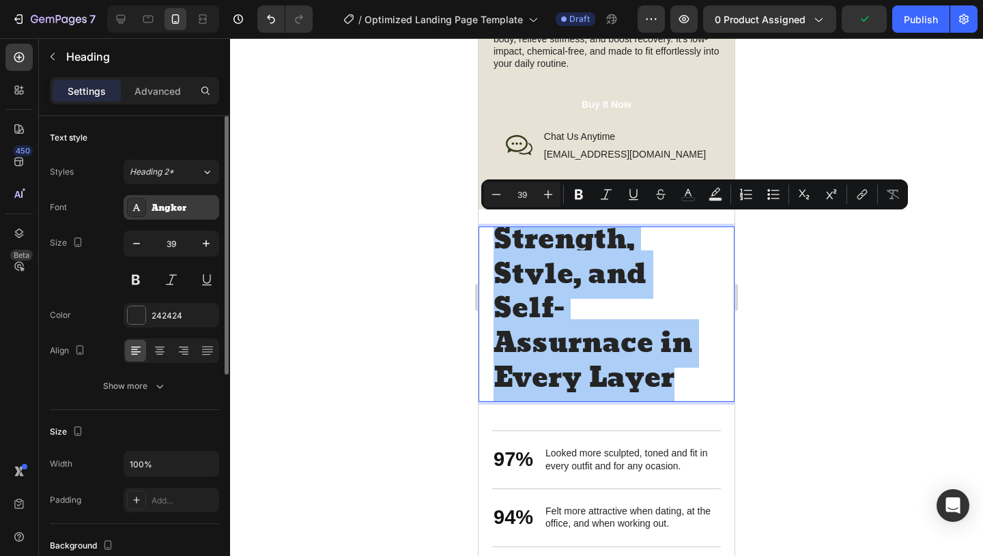
click at [198, 215] on div "Angkor" at bounding box center [172, 207] width 96 height 25
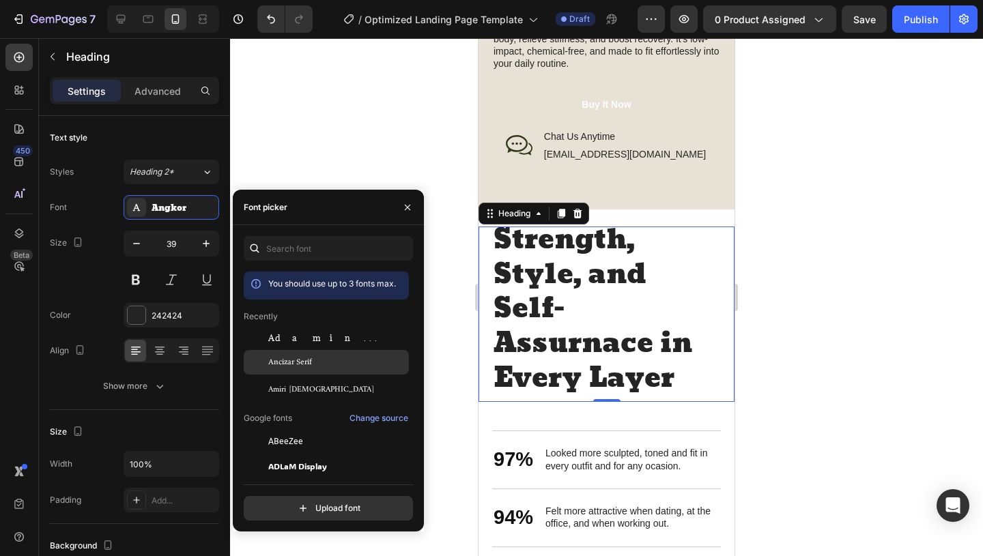
scroll to position [31, 0]
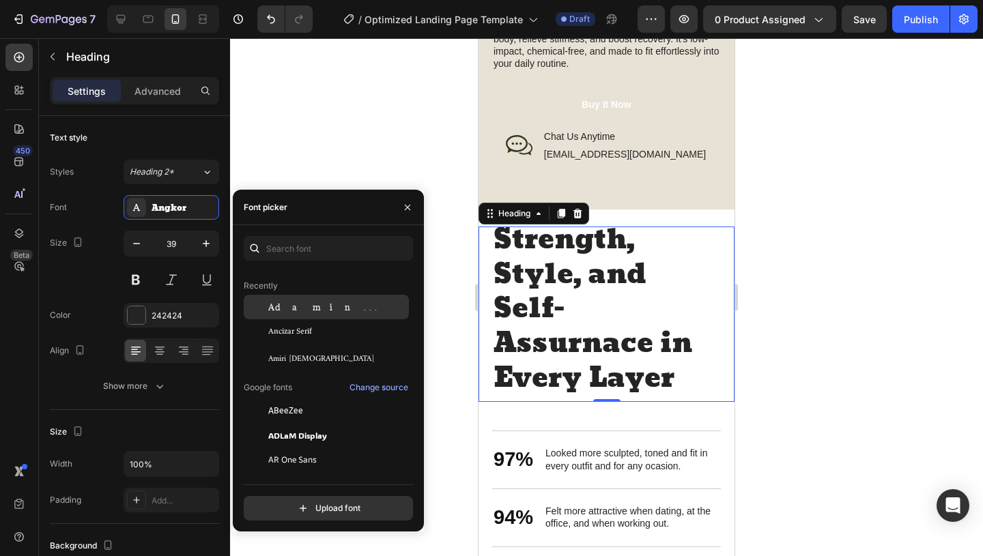
click at [324, 309] on div "Adamina" at bounding box center [337, 307] width 138 height 12
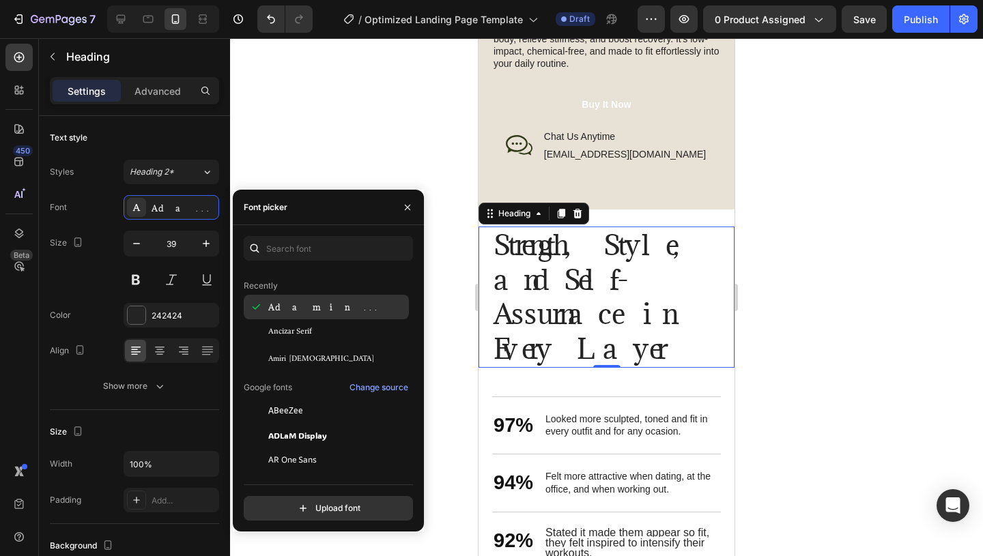
scroll to position [0, 0]
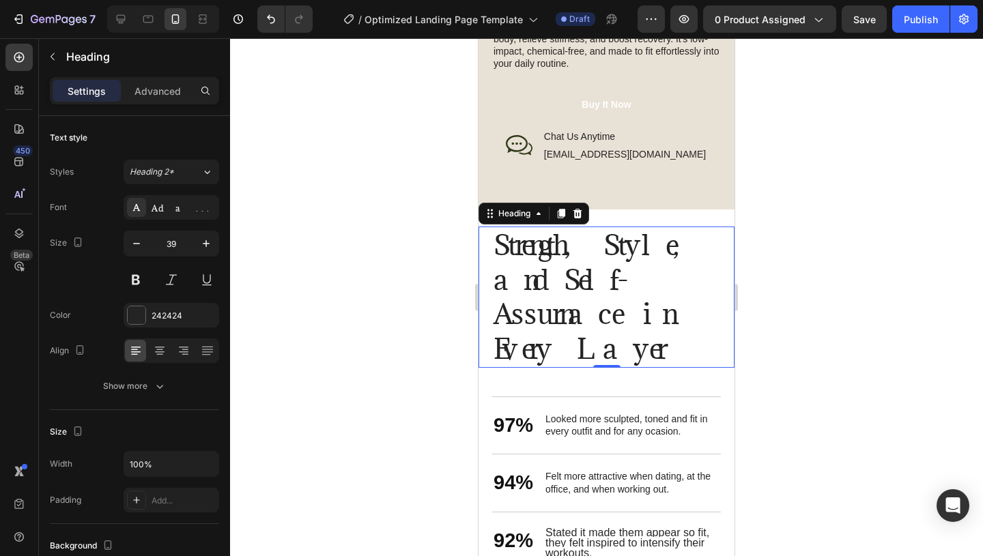
click at [848, 266] on div at bounding box center [606, 297] width 753 height 518
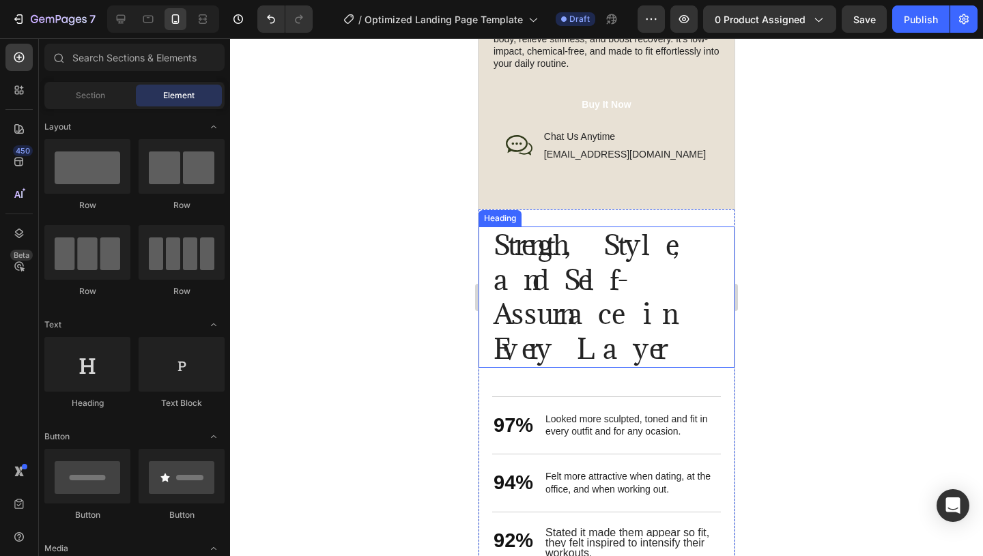
click at [493, 317] on h2 "Strength, Style, and Self-Assurnace in Every Layer" at bounding box center [606, 297] width 229 height 141
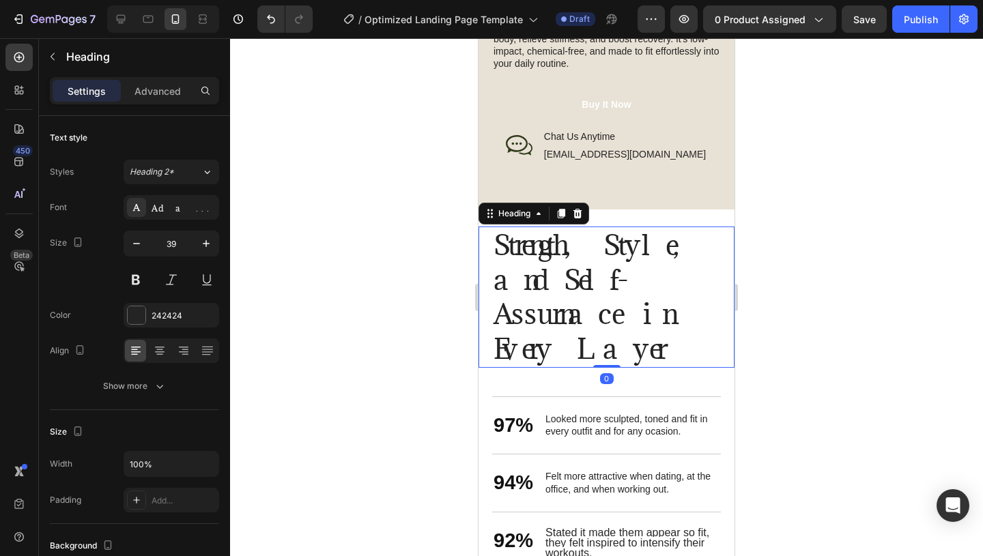
click at [493, 317] on h2 "Strength, Style, and Self-Assurnace in Every Layer" at bounding box center [606, 297] width 229 height 141
click at [593, 278] on p "Strength, Style, and Self-Assurnace in Every Layer" at bounding box center [607, 297] width 226 height 139
click at [655, 341] on p "Strength, Style, and Self-Assurnace in Every Layer" at bounding box center [607, 297] width 226 height 139
click at [625, 317] on p "Strength, Style, and Self-Assurnace in Every Layer." at bounding box center [607, 297] width 226 height 139
click at [694, 345] on p "Strength, Style, and Self-Assurance in Every Layer." at bounding box center [607, 297] width 226 height 139
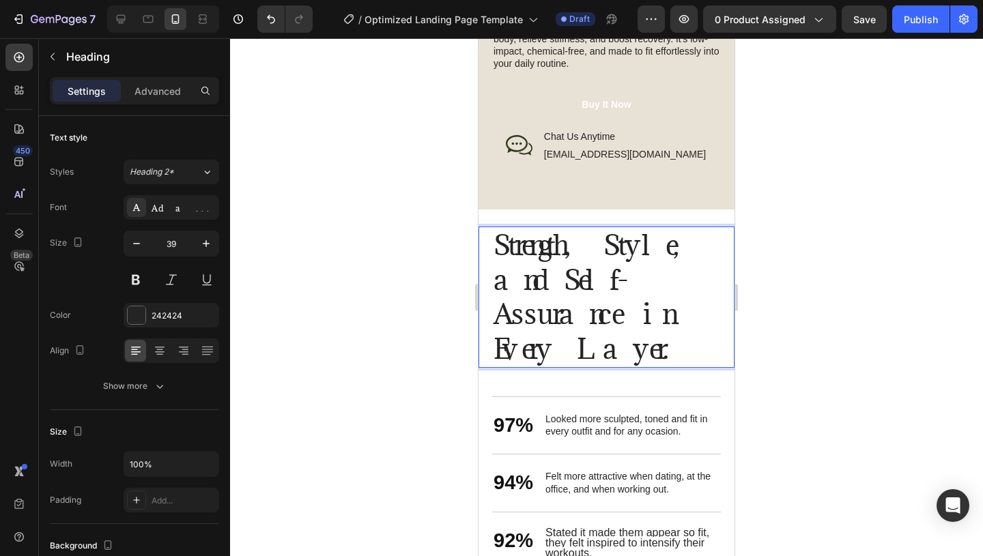
click at [494, 314] on p "Strength, Style, and Self-Assurance in Every Layer." at bounding box center [607, 297] width 226 height 139
click at [540, 278] on p "Strength, Style, and Self-Assurance in Every Layer." at bounding box center [607, 297] width 226 height 139
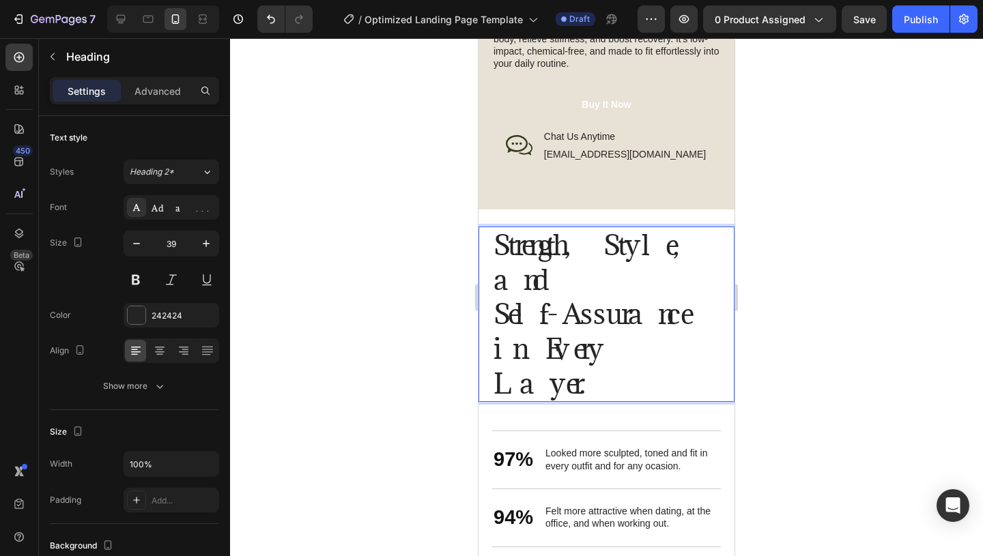
click at [494, 278] on p "Strength, Style, and Self-Assurance in Every Layer." at bounding box center [607, 314] width 226 height 173
click at [501, 319] on p "Strength, Style, and Self-Assurance in Every Layer." at bounding box center [607, 314] width 226 height 173
click at [605, 246] on p "Strength, Style, and Self-Assurance in Every Layer." at bounding box center [607, 314] width 226 height 173
click at [608, 248] on p "Strength, Style, and Self-Assurance in Every Layer." at bounding box center [607, 314] width 226 height 173
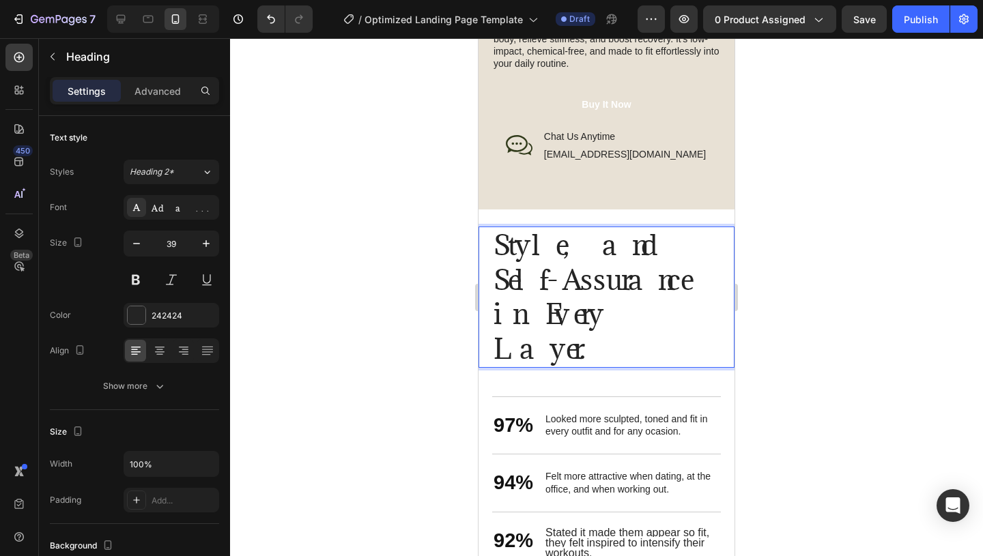
click at [569, 254] on p "Style, and Self-Assurance in Every Layer." at bounding box center [607, 297] width 226 height 139
click at [569, 254] on p "Styleand Self-Assurance in Every Layer." at bounding box center [607, 297] width 226 height 139
click at [501, 283] on p "Style and Self-Assurance in Every Layer." at bounding box center [607, 297] width 226 height 139
click at [668, 319] on p "Style and Self-Assurance in Every Layer." at bounding box center [607, 297] width 226 height 139
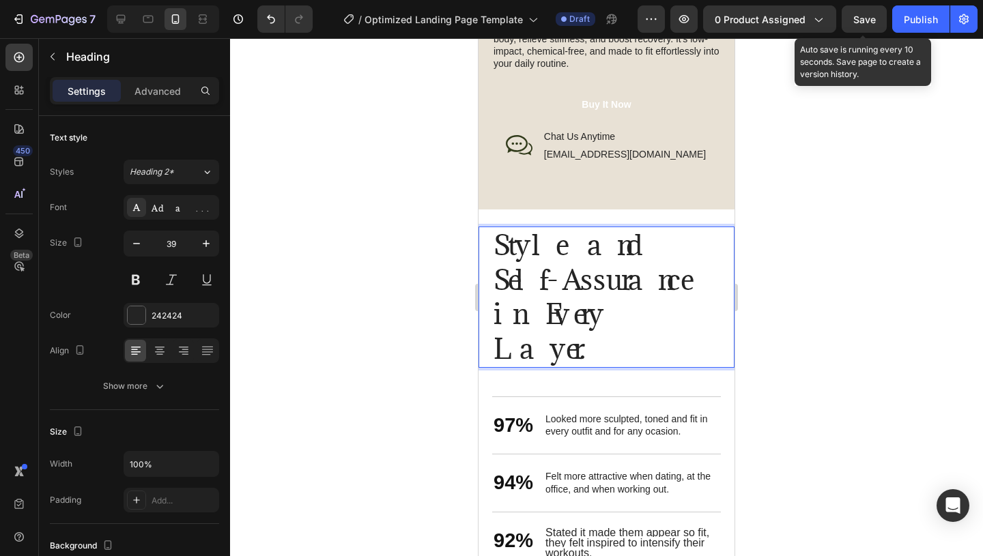
click at [861, 21] on span "Save" at bounding box center [864, 20] width 23 height 12
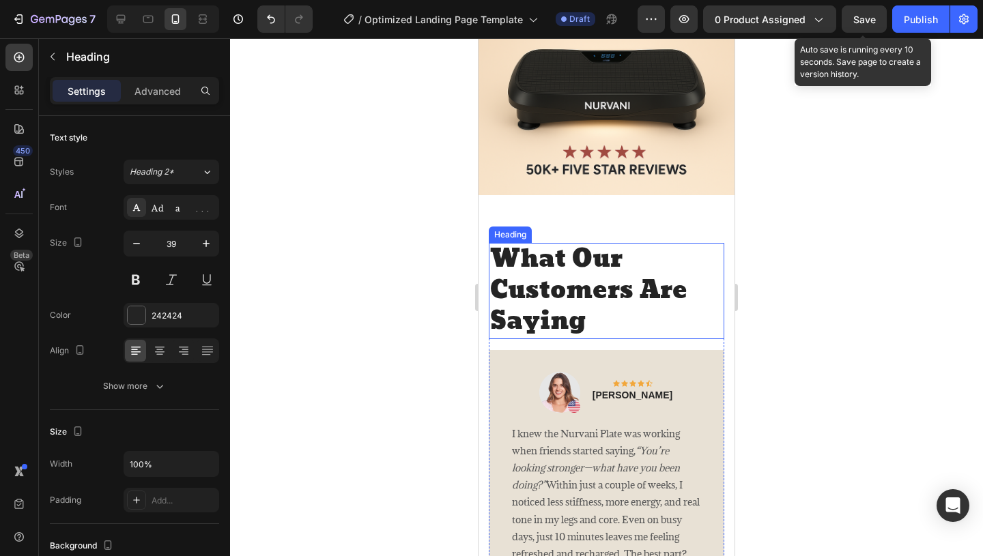
scroll to position [1730, 0]
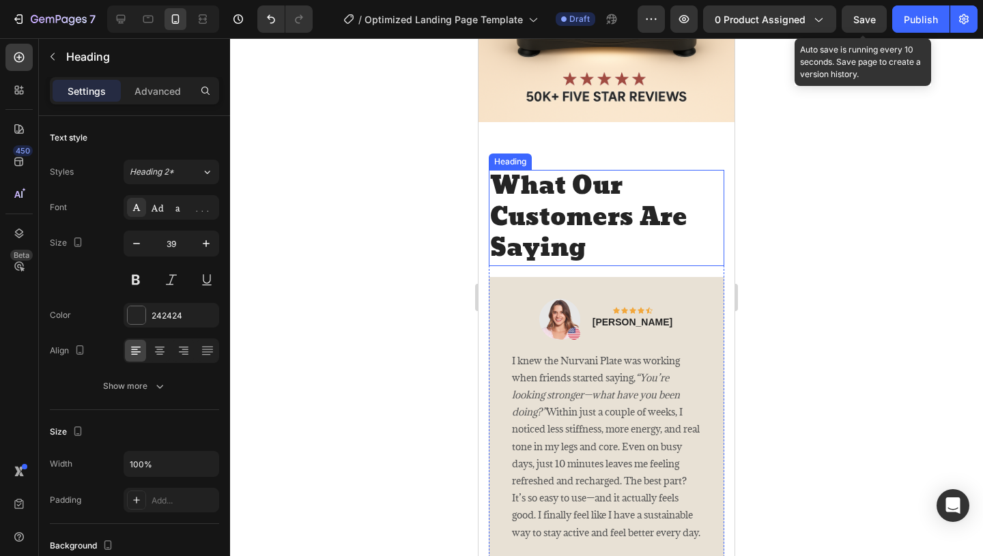
click at [602, 212] on h2 "What Our Customers Are Saying" at bounding box center [606, 218] width 235 height 96
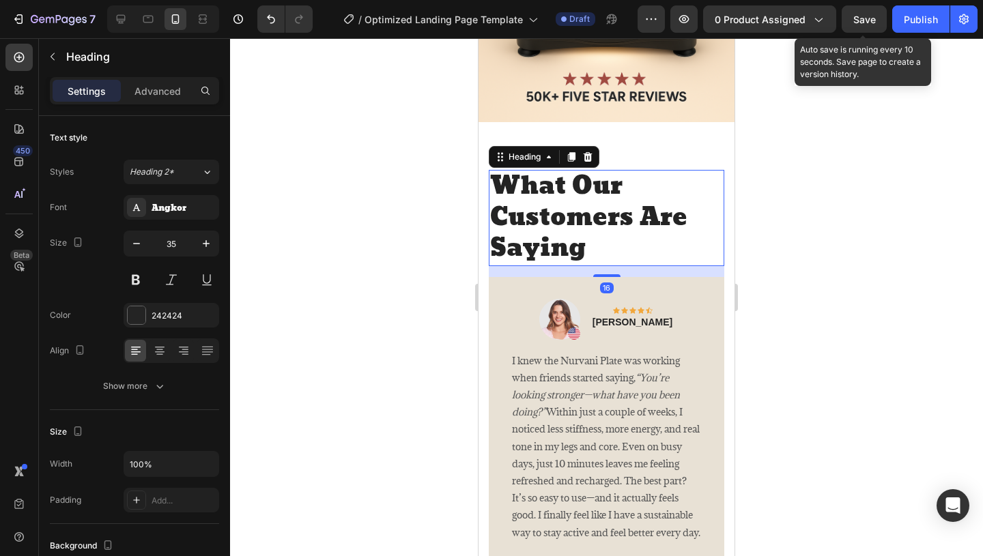
click at [597, 214] on h2 "What Our Customers Are Saying" at bounding box center [606, 218] width 235 height 96
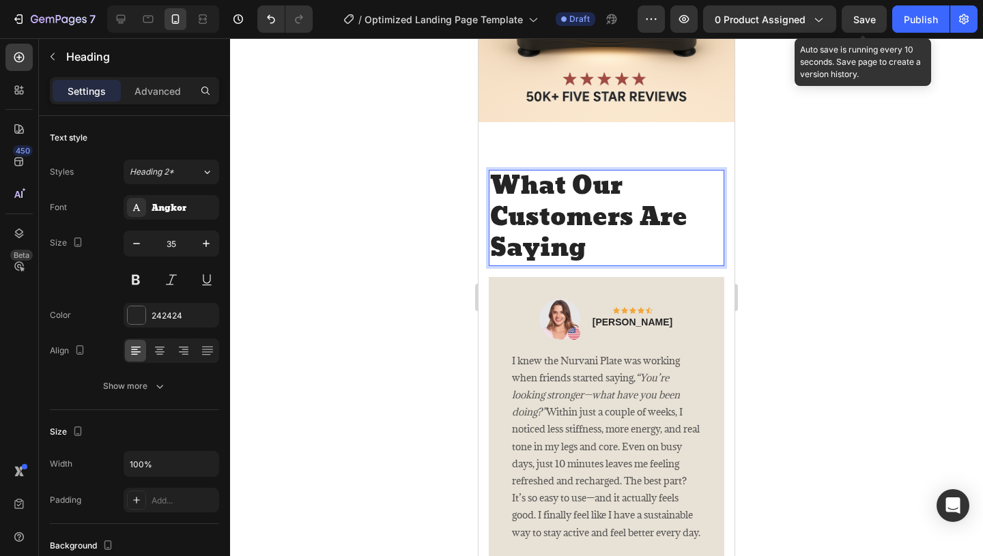
click at [597, 214] on p "What Our Customers Are Saying" at bounding box center [606, 218] width 233 height 94
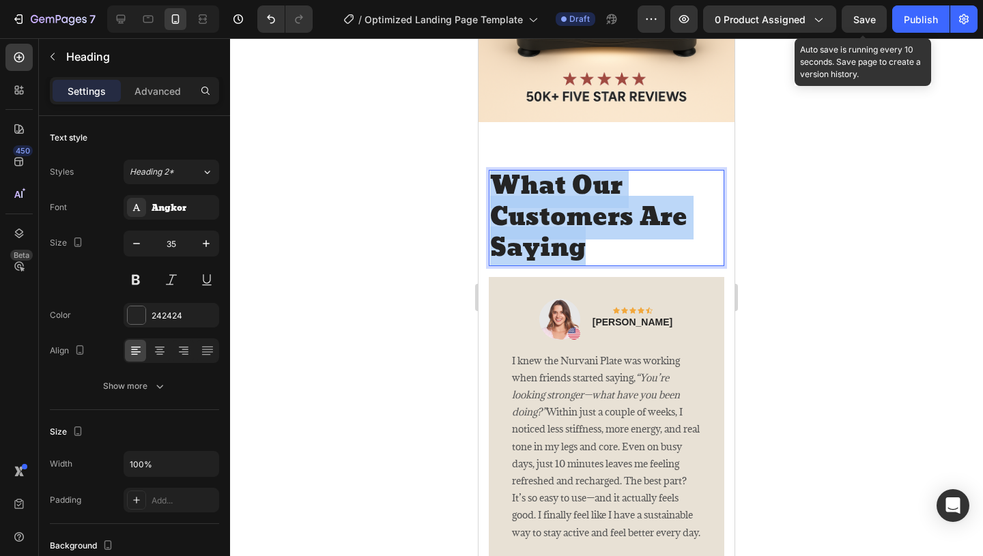
click at [597, 214] on p "What Our Customers Are Saying" at bounding box center [606, 218] width 233 height 94
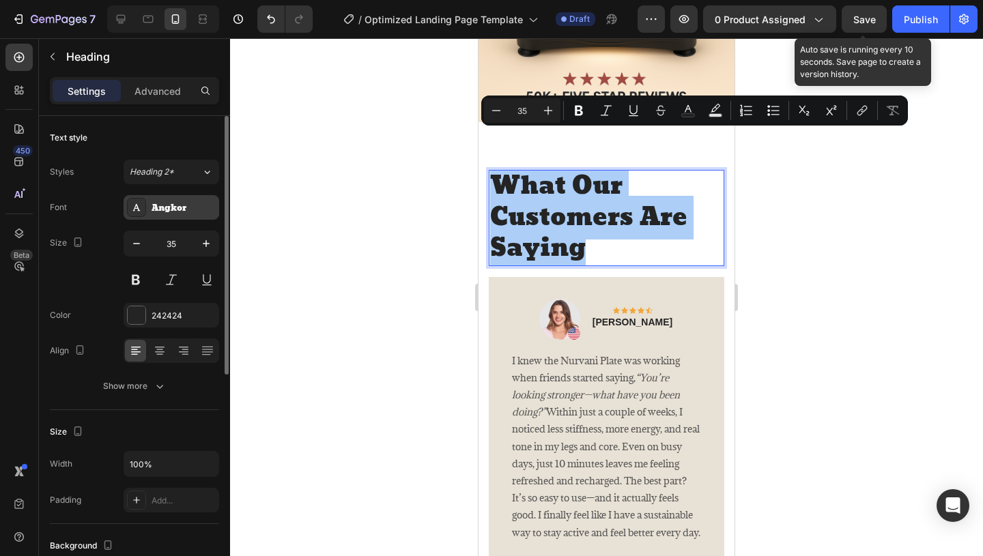
click at [173, 203] on div "Angkor" at bounding box center [184, 208] width 64 height 12
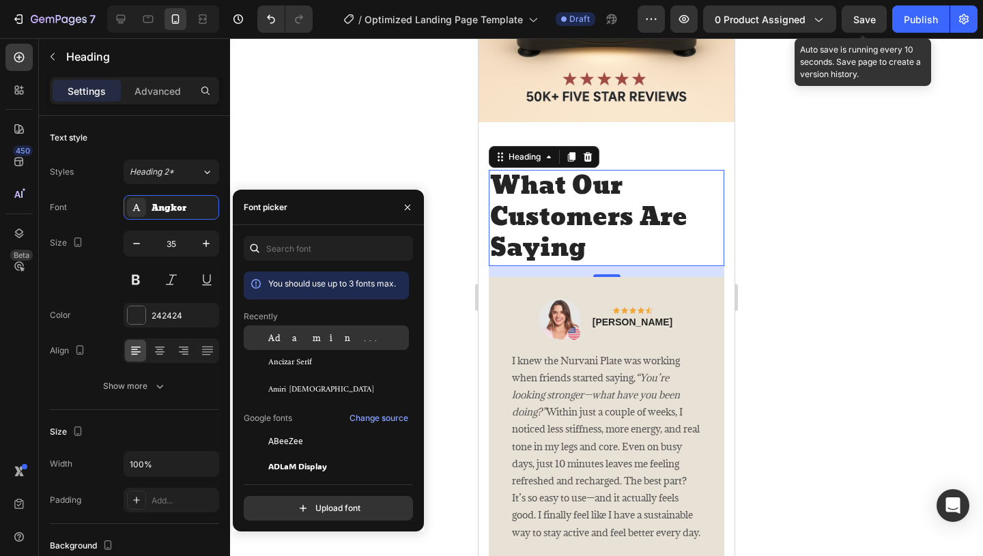
click at [324, 335] on div "Adamina" at bounding box center [337, 338] width 138 height 12
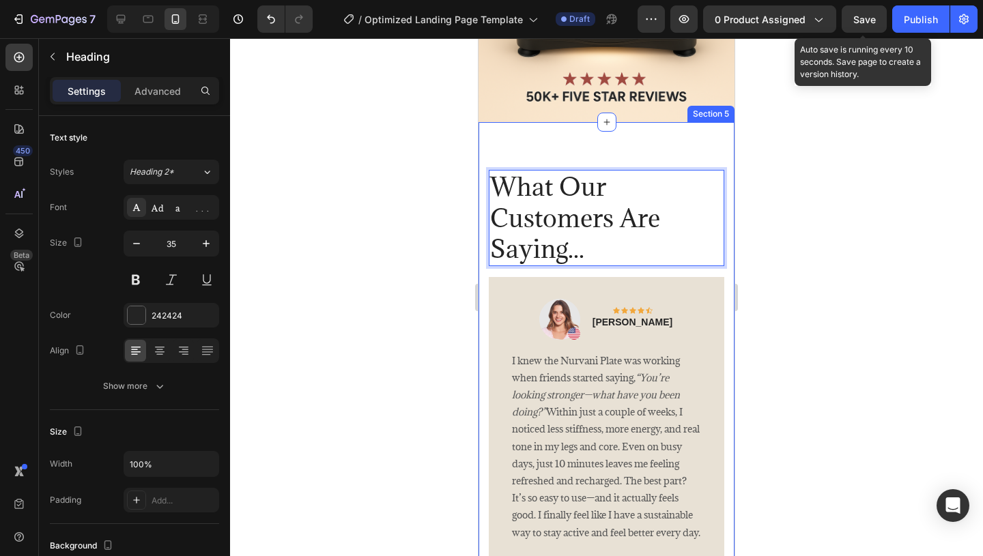
click at [857, 20] on span "Save" at bounding box center [864, 20] width 23 height 12
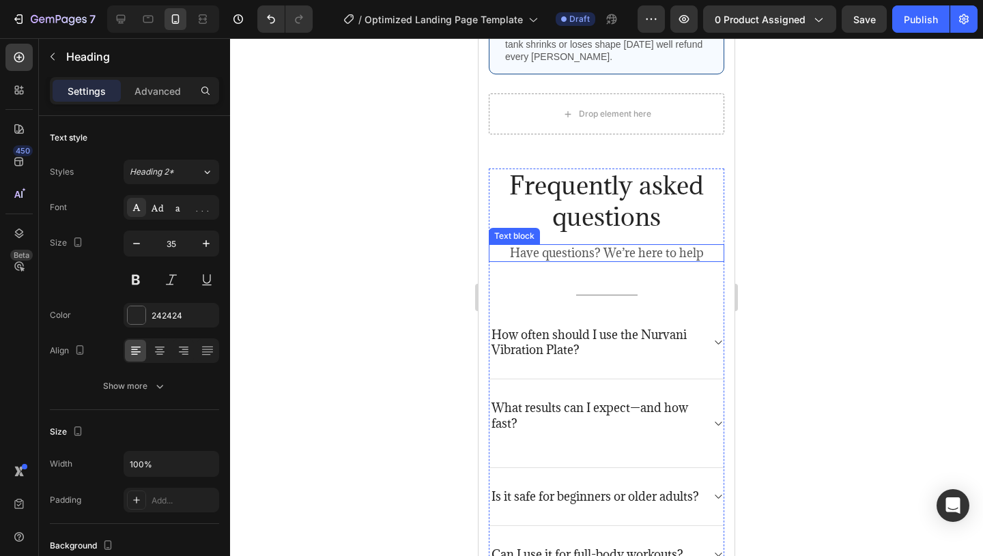
scroll to position [2754, 0]
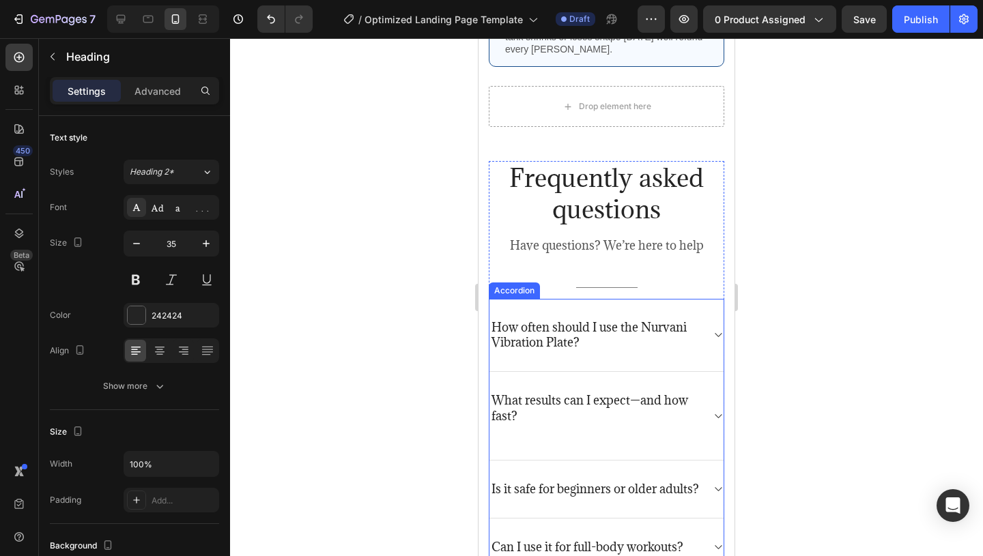
click at [579, 320] on p "How often should I use the Nurvani Vibration Plate?" at bounding box center [595, 335] width 208 height 30
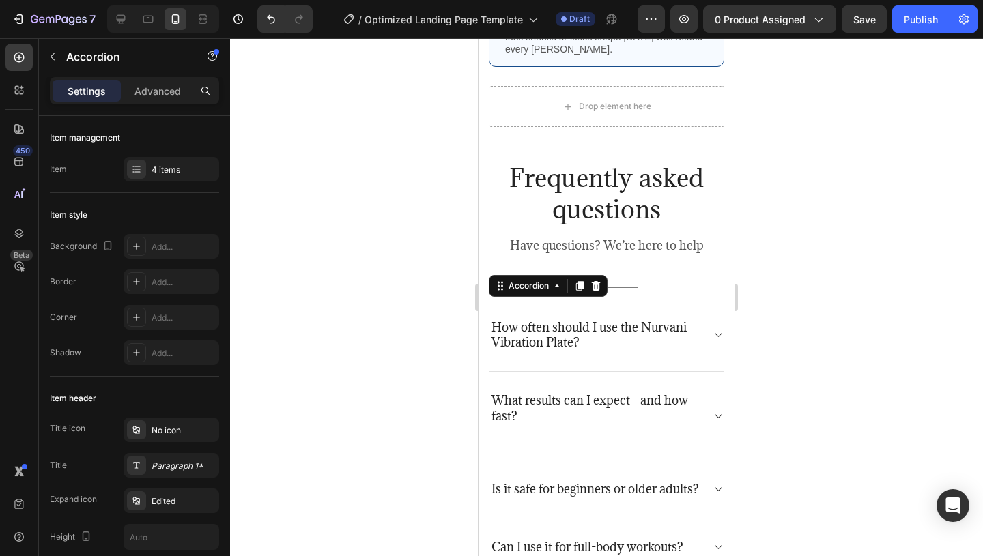
click at [591, 320] on p "How often should I use the Nurvani Vibration Plate?" at bounding box center [595, 335] width 208 height 30
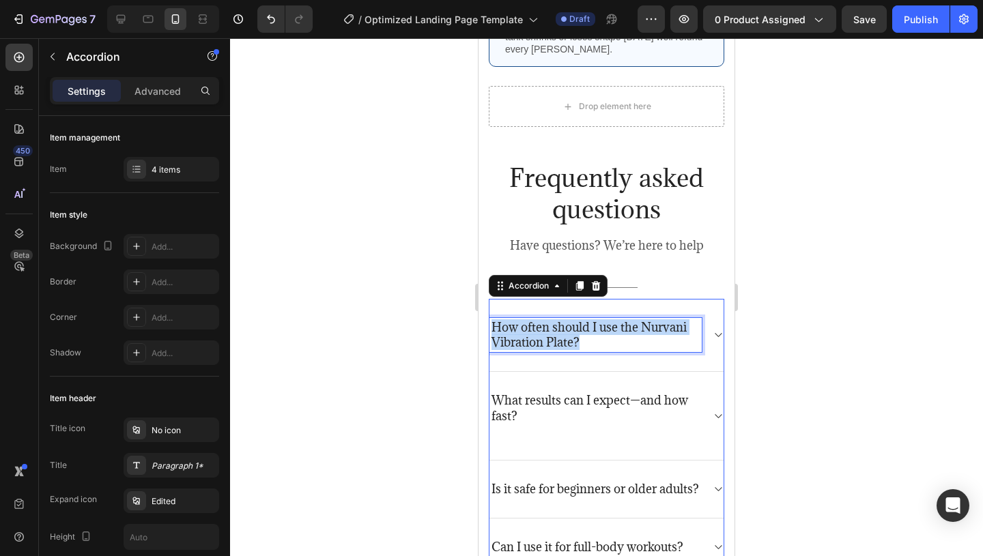
click at [591, 320] on p "How often should I use the Nurvani Vibration Plate?" at bounding box center [595, 335] width 208 height 30
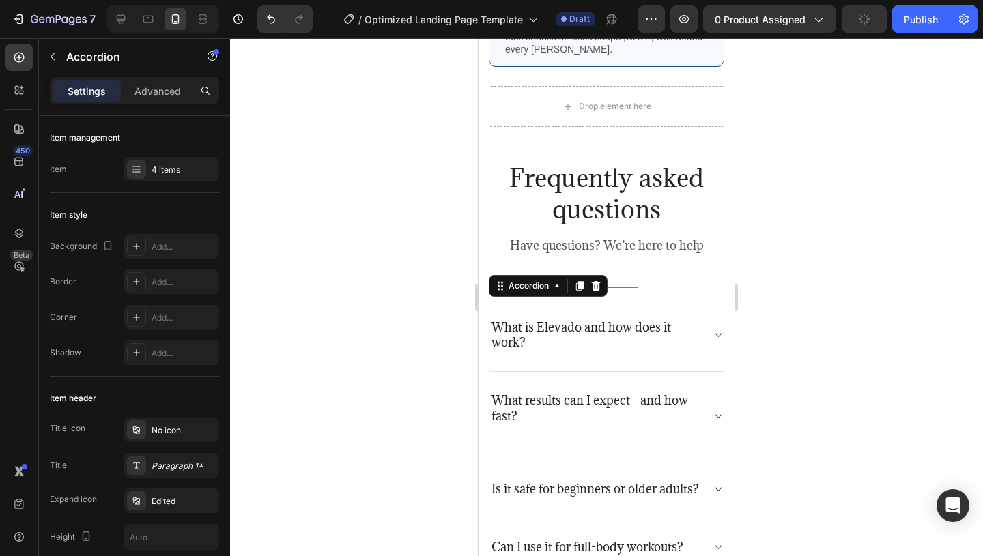
click at [716, 330] on icon at bounding box center [718, 335] width 10 height 11
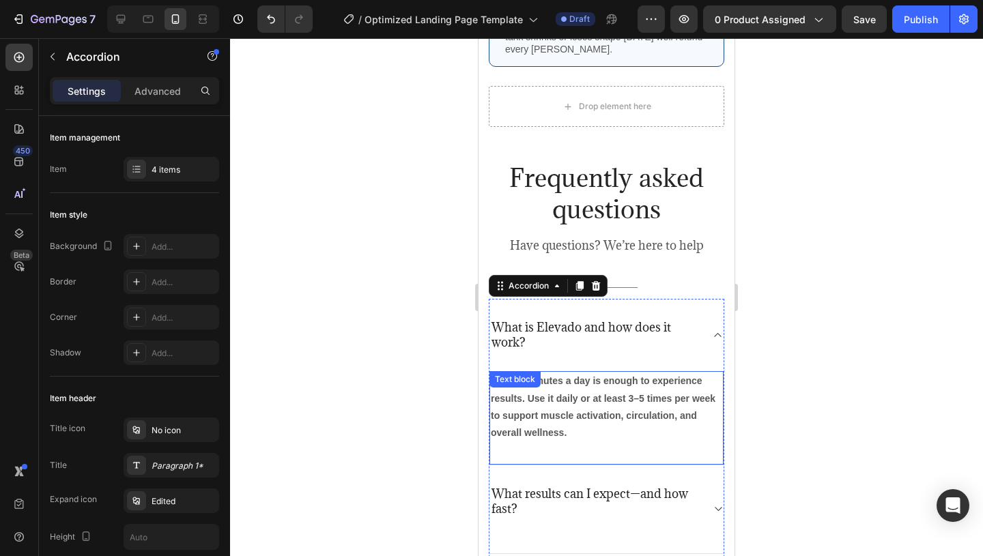
click at [581, 373] on p "Just 10 minutes a day is enough to experience results. Use it daily or at least…" at bounding box center [606, 407] width 231 height 69
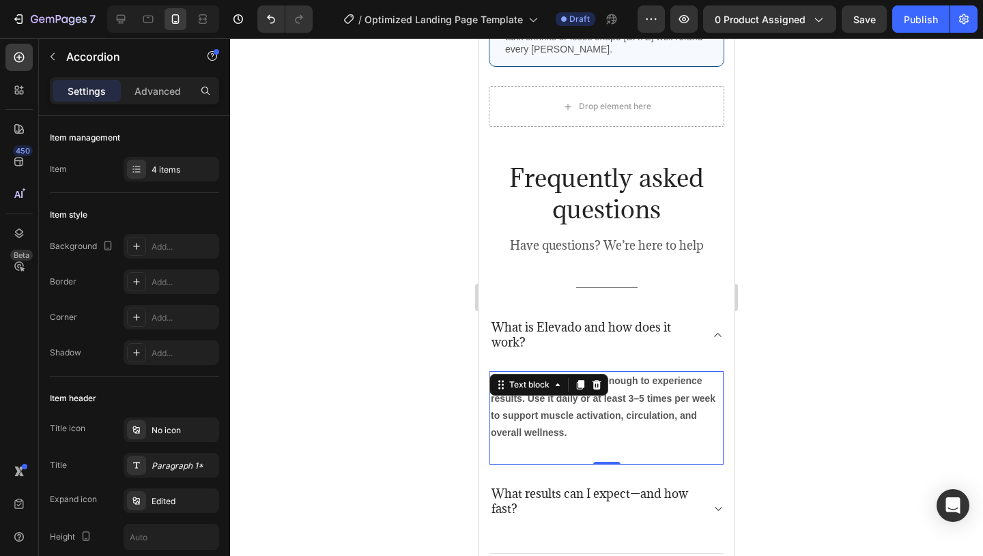
click at [581, 373] on p "Just 10 minutes a day is enough to experience results. Use it daily or at least…" at bounding box center [606, 407] width 231 height 69
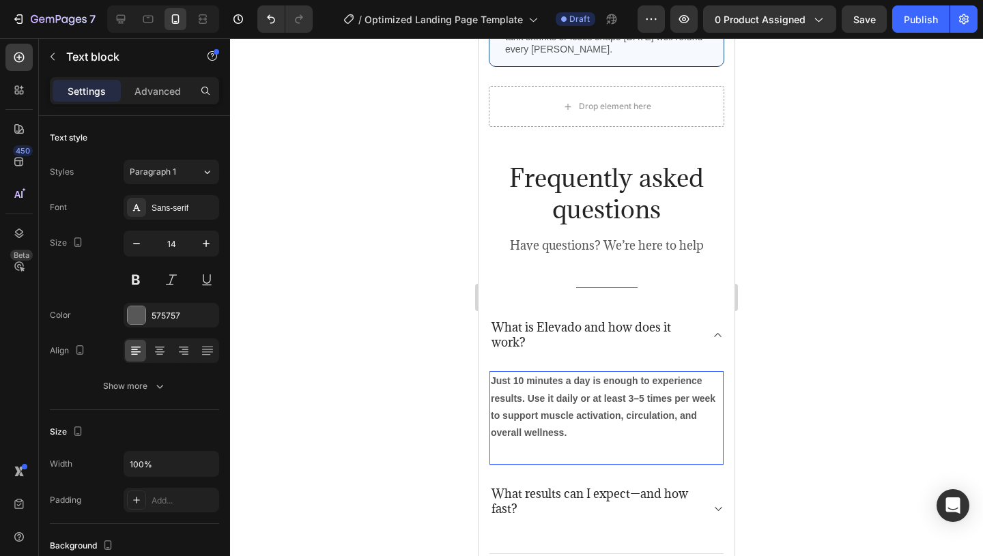
click at [581, 373] on p "Just 10 minutes a day is enough to experience results. Use it daily or at least…" at bounding box center [606, 407] width 231 height 69
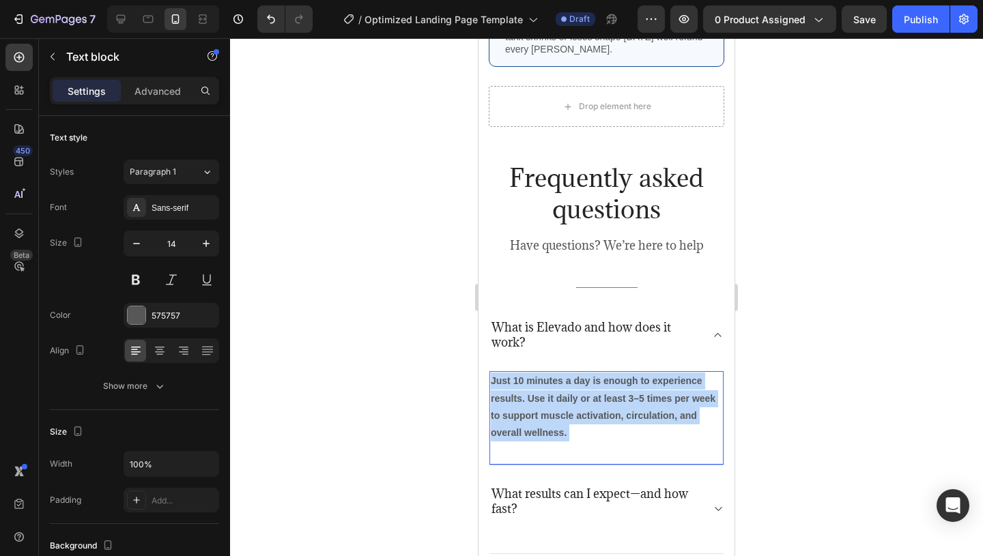
drag, startPoint x: 581, startPoint y: 373, endPoint x: 500, endPoint y: 333, distance: 90.7
click at [500, 373] on p "Just 10 minutes a day is enough to experience results. Use it daily or at least…" at bounding box center [606, 407] width 231 height 69
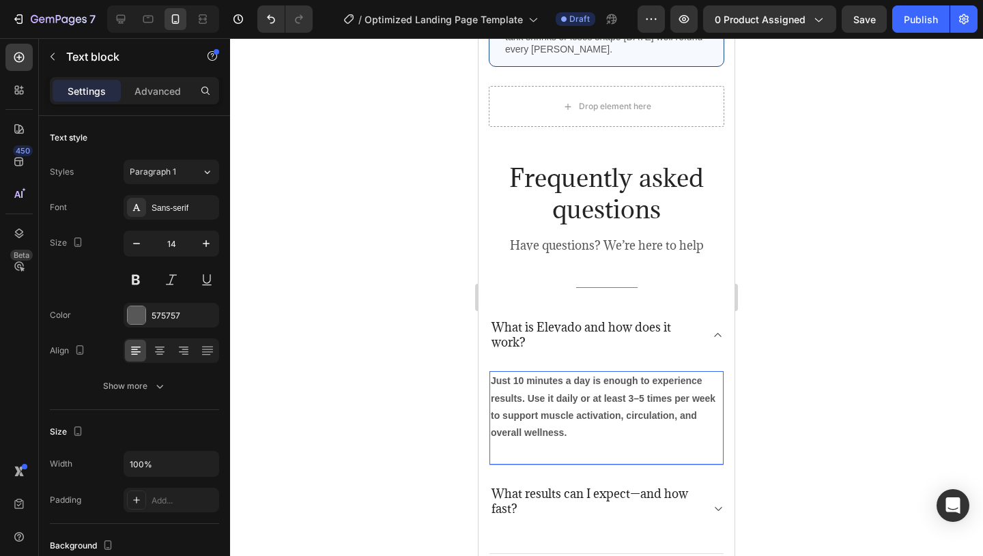
click at [582, 373] on p "Just 10 minutes a day is enough to experience results. Use it daily or at least…" at bounding box center [606, 407] width 231 height 69
click at [558, 375] on strong "Just 10 minutes a day is enough to experience results. Use it daily or at least…" at bounding box center [603, 406] width 225 height 63
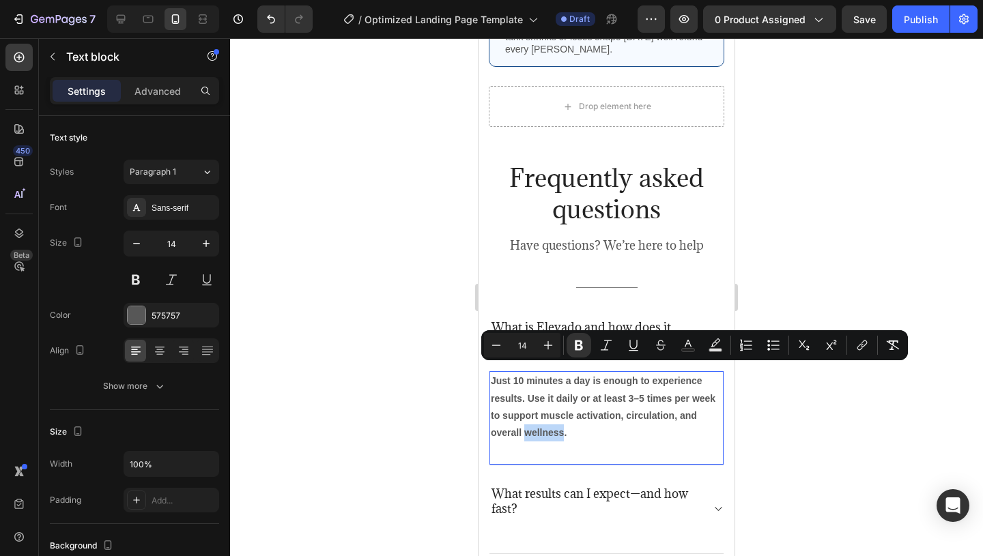
click at [557, 373] on p "Just 10 minutes a day is enough to experience results. Use it daily or at least…" at bounding box center [606, 407] width 231 height 69
click at [589, 382] on div "Just 10 minutes a day is enough to experience results. Use it daily or at least…" at bounding box center [606, 418] width 234 height 94
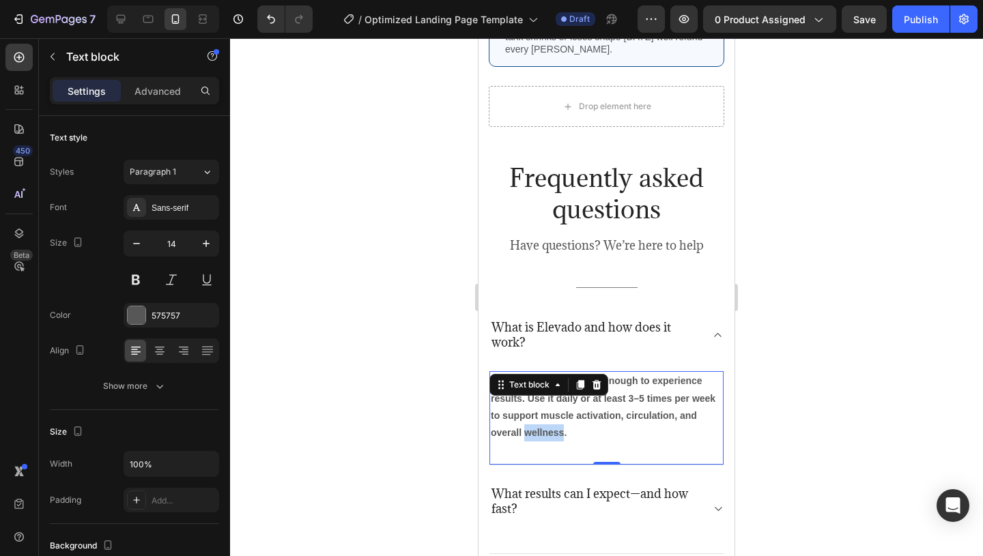
click at [589, 382] on div "Just 10 minutes a day is enough to experience results. Use it daily or at least…" at bounding box center [606, 418] width 234 height 94
click at [567, 375] on p "Just 10 minutes a day is enough to experience results. Use it daily or at least…" at bounding box center [606, 407] width 231 height 69
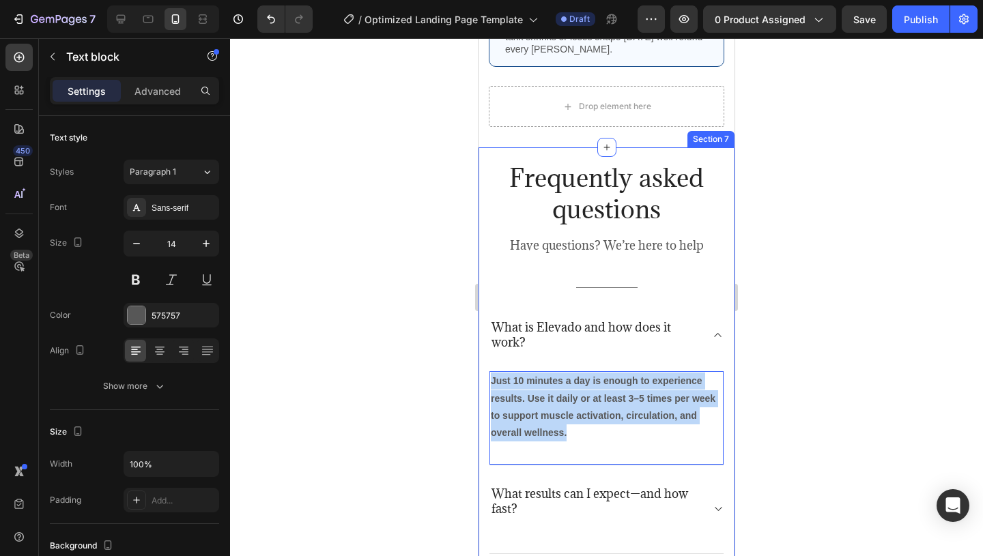
drag, startPoint x: 567, startPoint y: 375, endPoint x: 487, endPoint y: 317, distance: 98.3
click at [487, 317] on div "Frequently asked questions Heading Have questions? We’re here to help Text bloc…" at bounding box center [606, 435] width 256 height 577
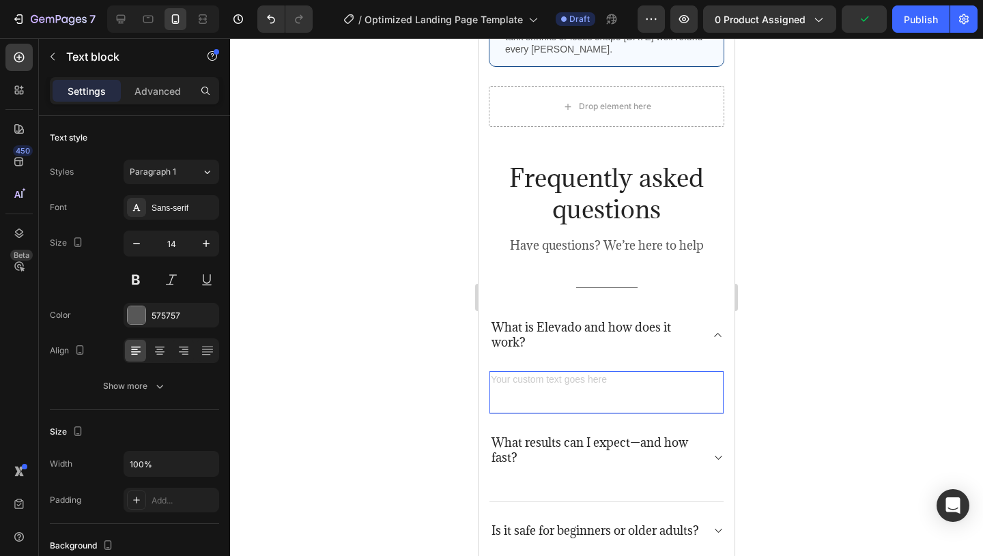
click at [549, 371] on div "Rich Text Editor. Editing area: main" at bounding box center [606, 381] width 234 height 20
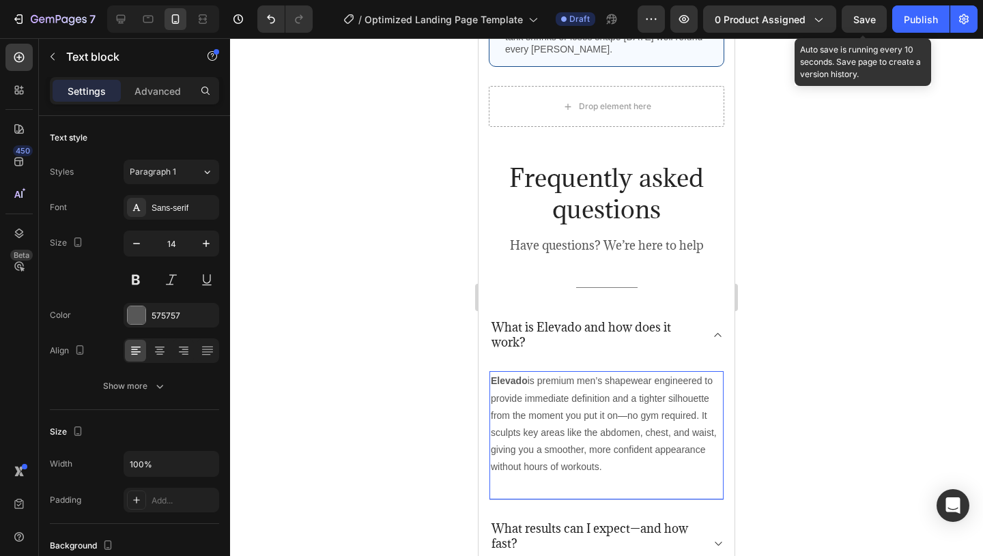
click at [865, 26] on div "Save" at bounding box center [864, 19] width 23 height 14
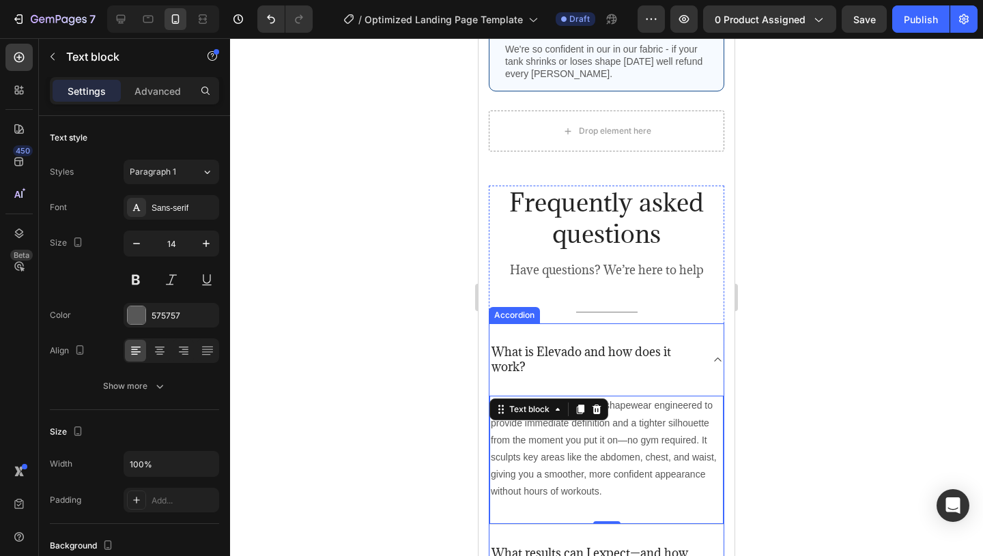
scroll to position [2849, 0]
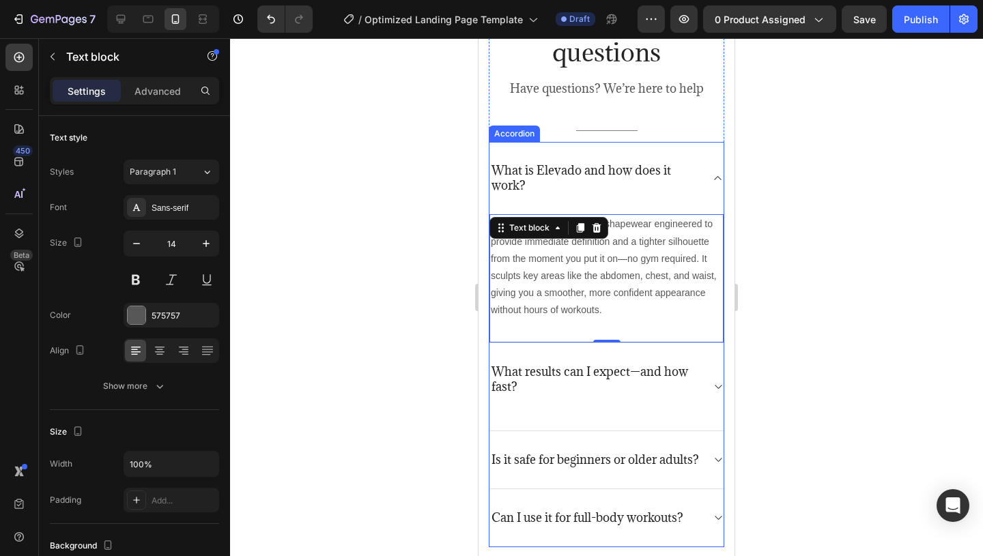
click at [573, 380] on p "What results can I expect—and how fast?" at bounding box center [595, 380] width 208 height 30
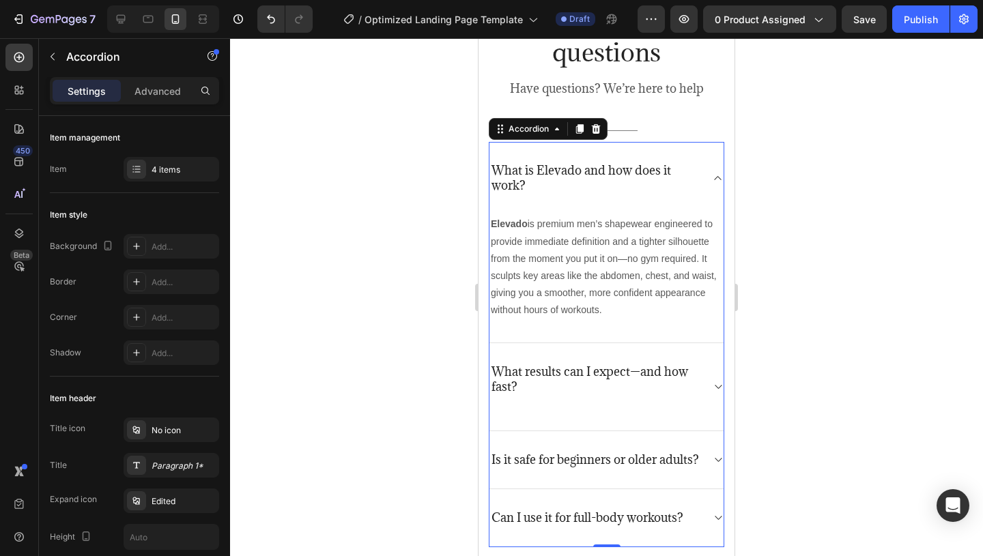
click at [558, 359] on div "What results can I expect—and how fast?" at bounding box center [606, 387] width 234 height 88
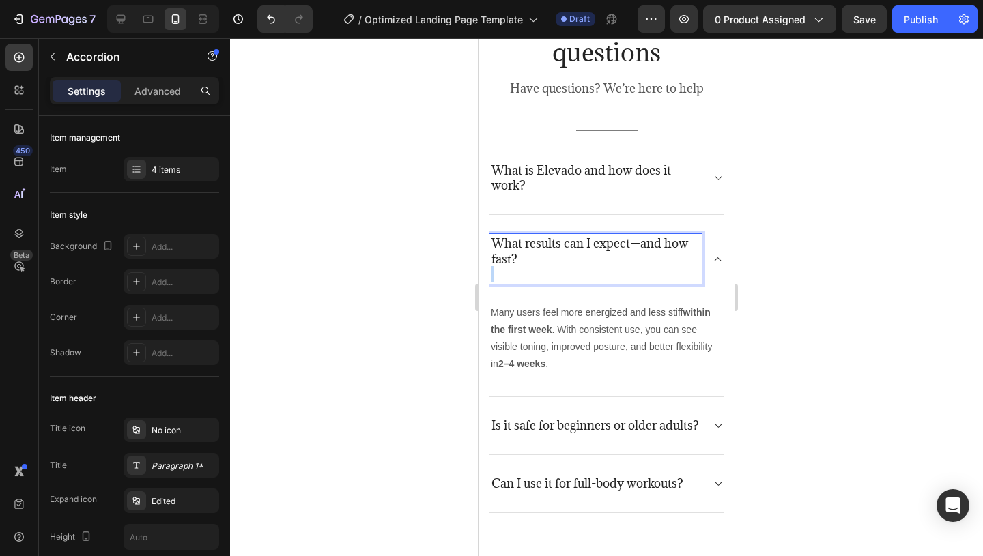
click at [588, 260] on p "What results can I expect—and how fast?" at bounding box center [595, 251] width 208 height 30
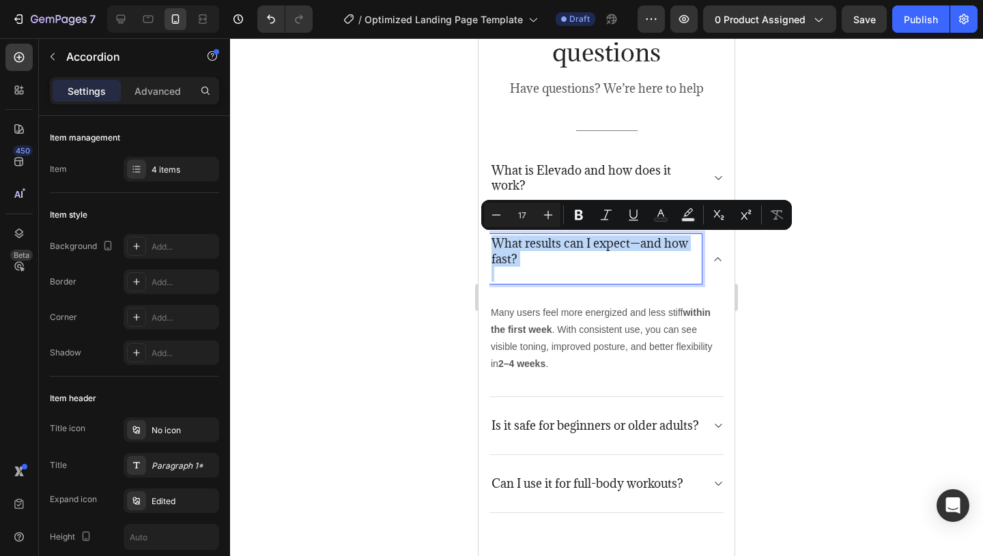
click at [588, 260] on p "What results can I expect—and how fast?" at bounding box center [595, 251] width 208 height 30
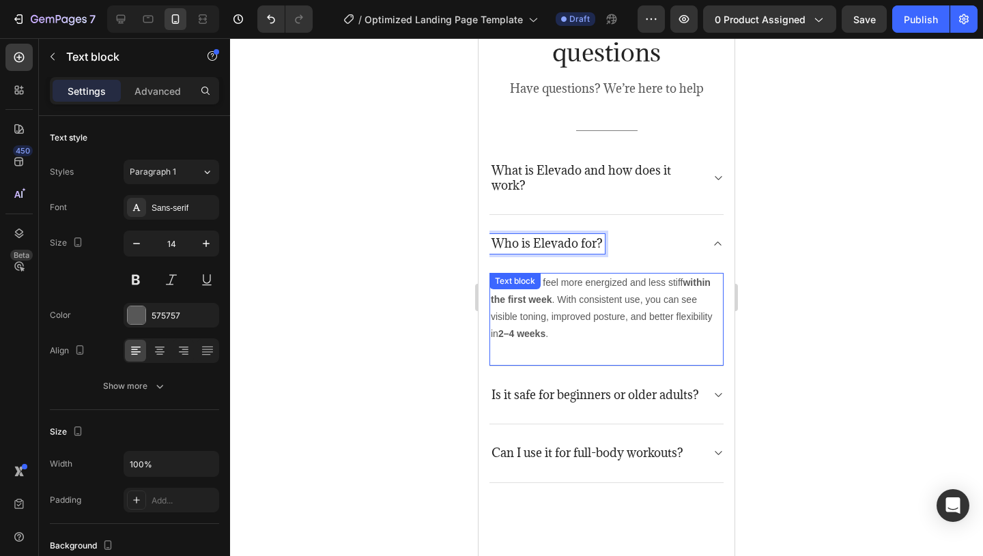
click at [608, 295] on p "Many users feel more energized and less stiff within the first week . With cons…" at bounding box center [606, 308] width 231 height 69
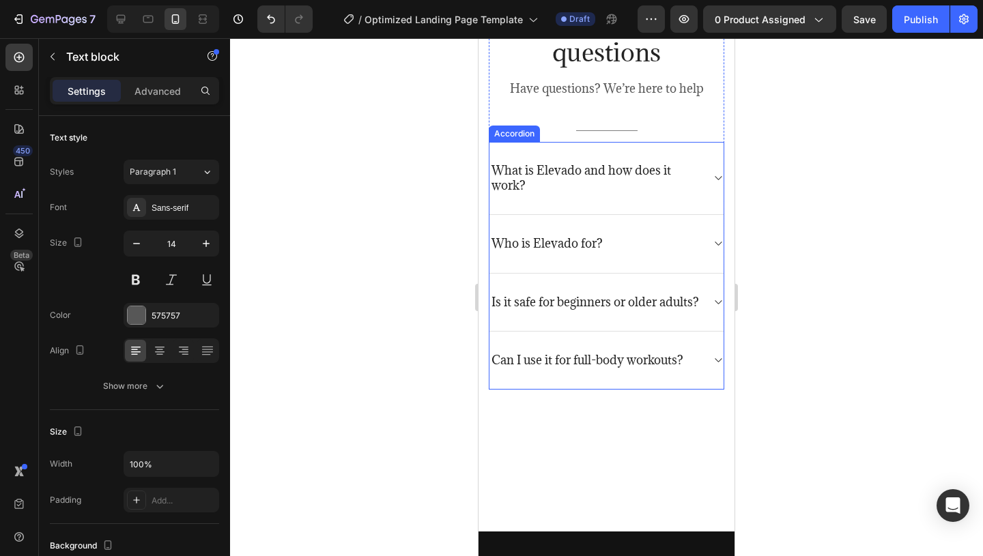
click at [596, 259] on div "Who is Elevado for?" at bounding box center [606, 244] width 234 height 58
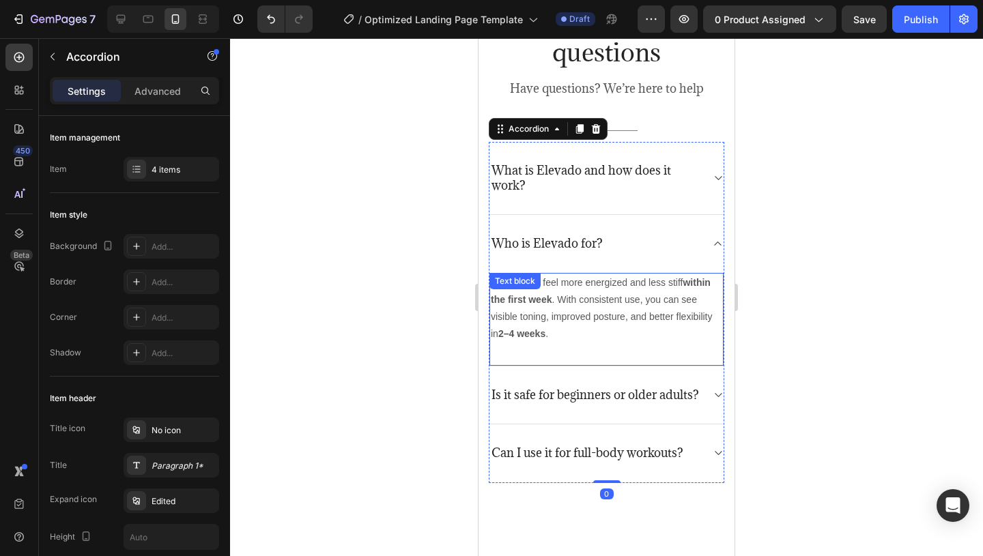
click at [569, 324] on p "Many users feel more energized and less stiff within the first week . With cons…" at bounding box center [606, 308] width 231 height 69
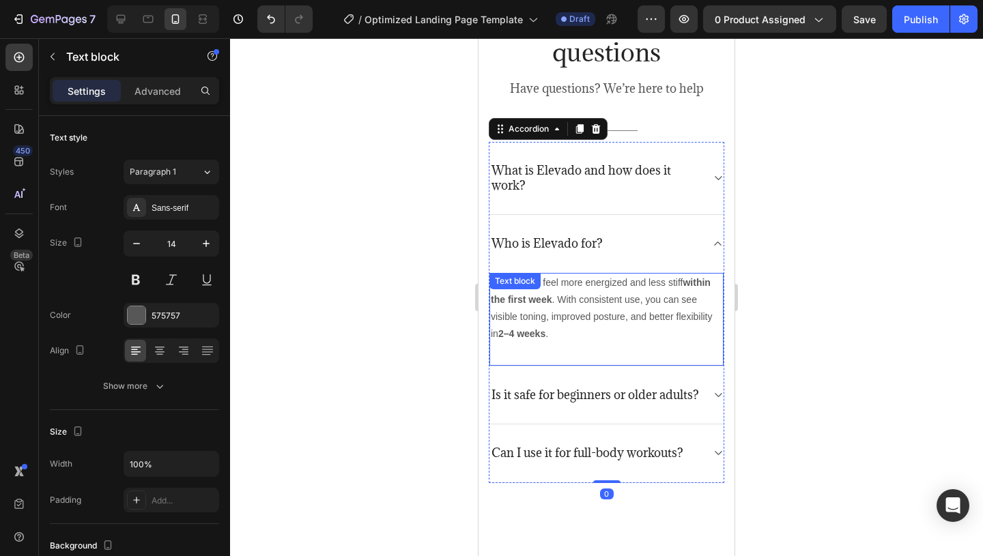
click at [569, 324] on p "Many users feel more energized and less stiff within the first week . With cons…" at bounding box center [606, 308] width 231 height 69
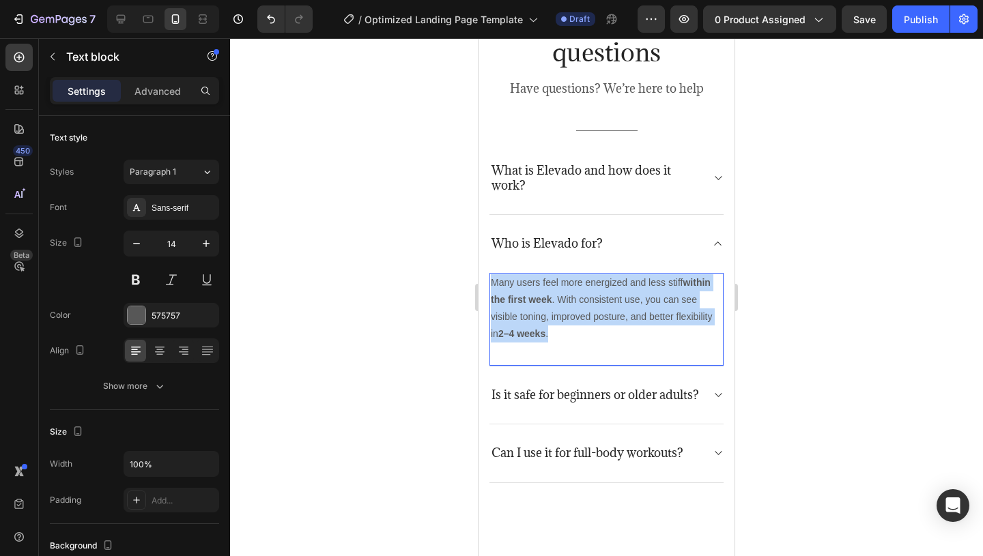
click at [569, 324] on p "Many users feel more energized and less stiff within the first week . With cons…" at bounding box center [606, 308] width 231 height 69
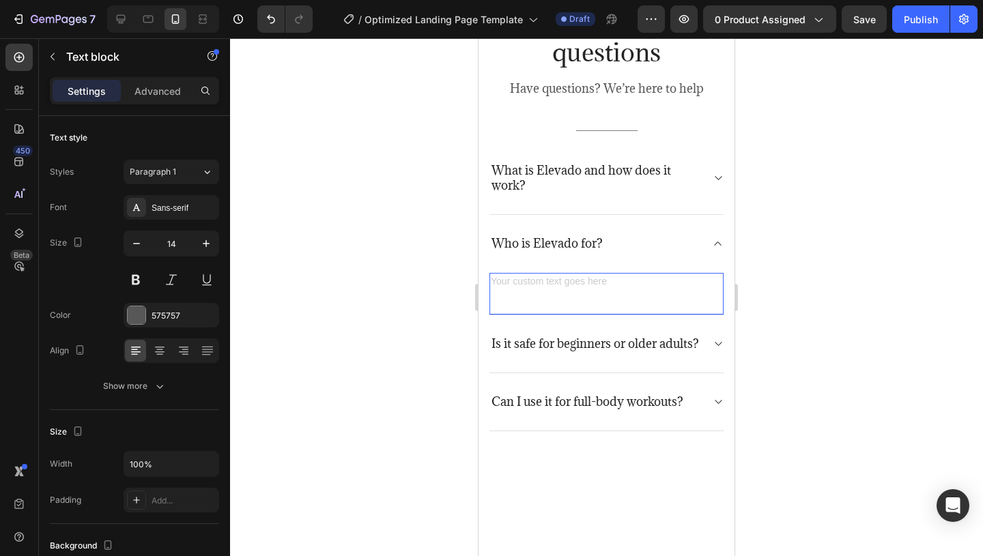
click at [552, 280] on div "Rich Text Editor. Editing area: main" at bounding box center [606, 283] width 234 height 20
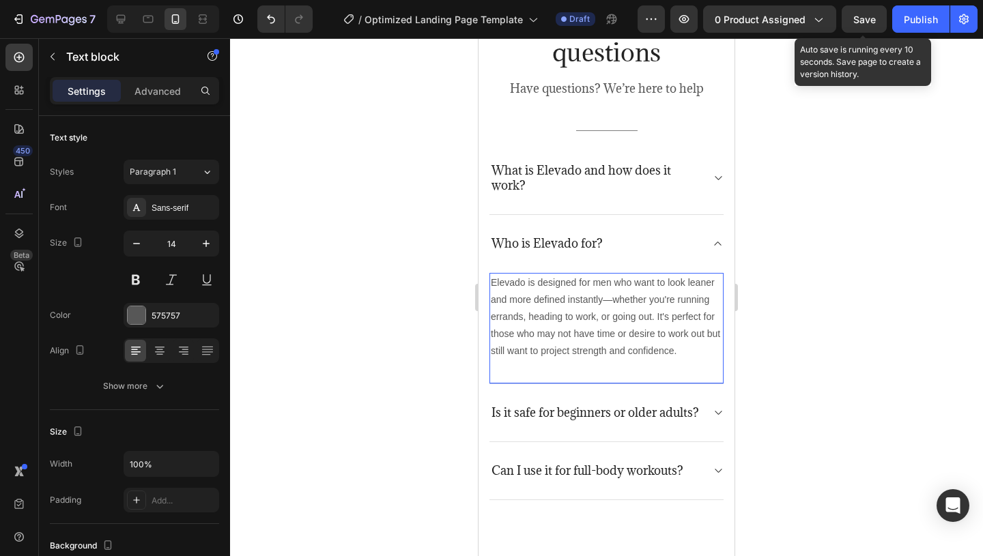
click at [865, 18] on span "Save" at bounding box center [864, 20] width 23 height 12
